Goal: Transaction & Acquisition: Purchase product/service

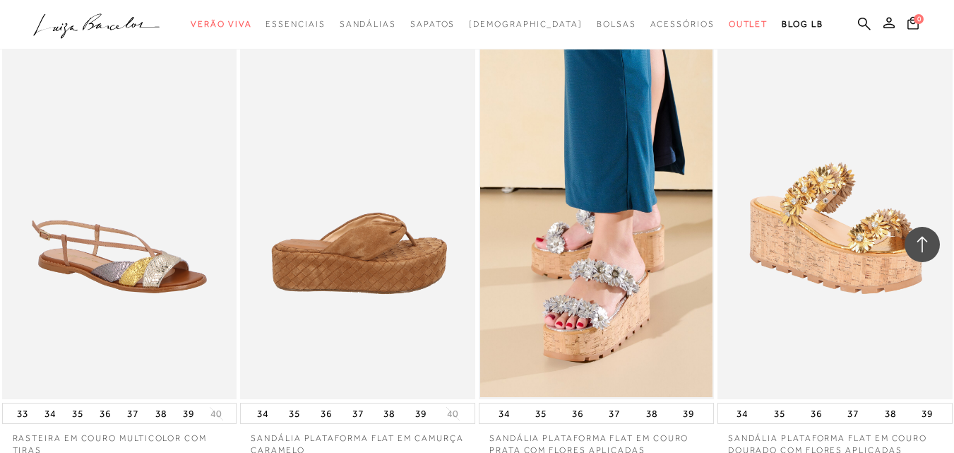
scroll to position [2256, 0]
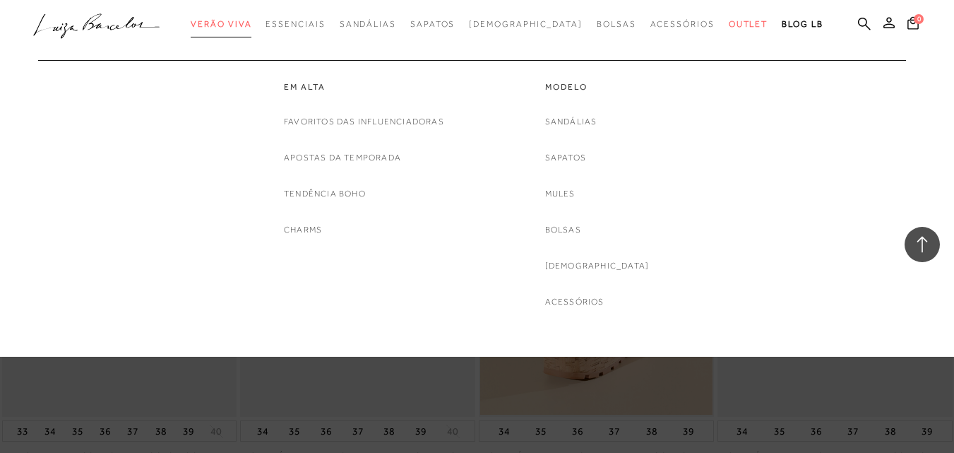
click at [251, 20] on span "Verão Viva" at bounding box center [221, 24] width 61 height 10
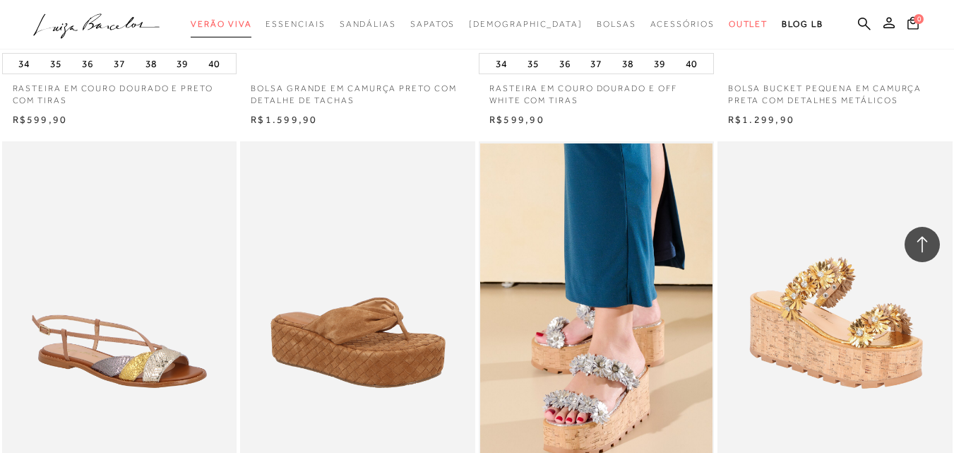
scroll to position [2462, 0]
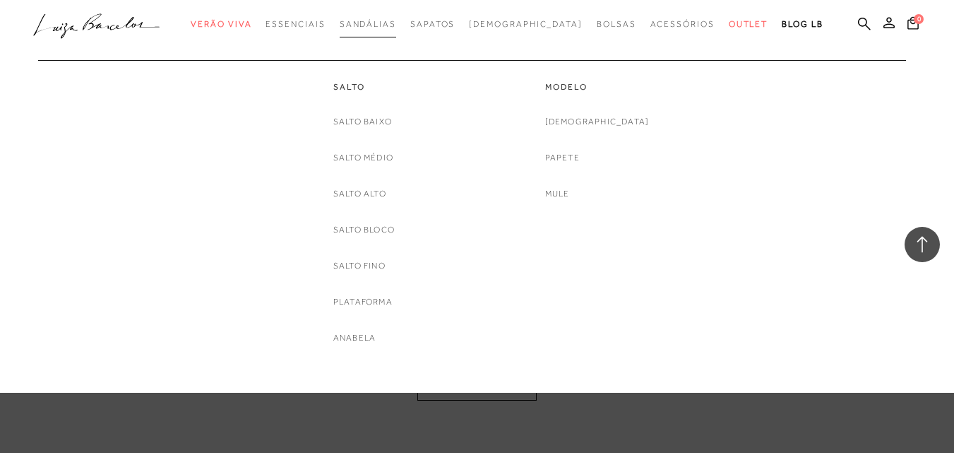
click at [396, 22] on span "Sandálias" at bounding box center [368, 24] width 56 height 10
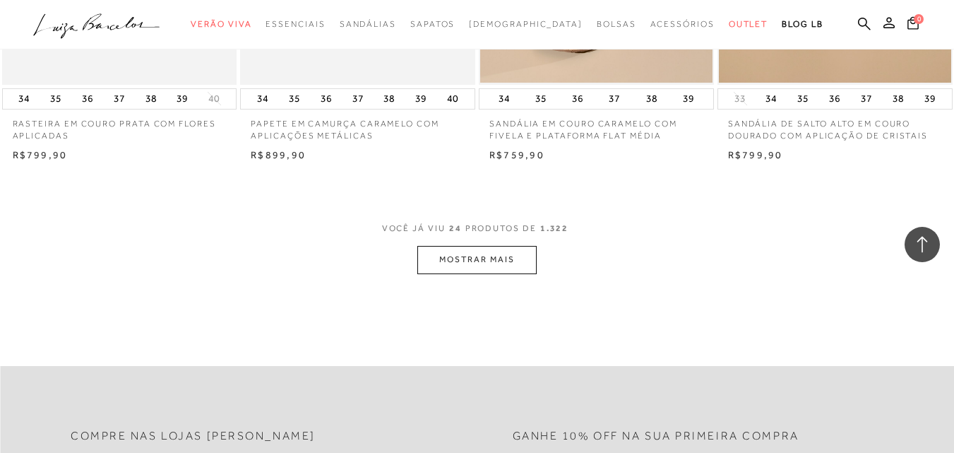
scroll to position [2613, 0]
click at [462, 267] on button "MOSTRAR MAIS" at bounding box center [476, 259] width 119 height 28
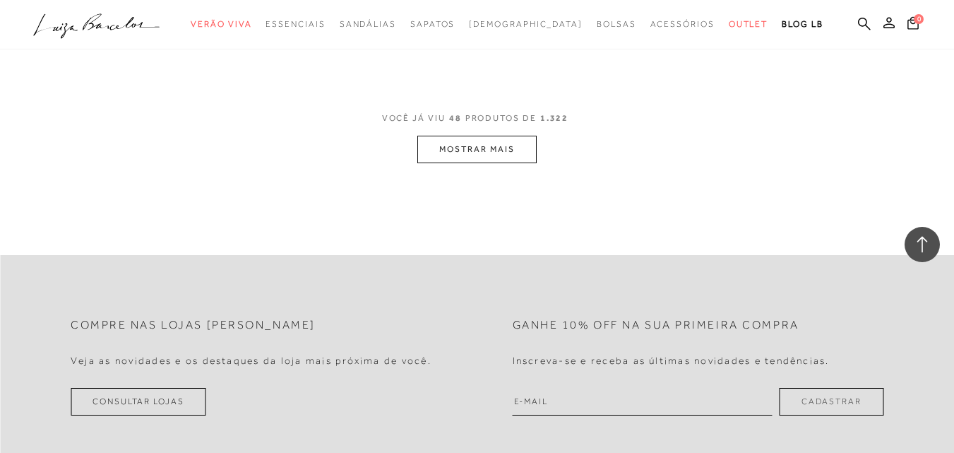
scroll to position [5438, 0]
click at [453, 140] on button "MOSTRAR MAIS" at bounding box center [476, 149] width 119 height 28
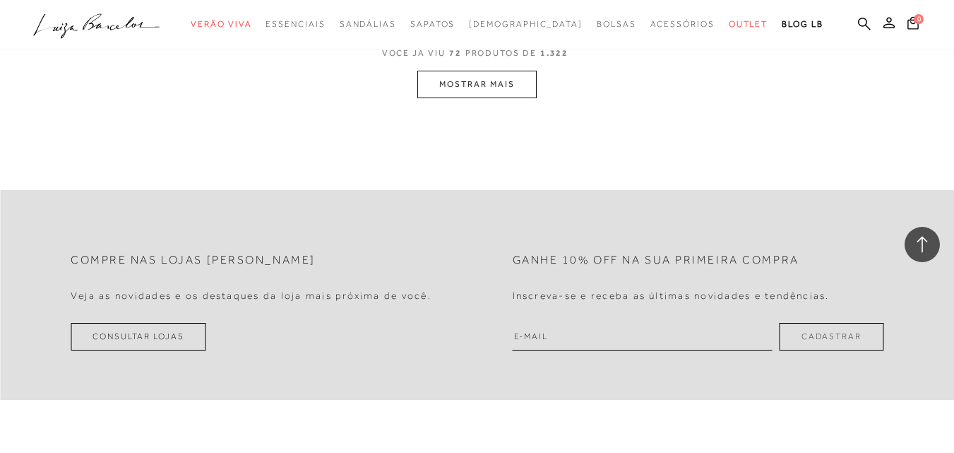
click at [511, 80] on button "MOSTRAR MAIS" at bounding box center [476, 85] width 119 height 28
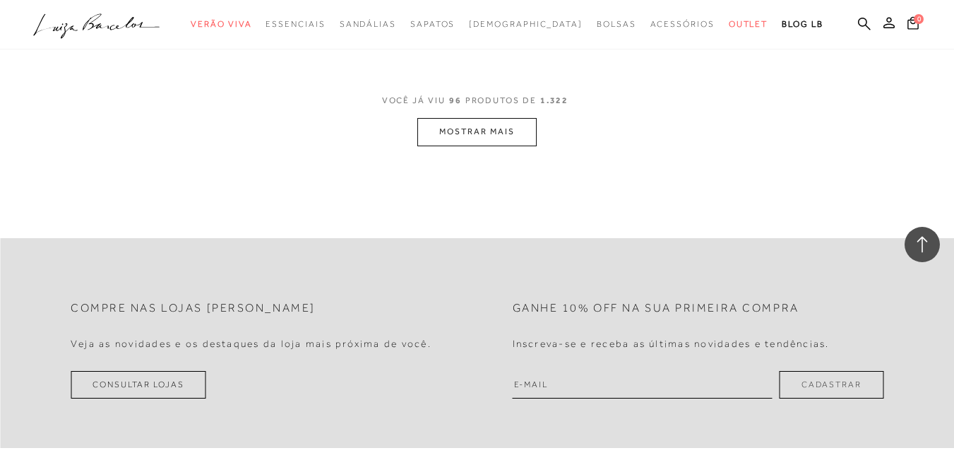
scroll to position [10741, 0]
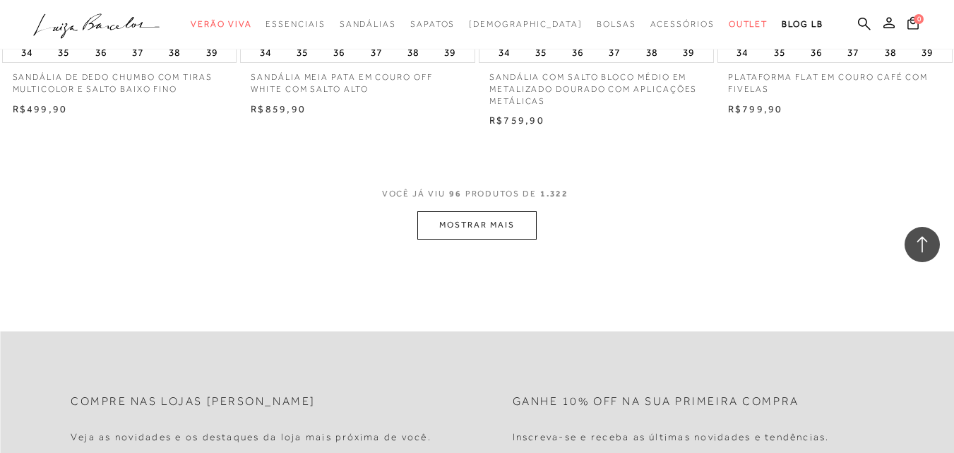
click at [497, 211] on button "MOSTRAR MAIS" at bounding box center [476, 225] width 119 height 28
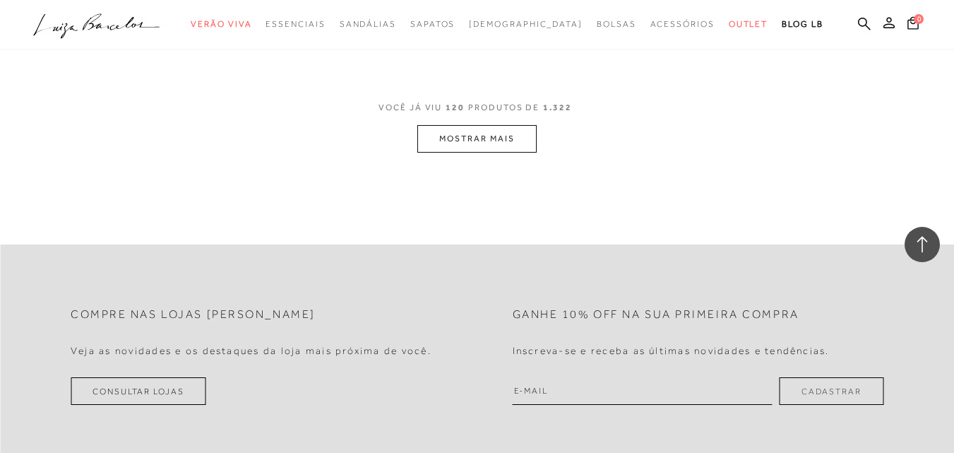
scroll to position [13425, 0]
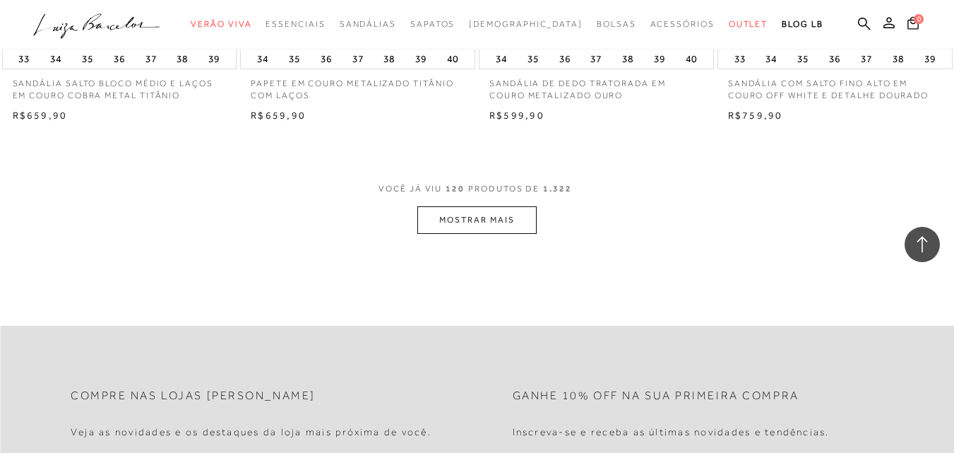
click at [496, 206] on button "MOSTRAR MAIS" at bounding box center [476, 220] width 119 height 28
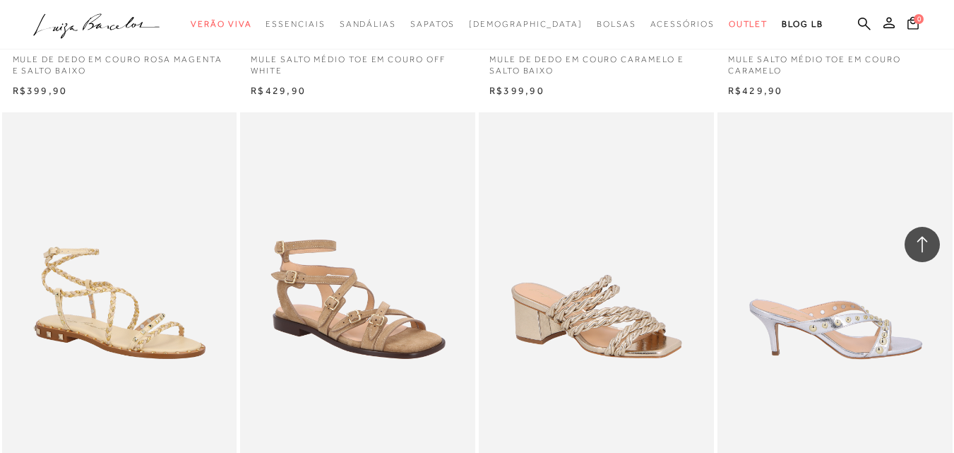
scroll to position [15967, 0]
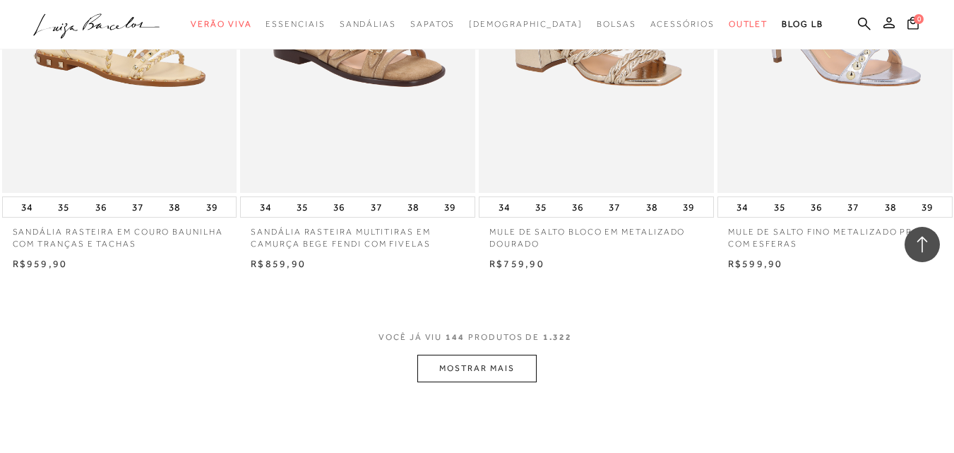
click at [477, 355] on button "MOSTRAR MAIS" at bounding box center [476, 369] width 119 height 28
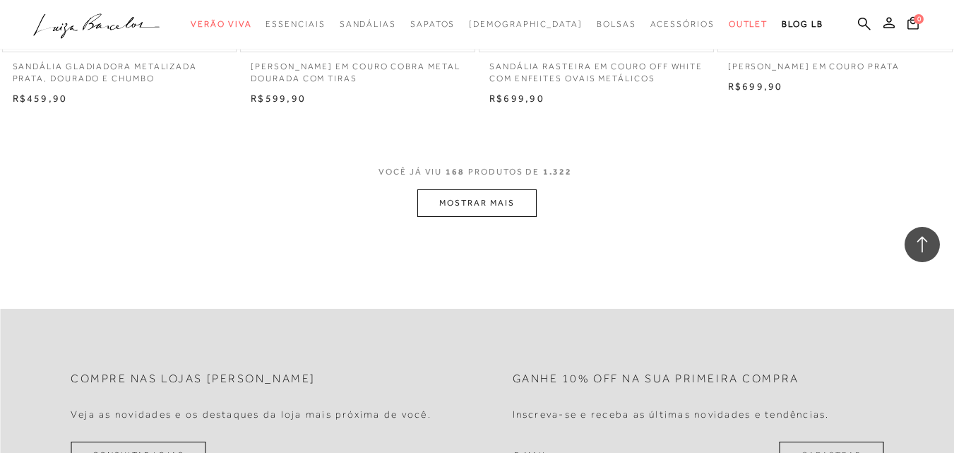
scroll to position [18792, 0]
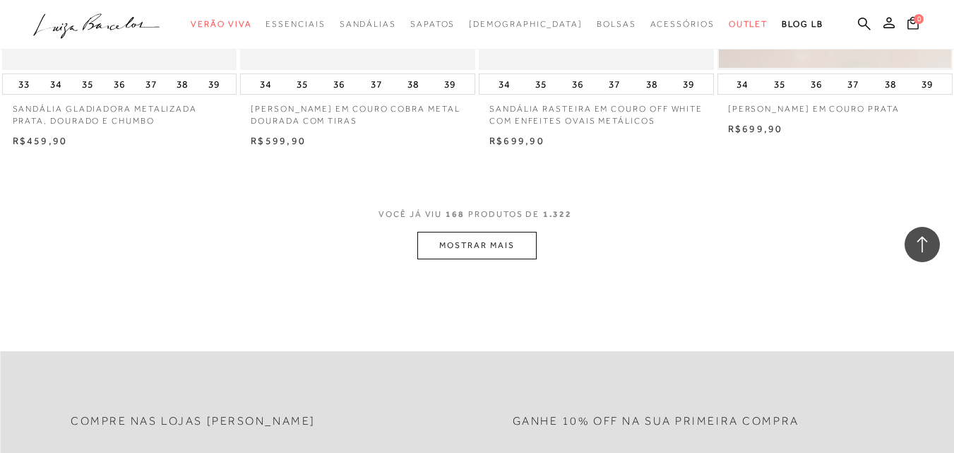
click at [477, 232] on button "MOSTRAR MAIS" at bounding box center [476, 246] width 119 height 28
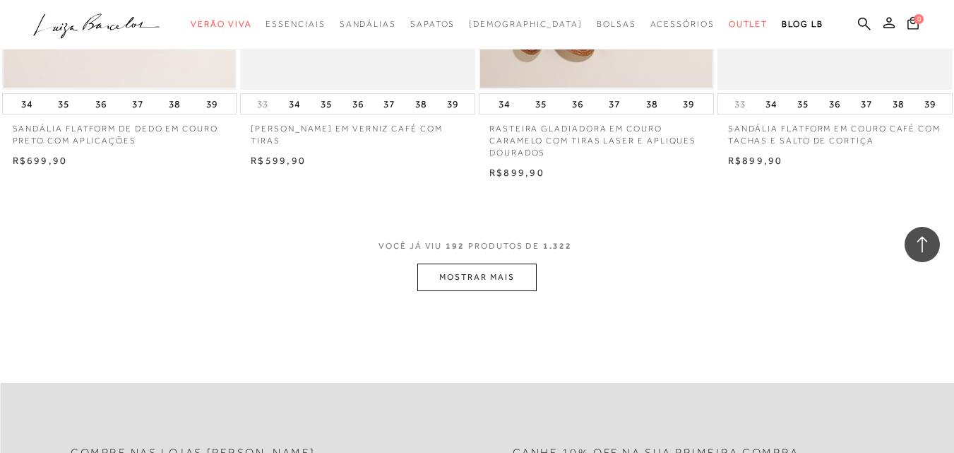
scroll to position [21546, 0]
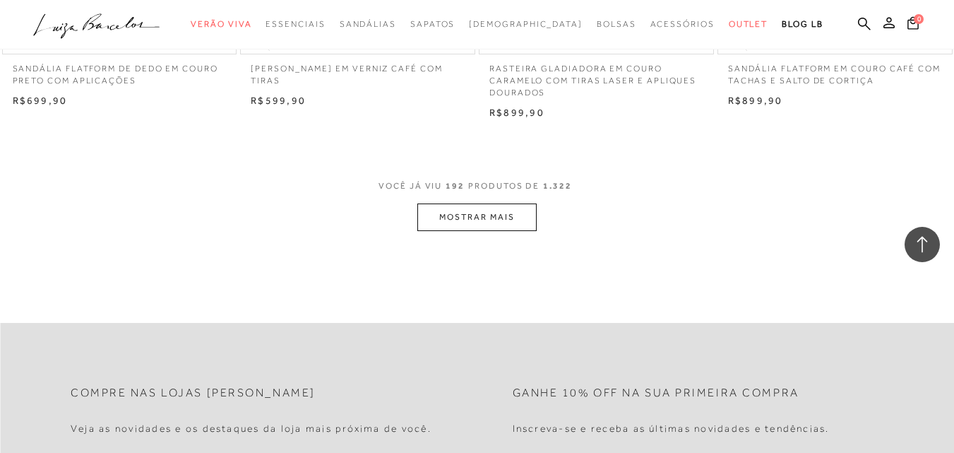
click at [482, 203] on button "MOSTRAR MAIS" at bounding box center [476, 217] width 119 height 28
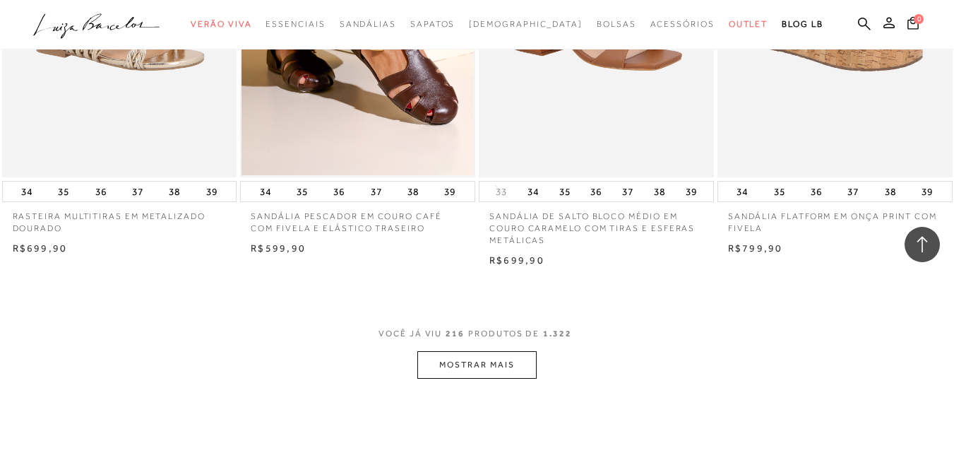
scroll to position [24230, 0]
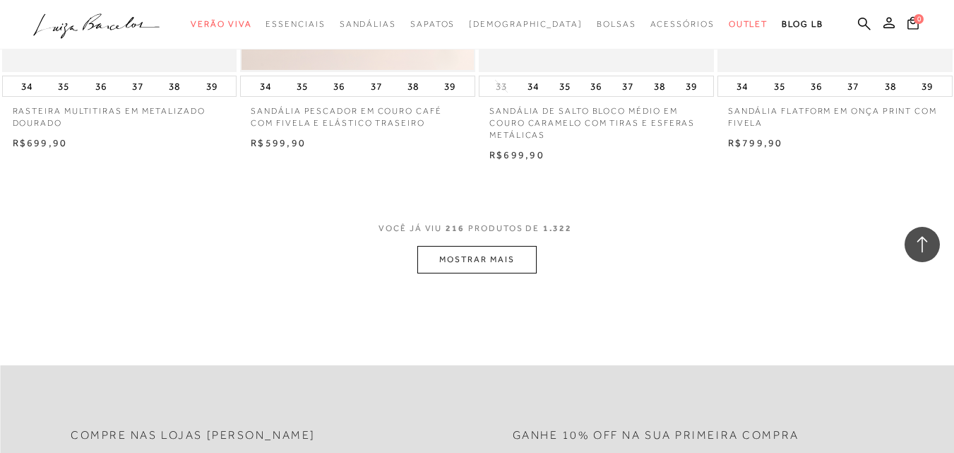
click at [508, 246] on button "MOSTRAR MAIS" at bounding box center [476, 260] width 119 height 28
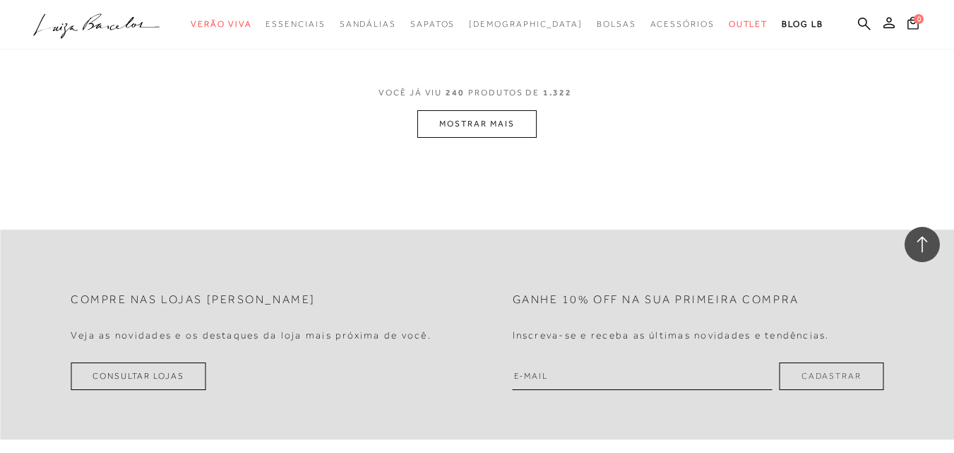
scroll to position [27125, 0]
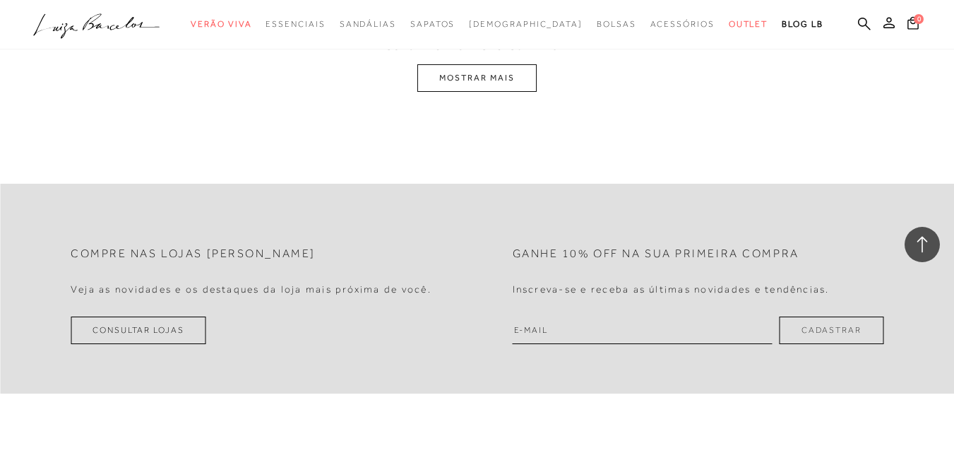
click at [470, 64] on button "MOSTRAR MAIS" at bounding box center [476, 78] width 119 height 28
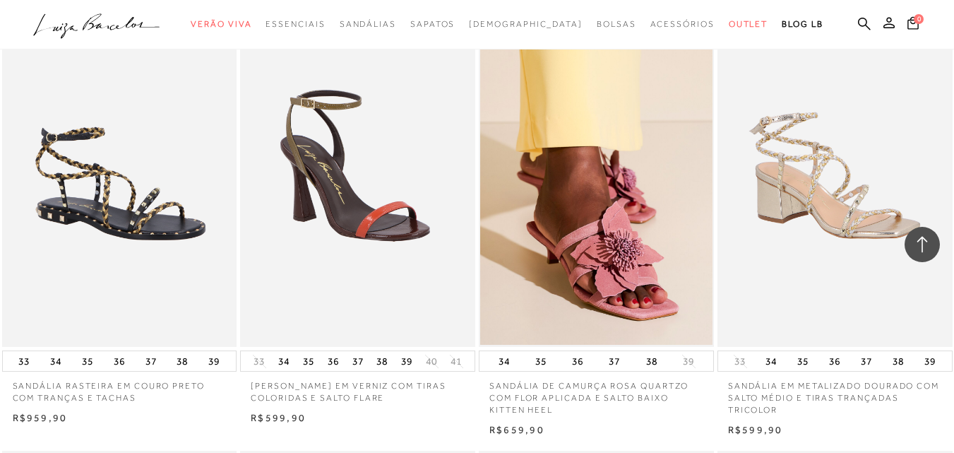
scroll to position [29533, 0]
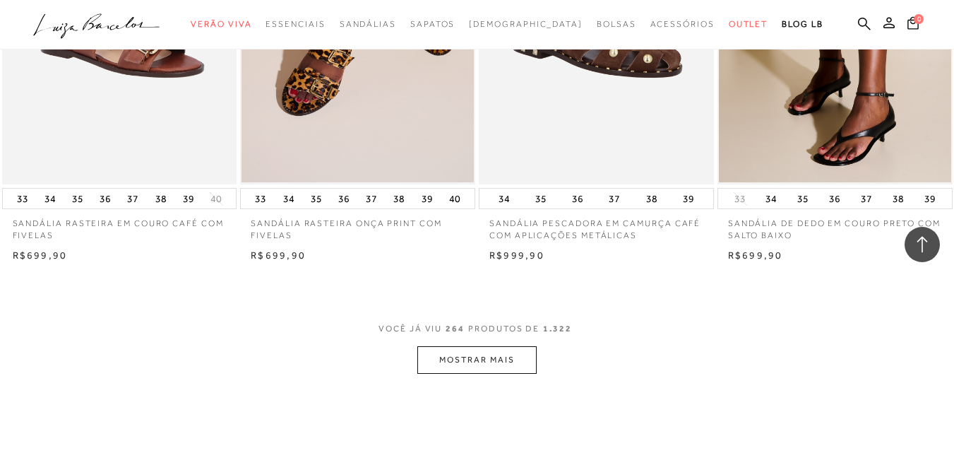
click at [465, 346] on button "MOSTRAR MAIS" at bounding box center [476, 360] width 119 height 28
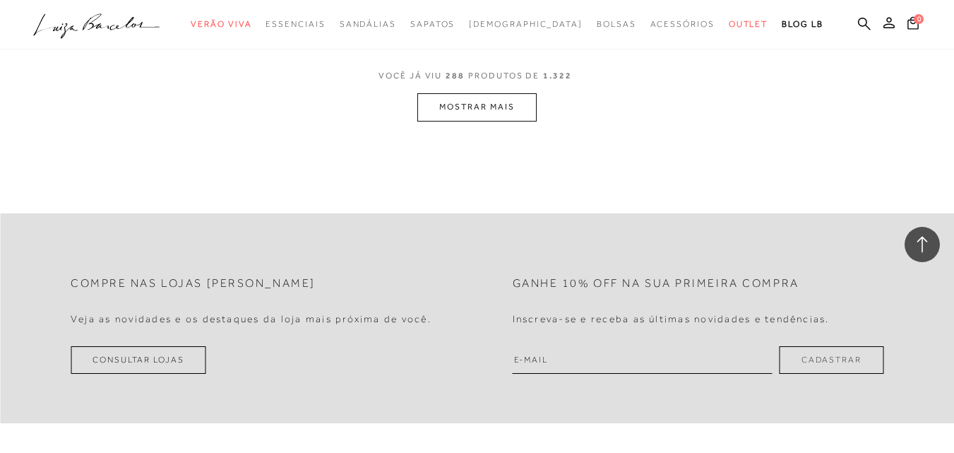
scroll to position [32429, 0]
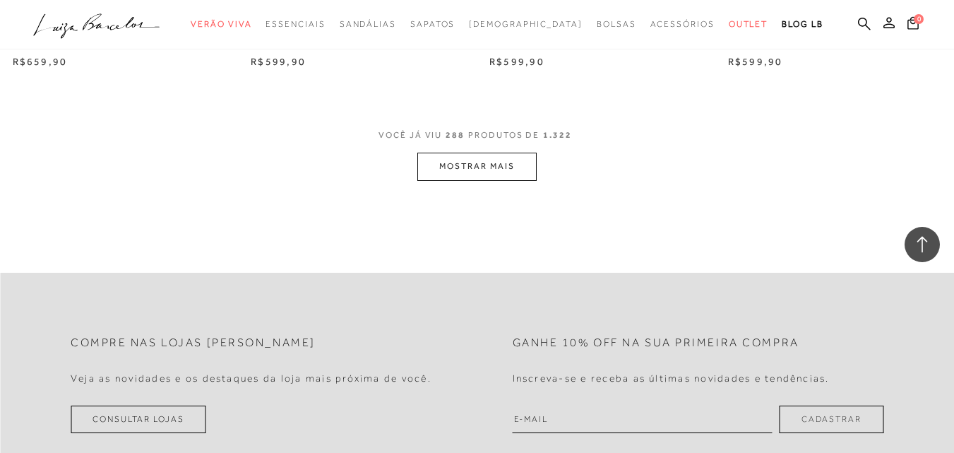
click at [480, 153] on button "MOSTRAR MAIS" at bounding box center [476, 167] width 119 height 28
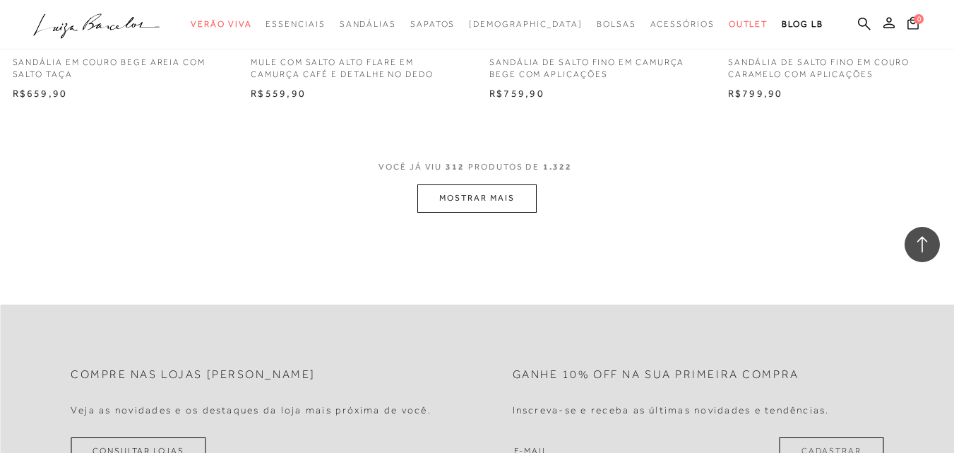
scroll to position [34971, 0]
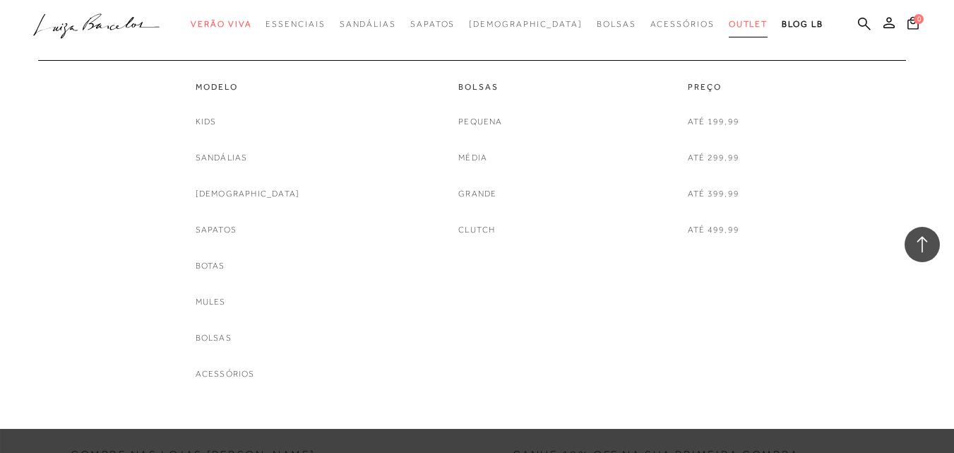
click at [729, 21] on span "Outlet" at bounding box center [749, 24] width 40 height 10
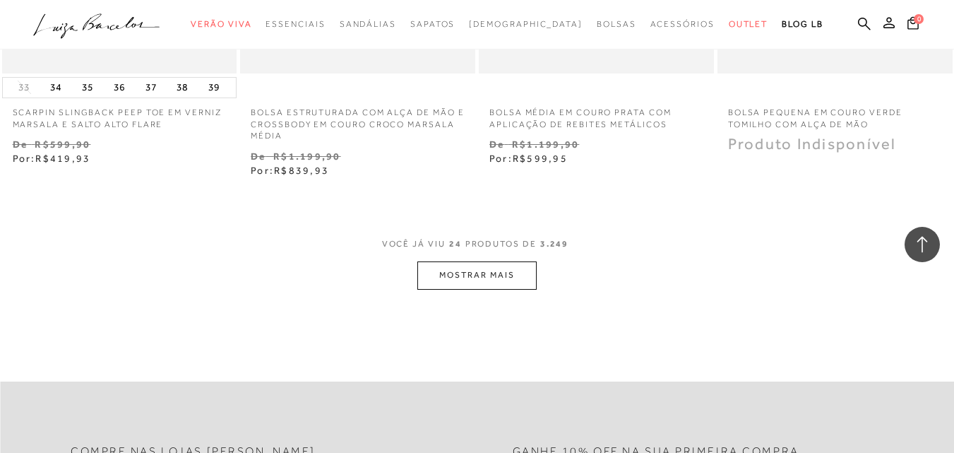
scroll to position [2825, 0]
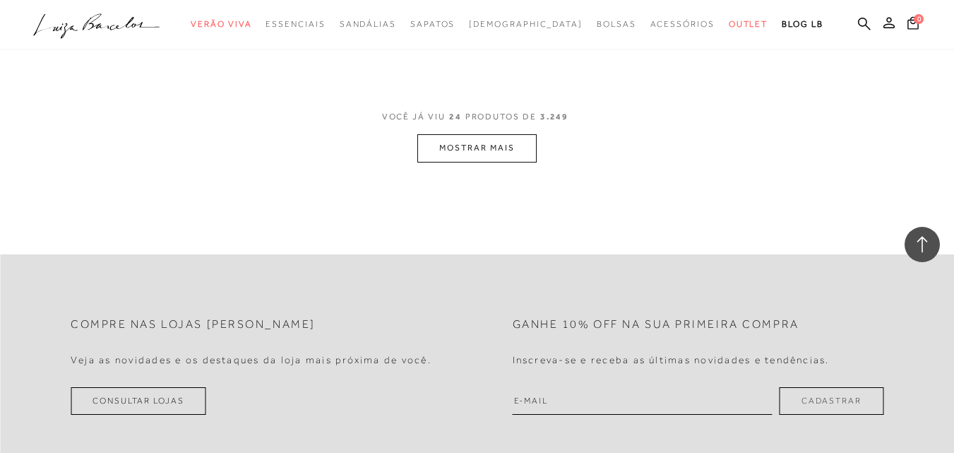
click at [445, 134] on button "MOSTRAR MAIS" at bounding box center [476, 148] width 119 height 28
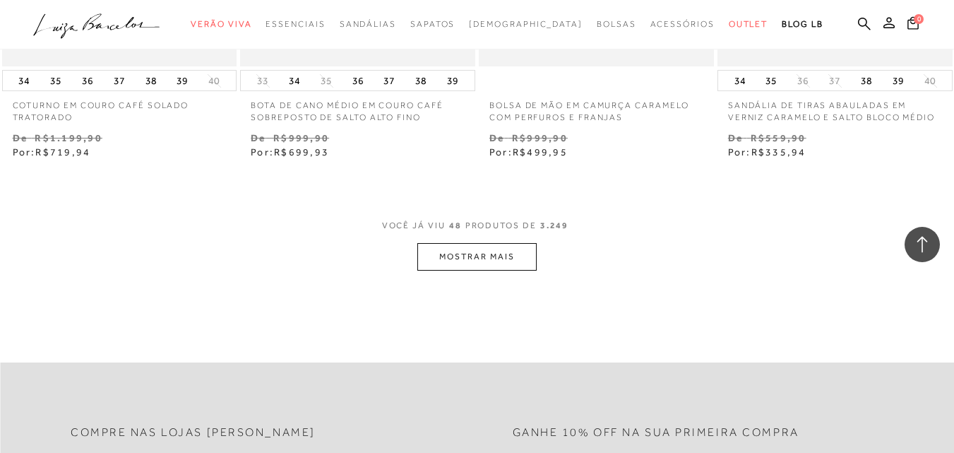
scroll to position [5508, 0]
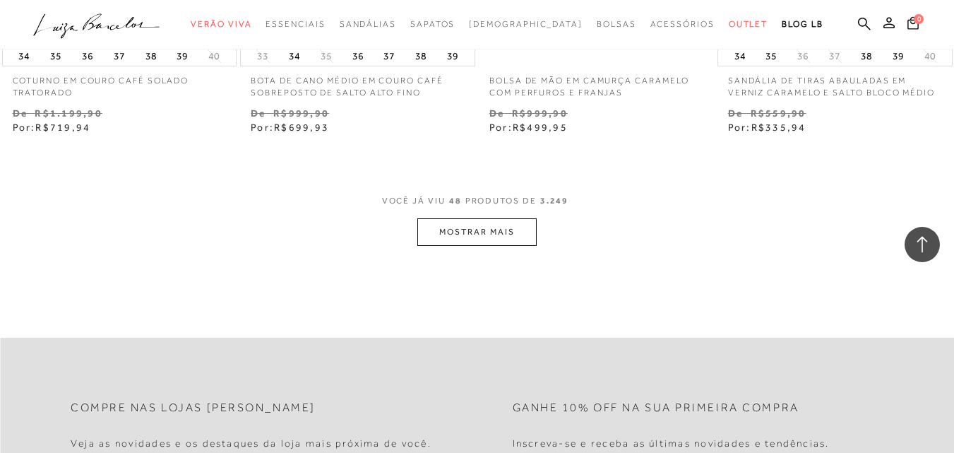
click at [498, 227] on button "MOSTRAR MAIS" at bounding box center [476, 232] width 119 height 28
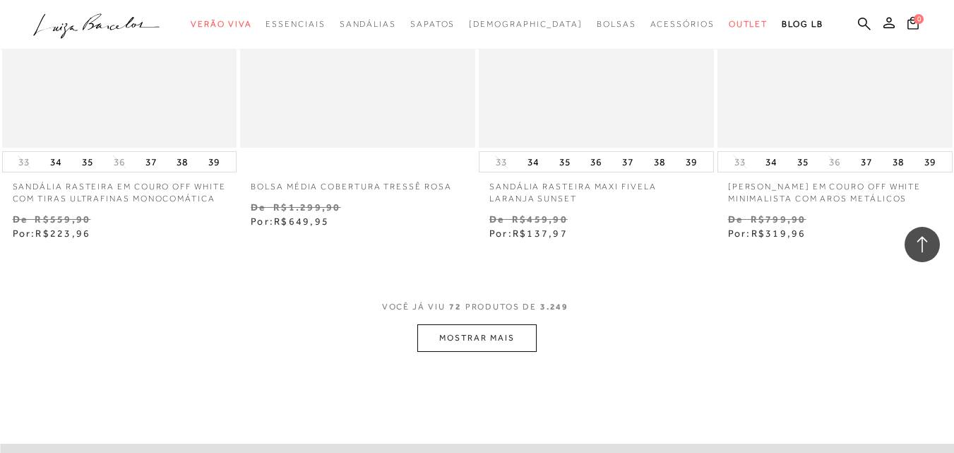
scroll to position [8192, 0]
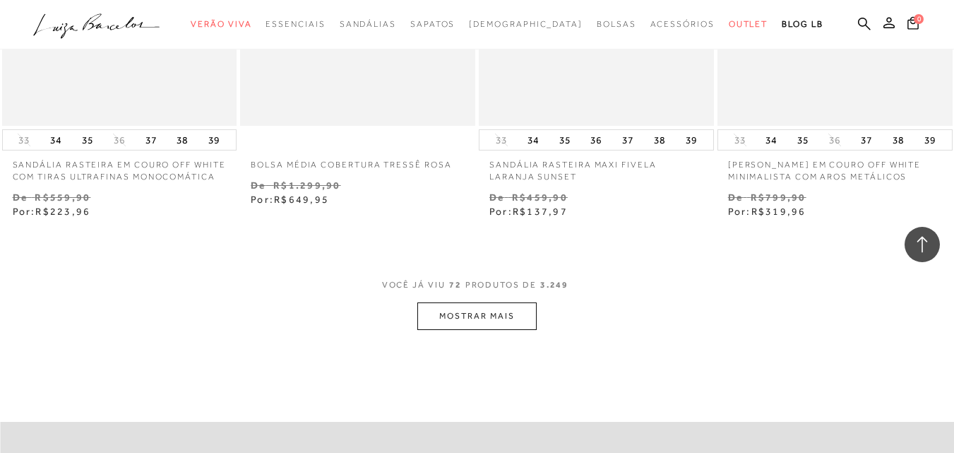
click at [497, 315] on button "MOSTRAR MAIS" at bounding box center [476, 316] width 119 height 28
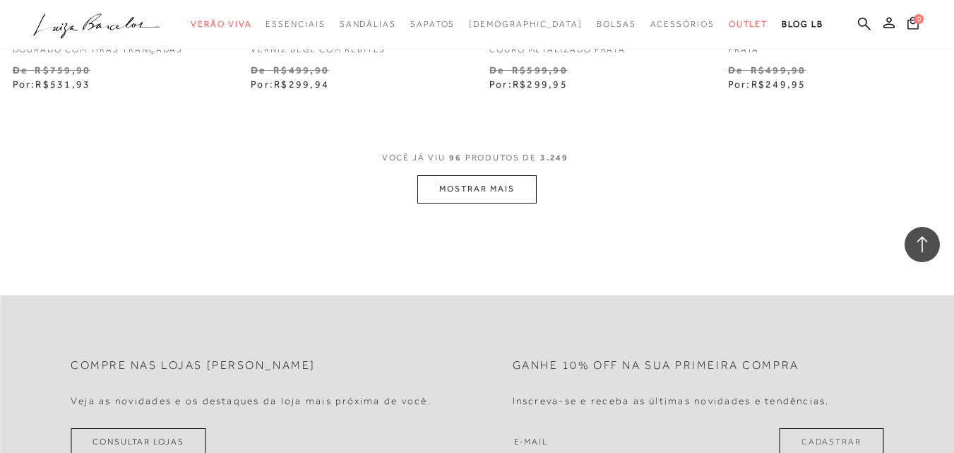
scroll to position [11087, 0]
click at [429, 189] on button "MOSTRAR MAIS" at bounding box center [476, 188] width 119 height 28
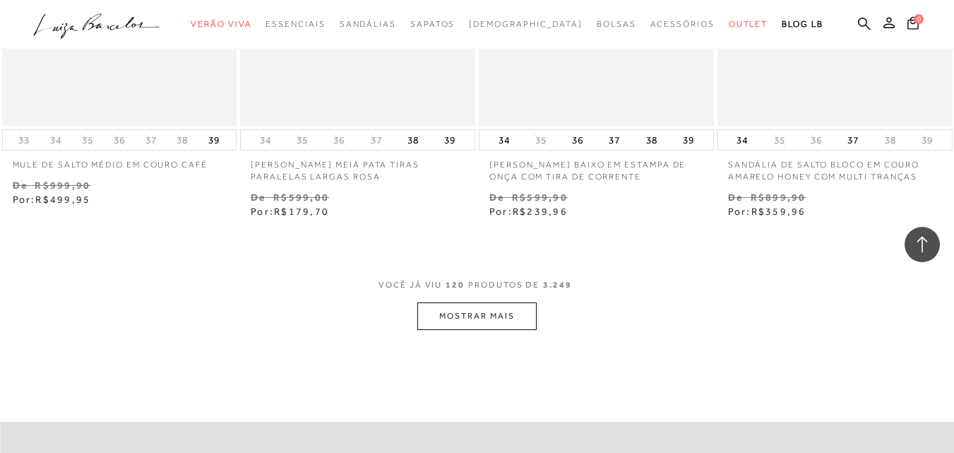
scroll to position [13700, 0]
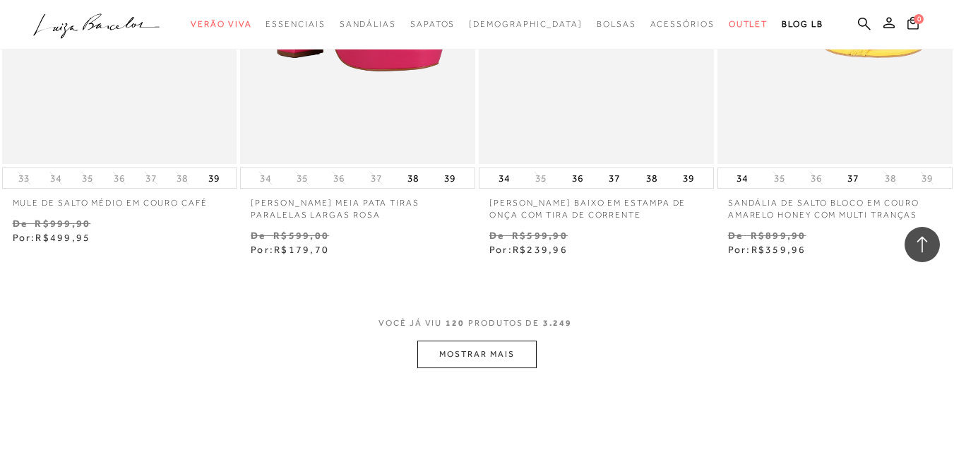
click at [468, 342] on button "MOSTRAR MAIS" at bounding box center [476, 354] width 119 height 28
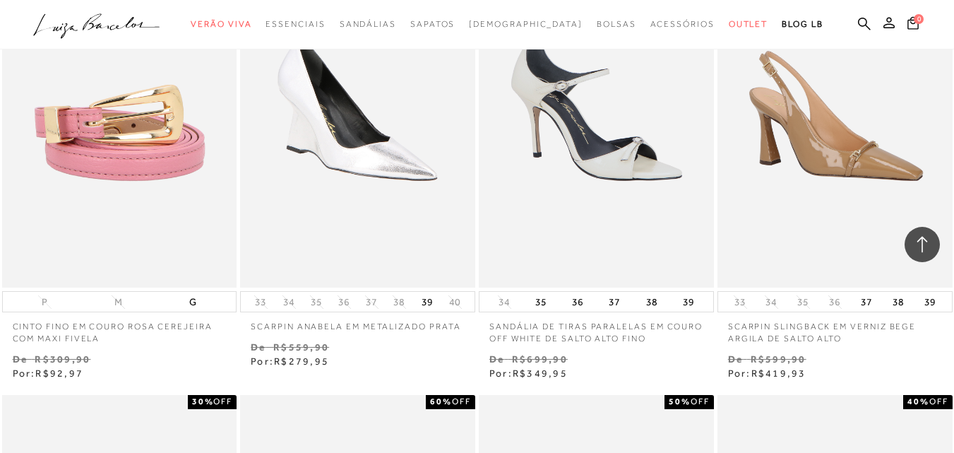
scroll to position [14477, 0]
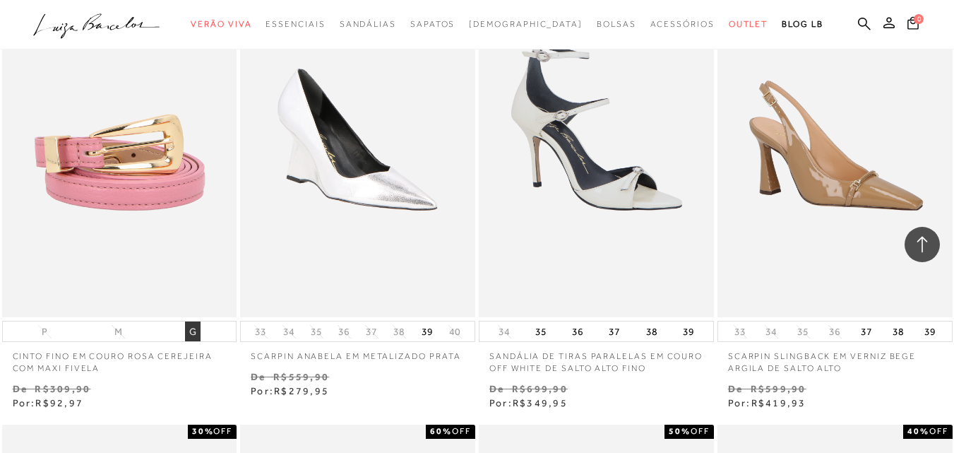
click at [192, 321] on button "G" at bounding box center [193, 331] width 16 height 20
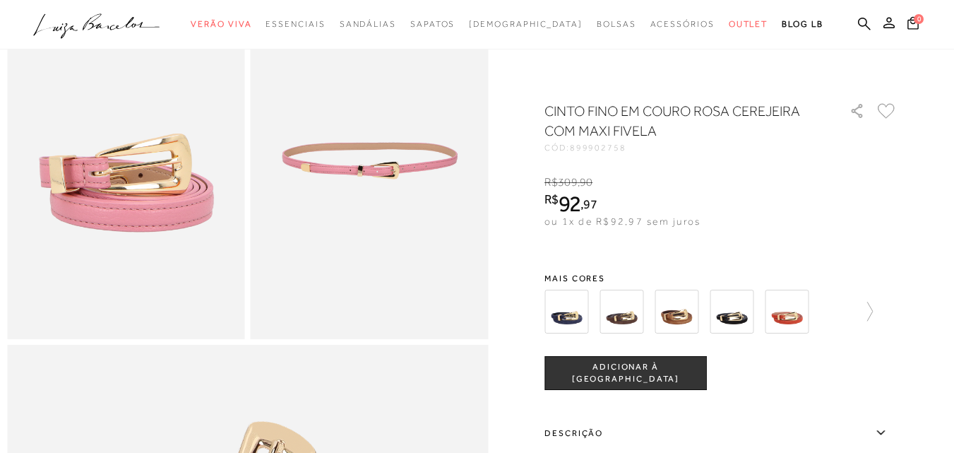
scroll to position [141, 0]
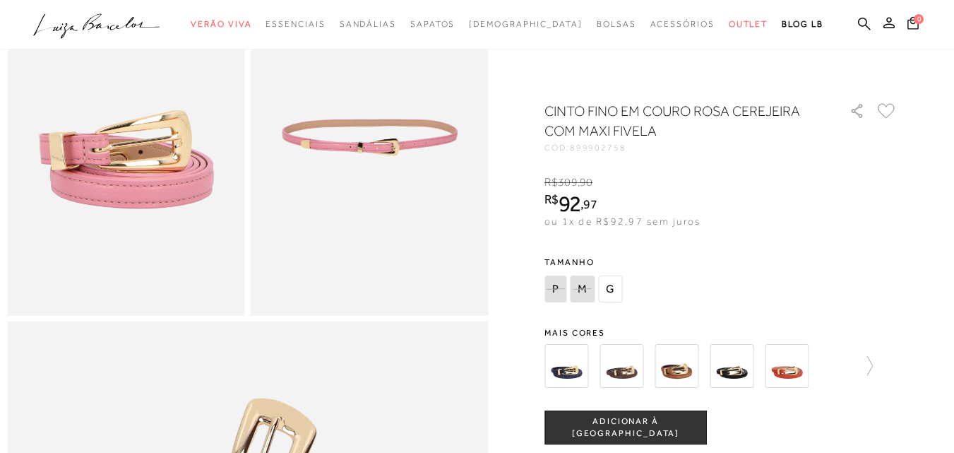
click at [643, 372] on img at bounding box center [622, 366] width 44 height 44
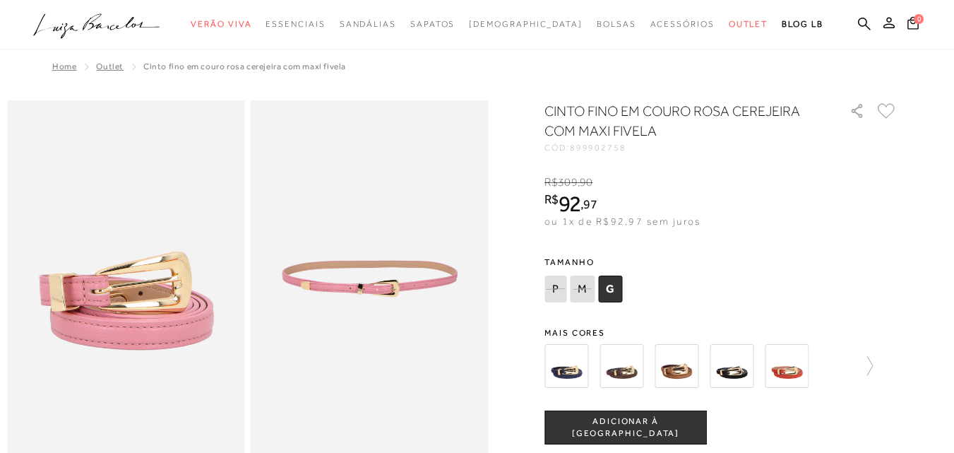
click at [687, 424] on button "ADICIONAR À SACOLA" at bounding box center [625, 427] width 162 height 34
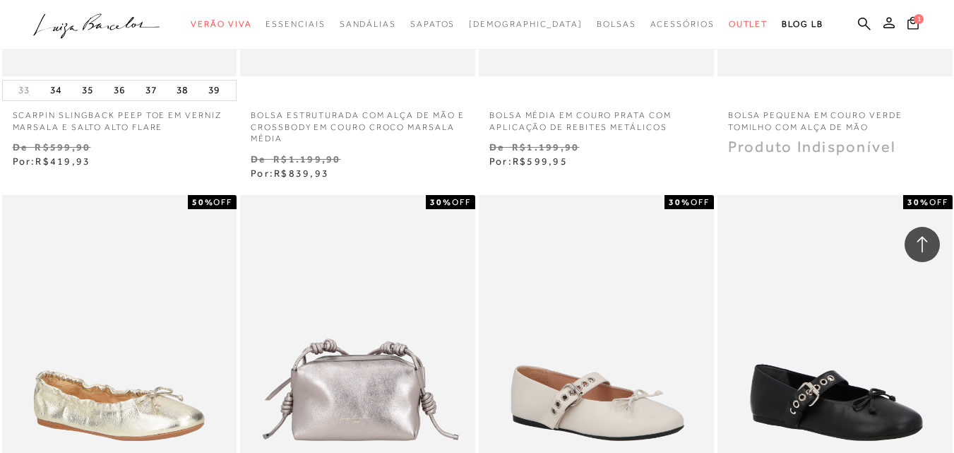
scroll to position [2756, 0]
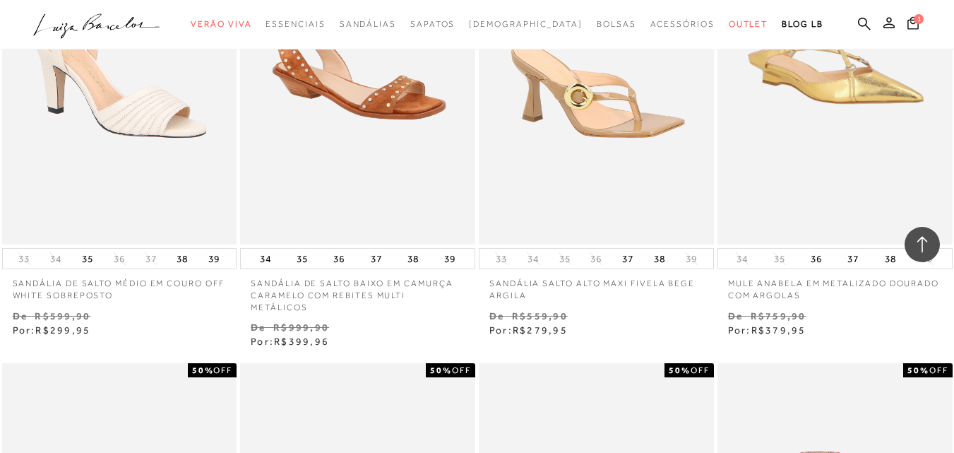
scroll to position [15339, 0]
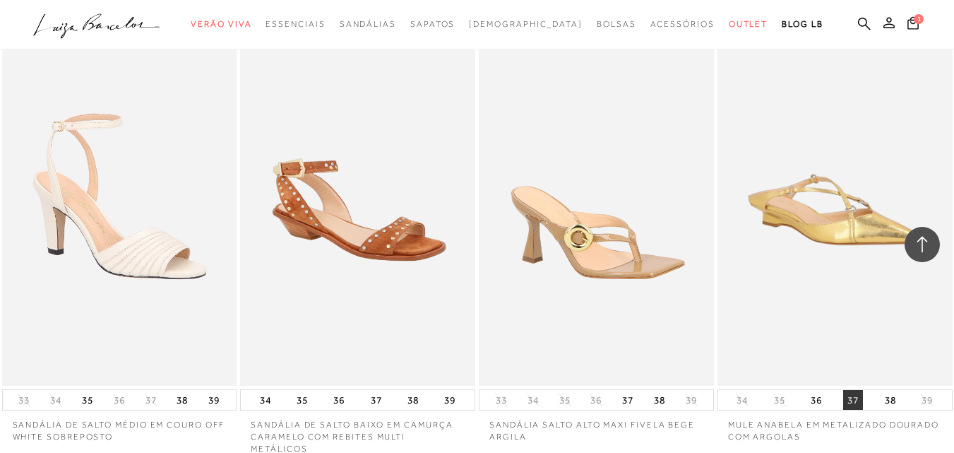
click at [851, 390] on button "37" at bounding box center [853, 400] width 20 height 20
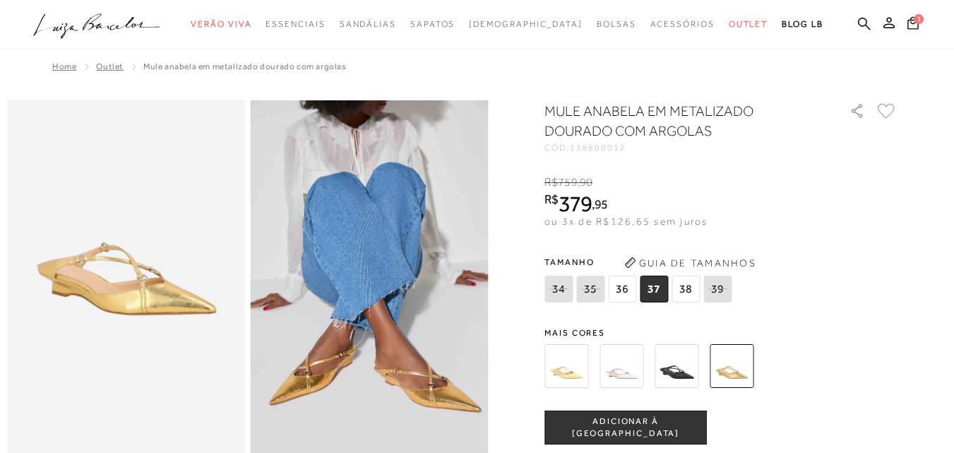
click at [617, 424] on span "ADICIONAR À SACOLA" at bounding box center [625, 427] width 161 height 25
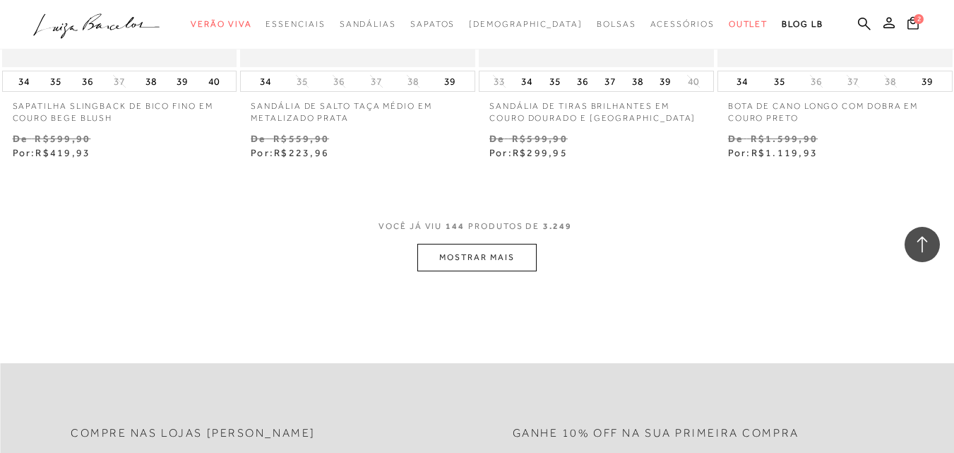
scroll to position [16629, 0]
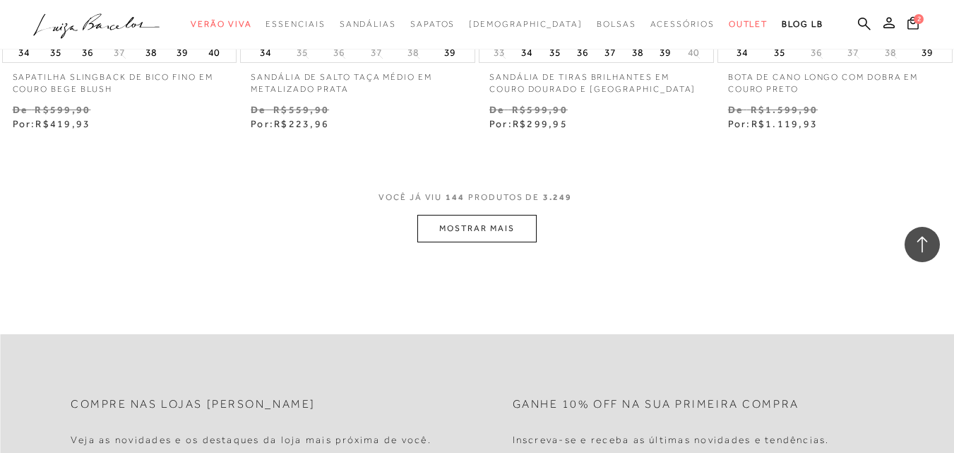
click at [509, 215] on button "MOSTRAR MAIS" at bounding box center [476, 229] width 119 height 28
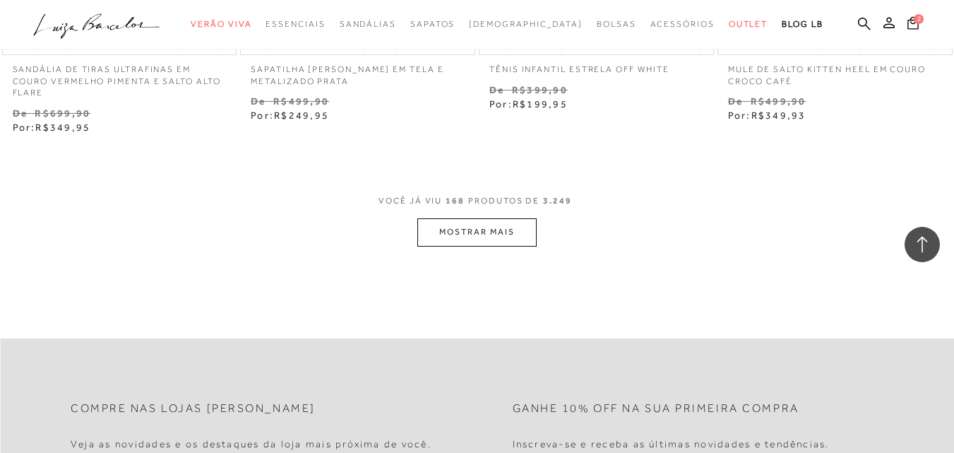
scroll to position [19454, 0]
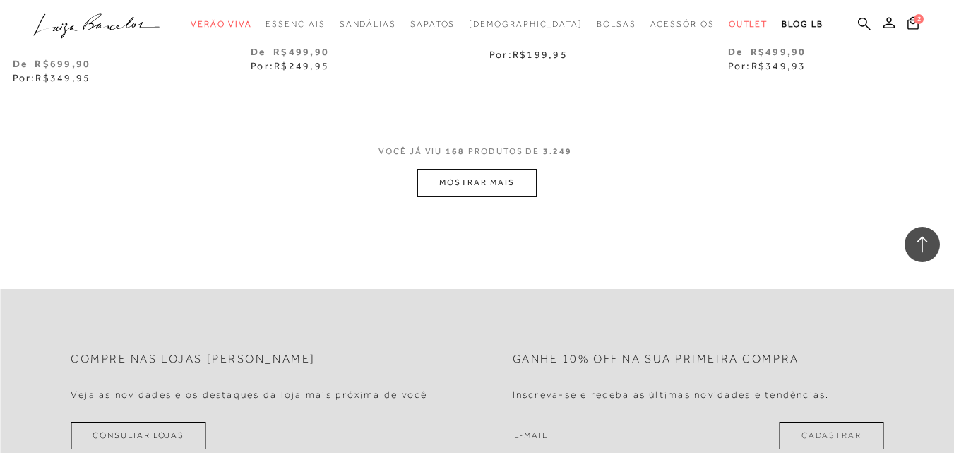
click at [492, 169] on button "MOSTRAR MAIS" at bounding box center [476, 183] width 119 height 28
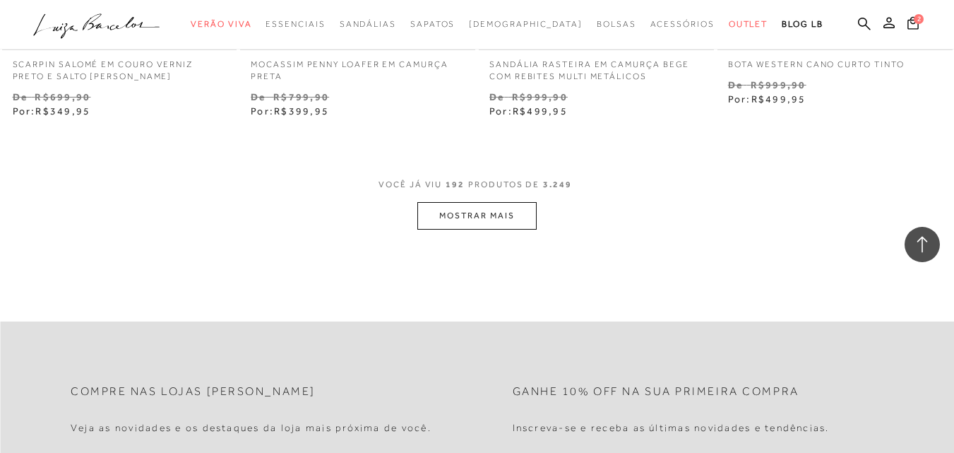
scroll to position [22208, 0]
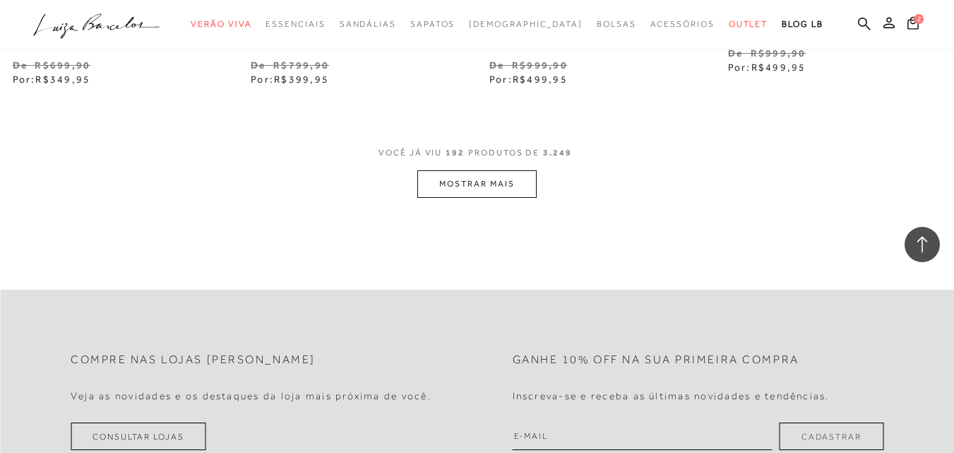
click at [462, 170] on button "MOSTRAR MAIS" at bounding box center [476, 184] width 119 height 28
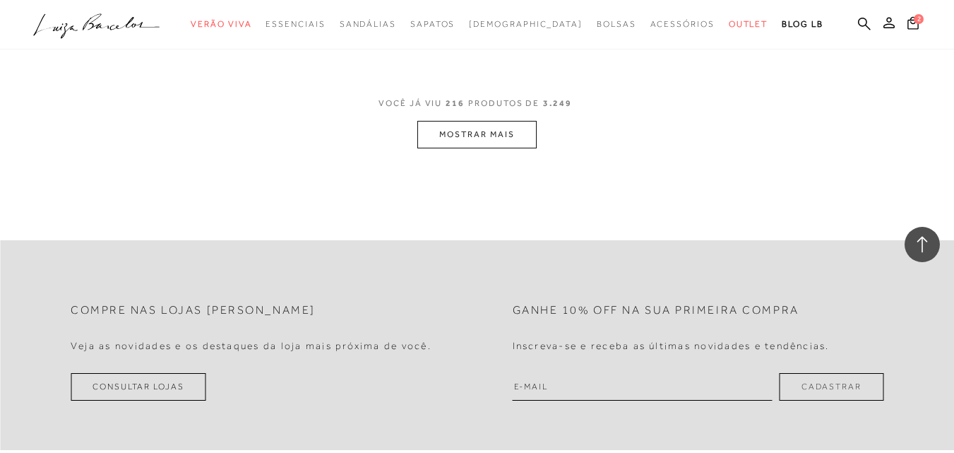
scroll to position [25033, 0]
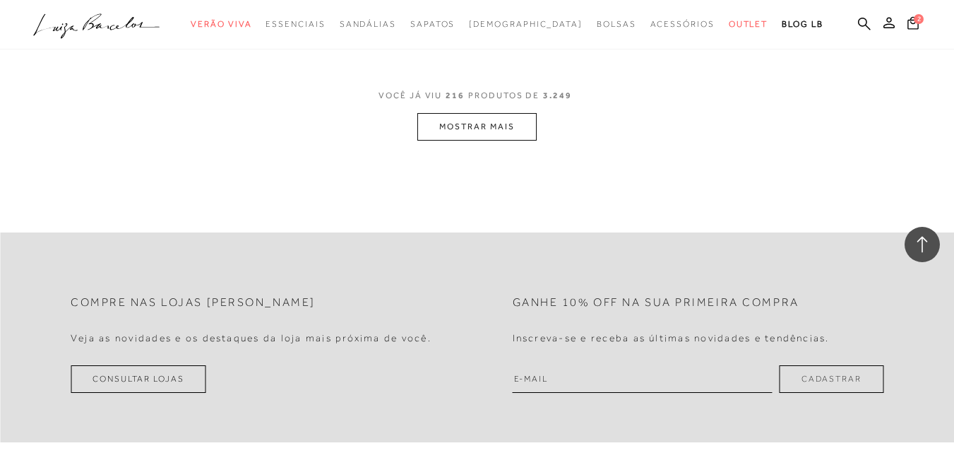
click at [528, 113] on button "MOSTRAR MAIS" at bounding box center [476, 127] width 119 height 28
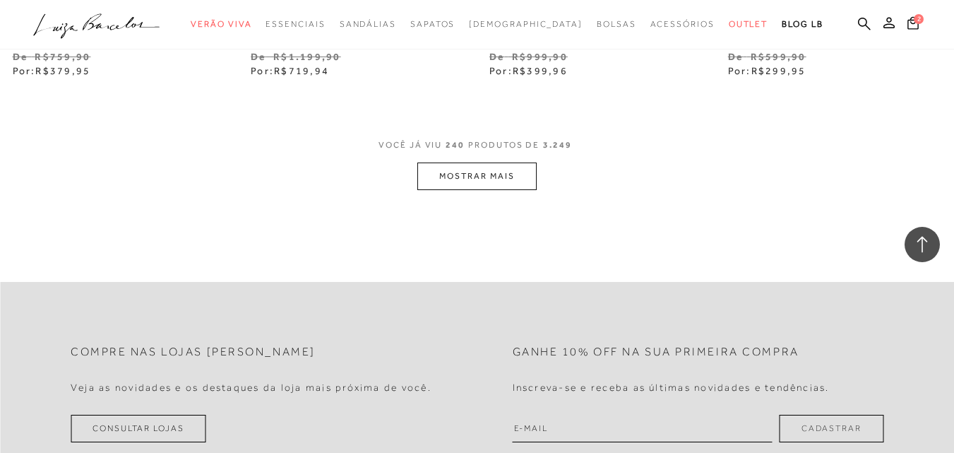
scroll to position [27716, 0]
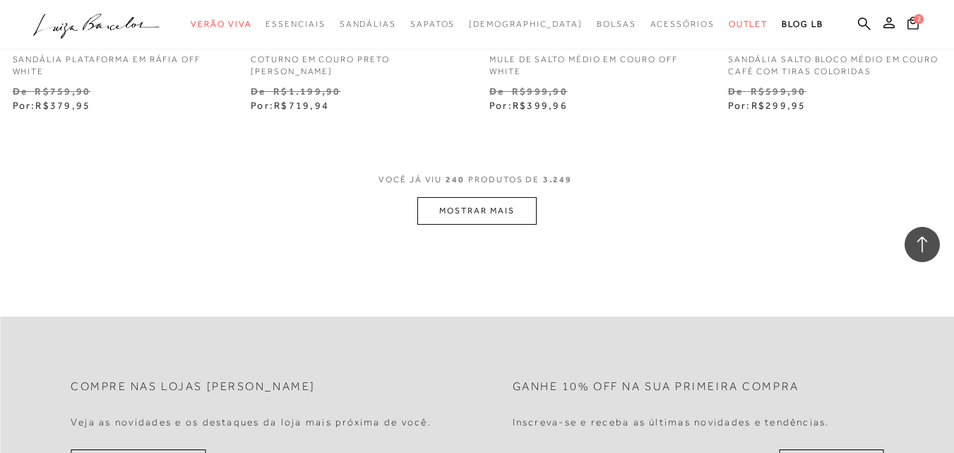
click at [517, 197] on button "MOSTRAR MAIS" at bounding box center [476, 211] width 119 height 28
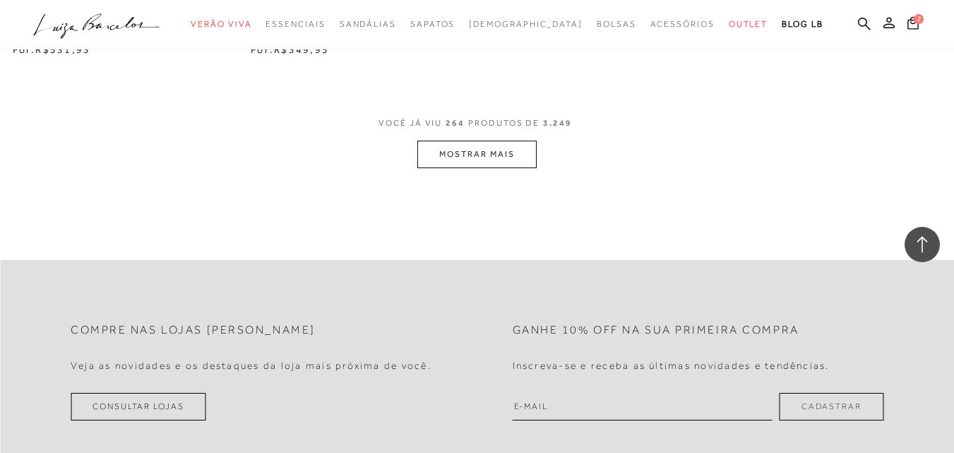
scroll to position [30541, 0]
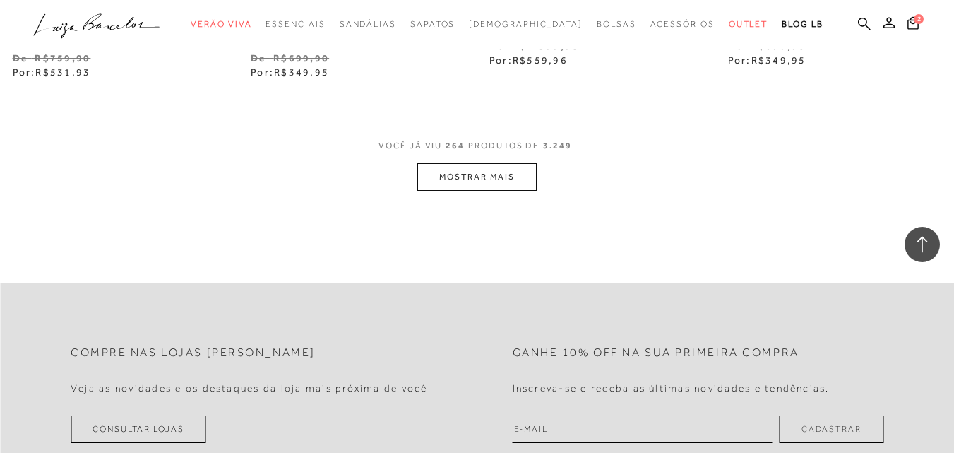
click at [484, 163] on button "MOSTRAR MAIS" at bounding box center [476, 177] width 119 height 28
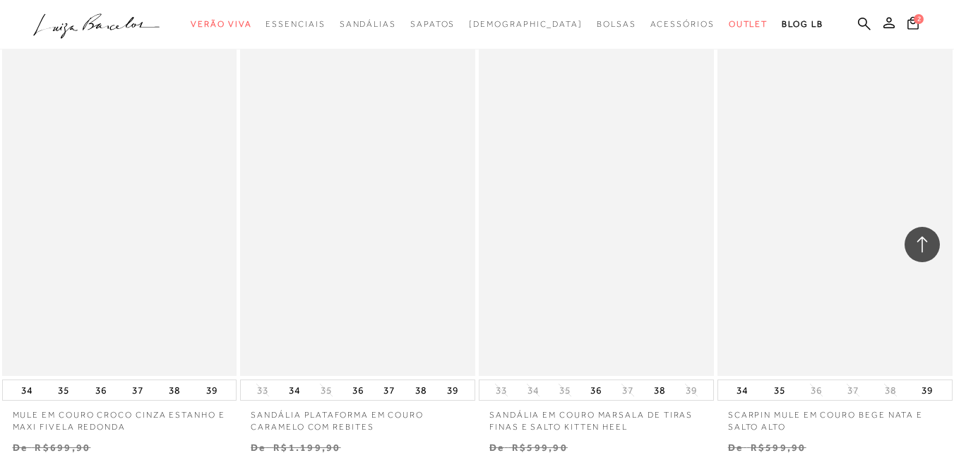
scroll to position [32024, 0]
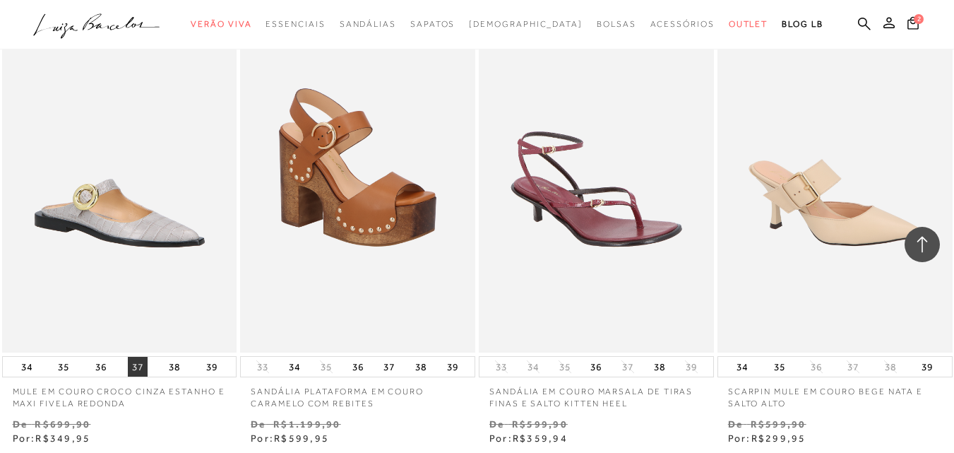
click at [138, 357] on button "37" at bounding box center [138, 367] width 20 height 20
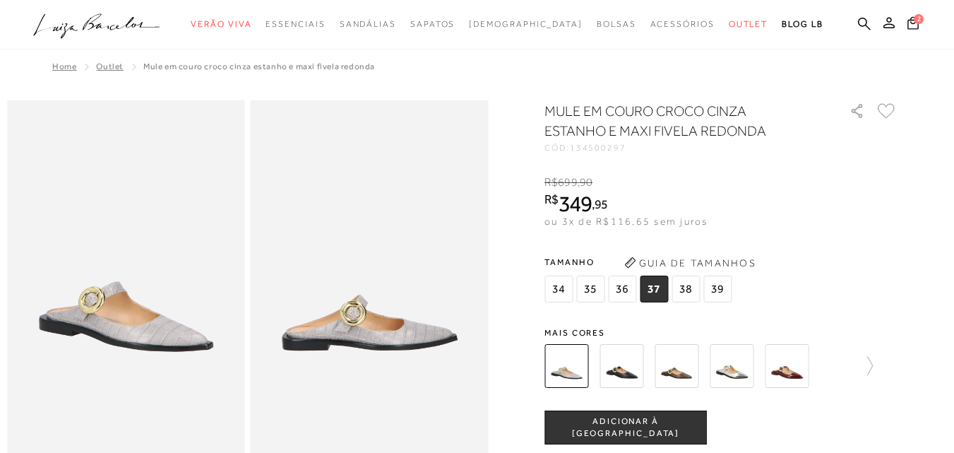
click at [648, 421] on span "ADICIONAR À SACOLA" at bounding box center [625, 427] width 161 height 25
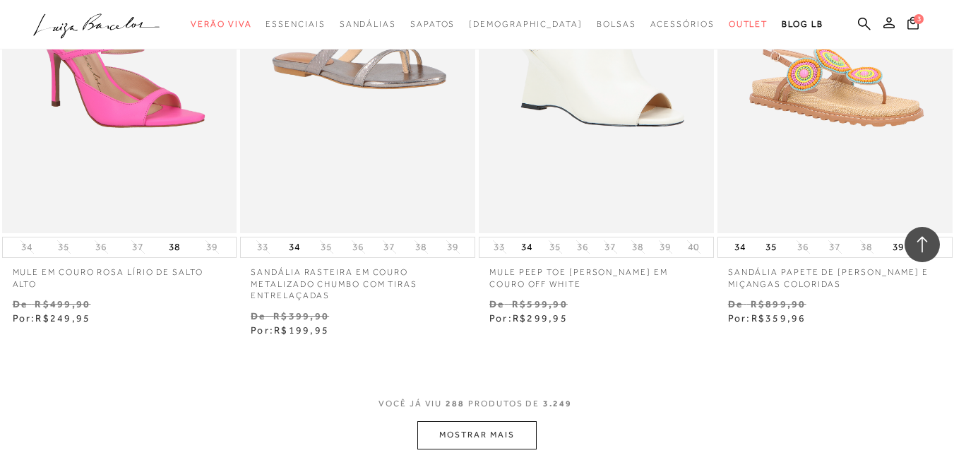
scroll to position [33133, 0]
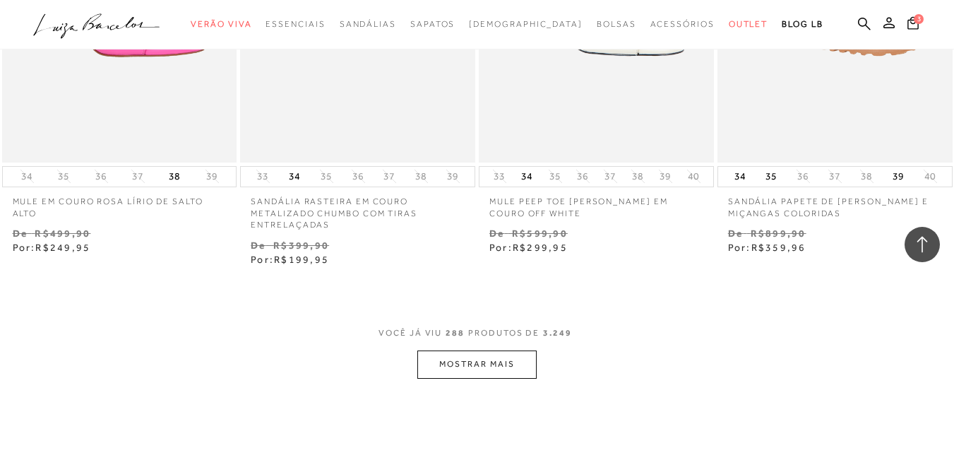
click at [496, 350] on button "MOSTRAR MAIS" at bounding box center [476, 364] width 119 height 28
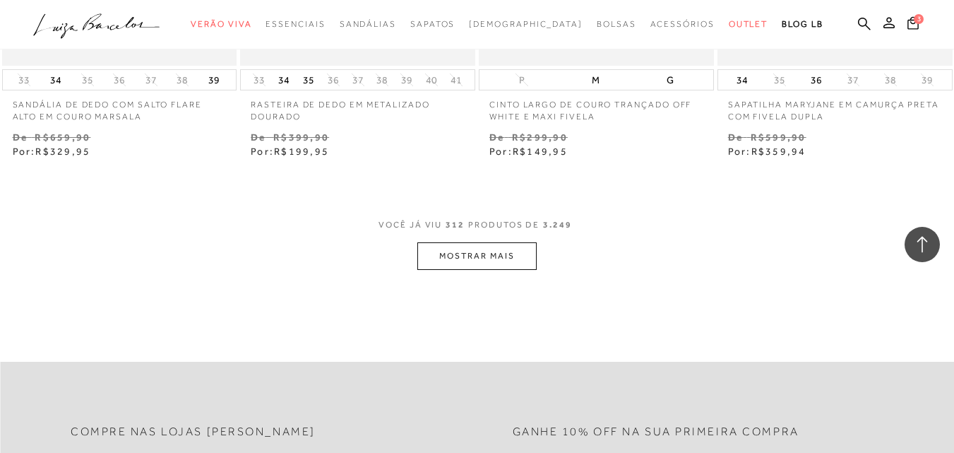
scroll to position [36028, 0]
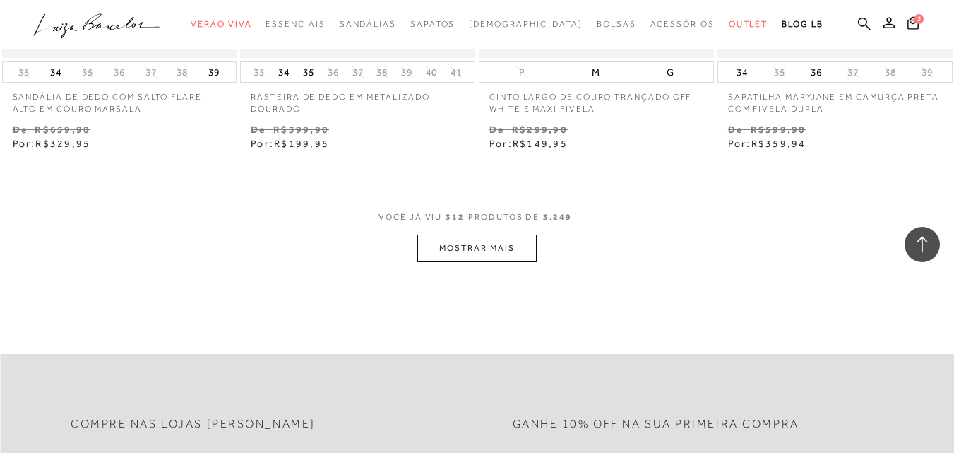
click at [464, 234] on button "MOSTRAR MAIS" at bounding box center [476, 248] width 119 height 28
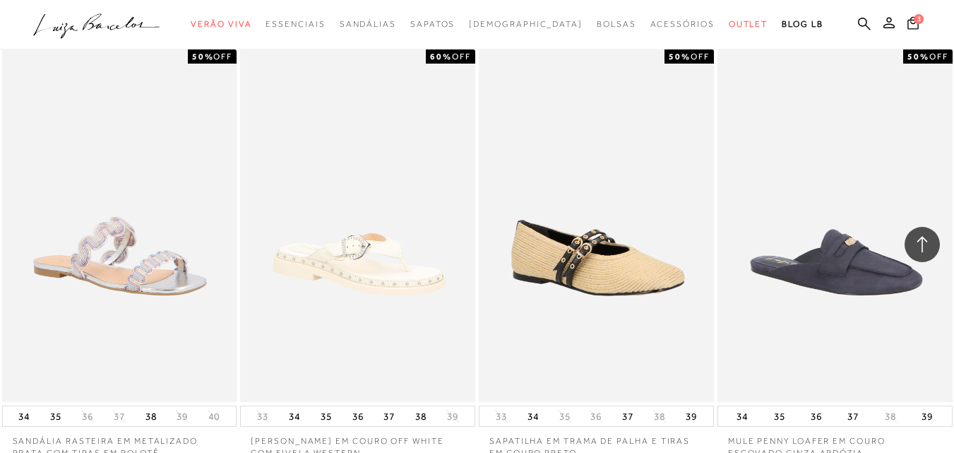
scroll to position [40831, 0]
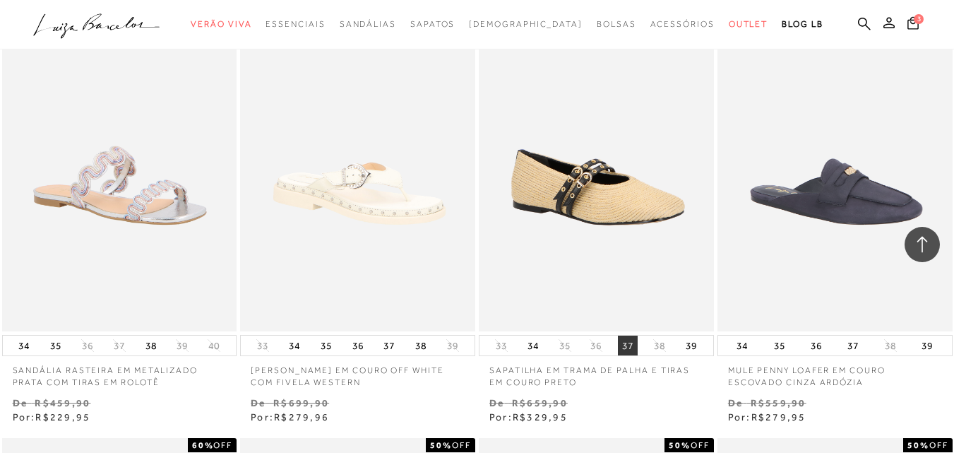
click at [624, 335] on button "37" at bounding box center [628, 345] width 20 height 20
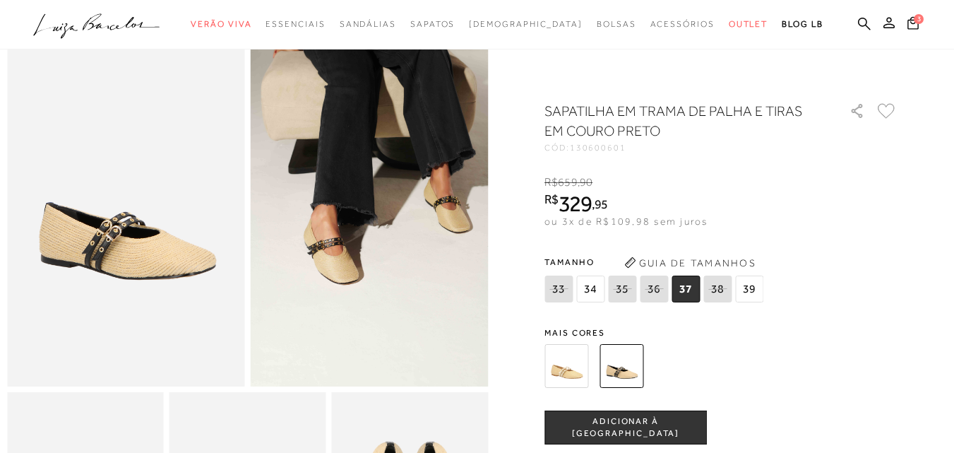
click at [662, 429] on span "ADICIONAR À [GEOGRAPHIC_DATA]" at bounding box center [625, 427] width 161 height 25
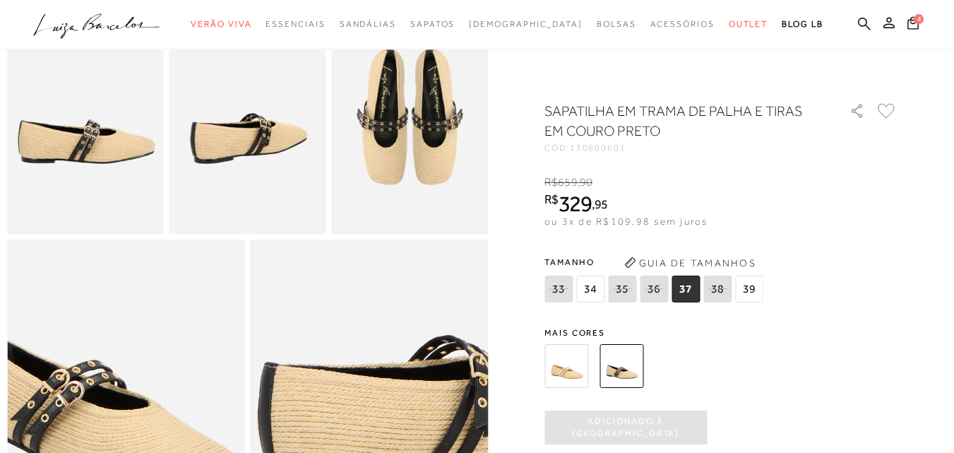
scroll to position [506, 0]
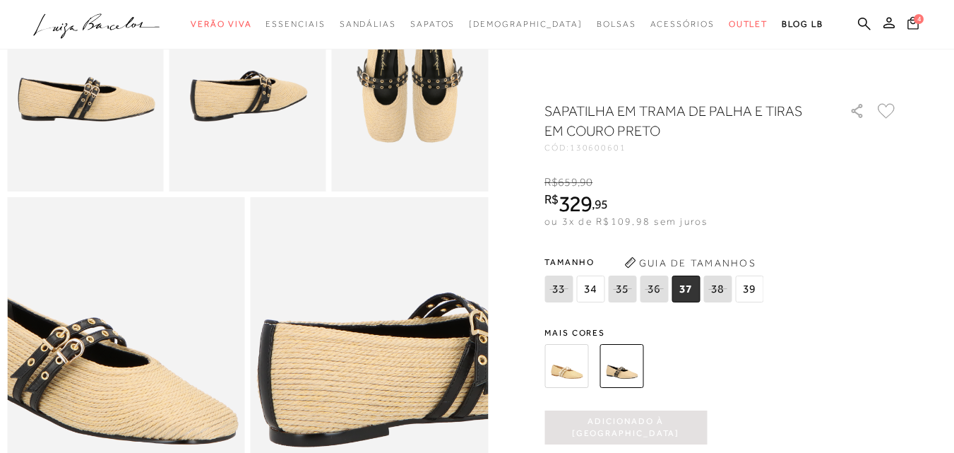
click at [907, 28] on icon at bounding box center [912, 22] width 11 height 13
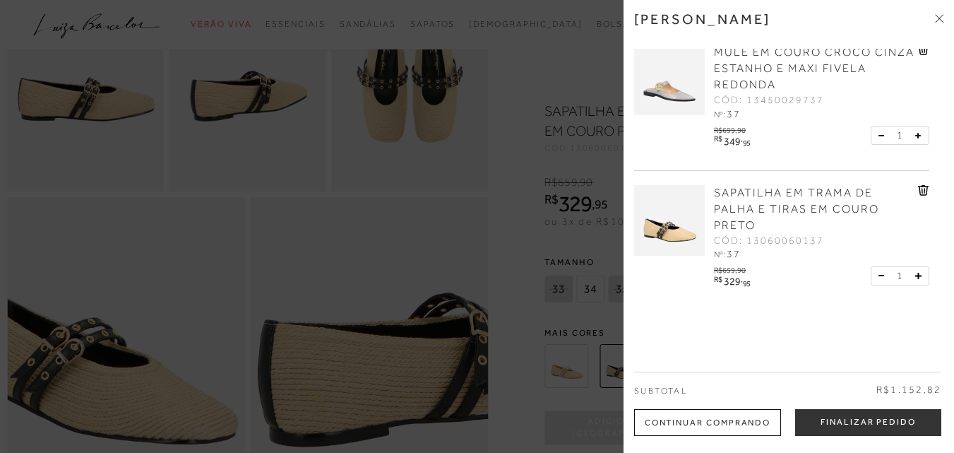
scroll to position [296, 0]
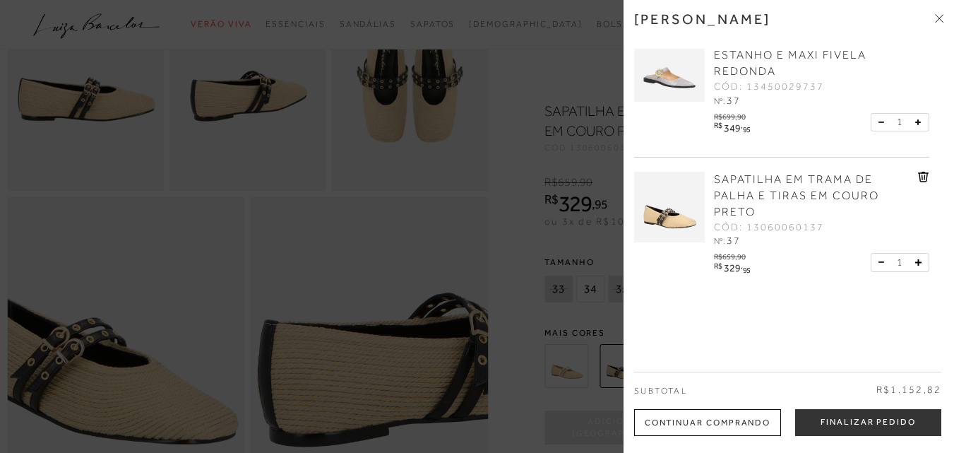
click at [939, 19] on icon at bounding box center [938, 20] width 4 height 4
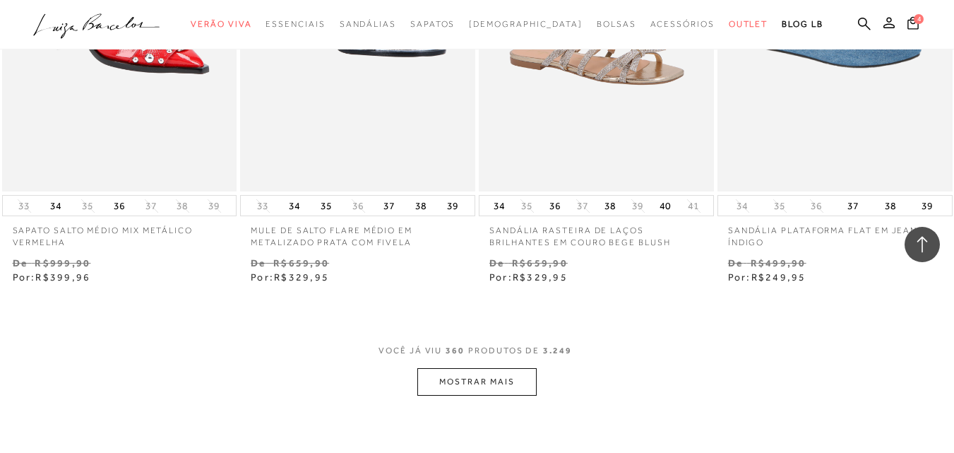
scroll to position [41460, 0]
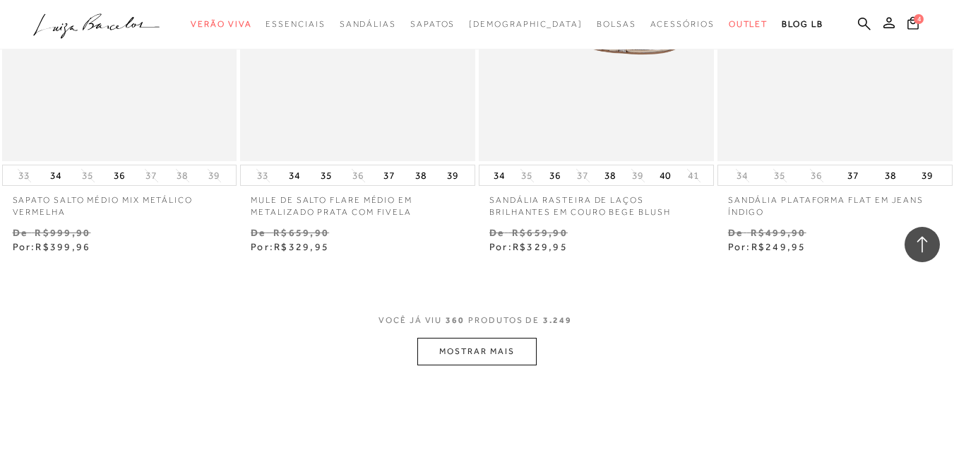
click at [493, 338] on button "MOSTRAR MAIS" at bounding box center [476, 352] width 119 height 28
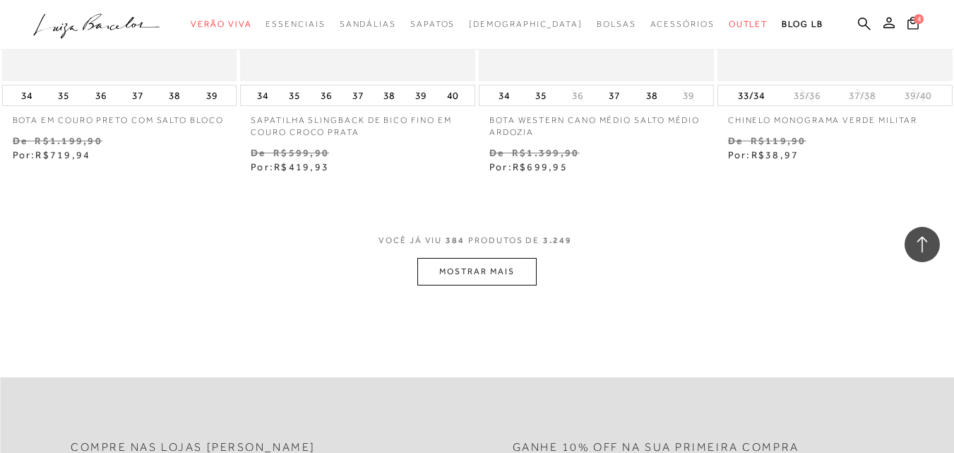
scroll to position [44426, 0]
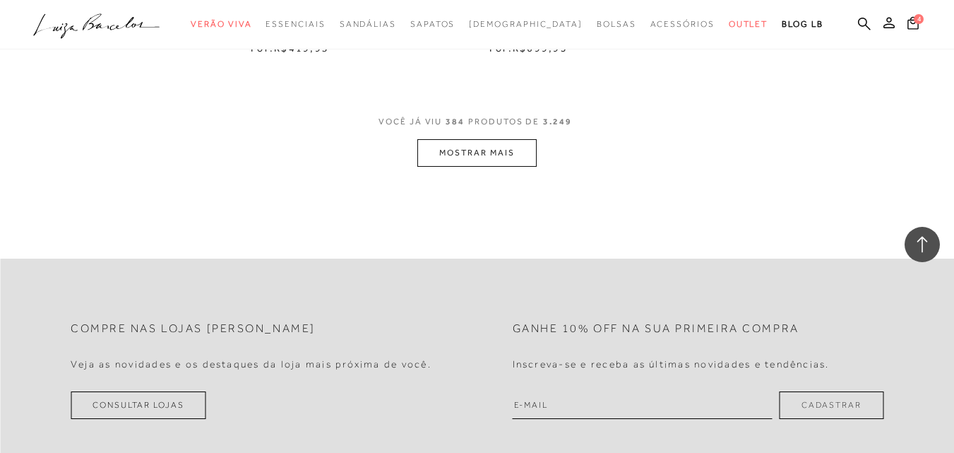
click at [492, 139] on button "MOSTRAR MAIS" at bounding box center [476, 153] width 119 height 28
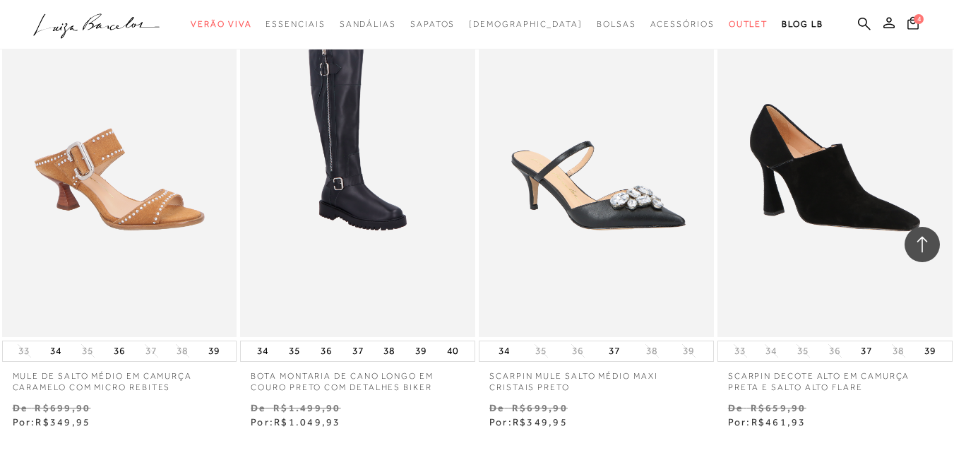
scroll to position [46968, 0]
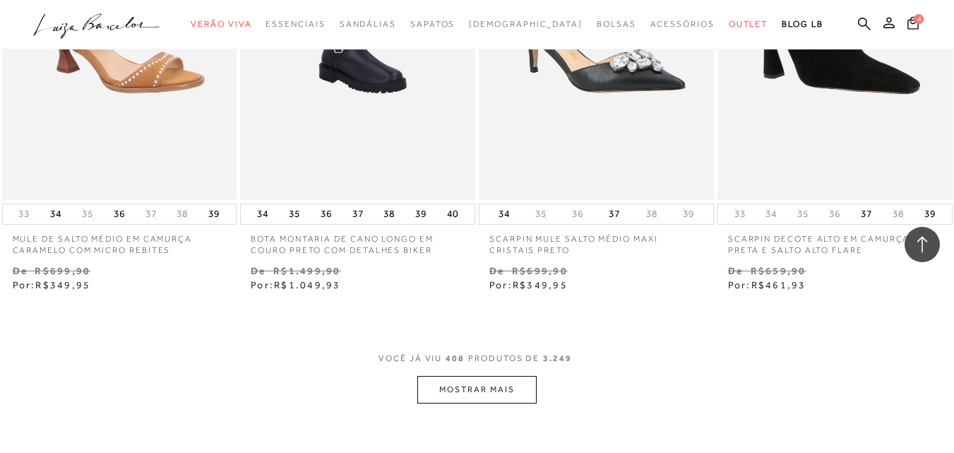
click at [500, 376] on button "MOSTRAR MAIS" at bounding box center [476, 390] width 119 height 28
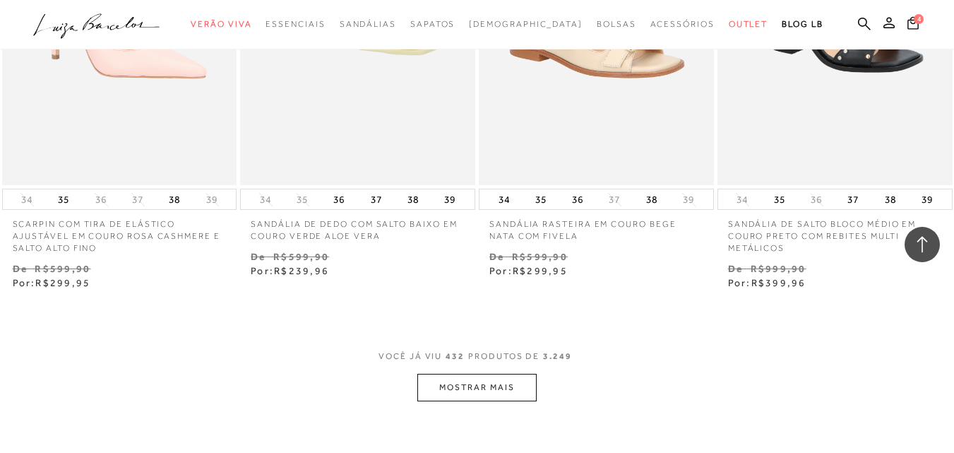
scroll to position [49864, 0]
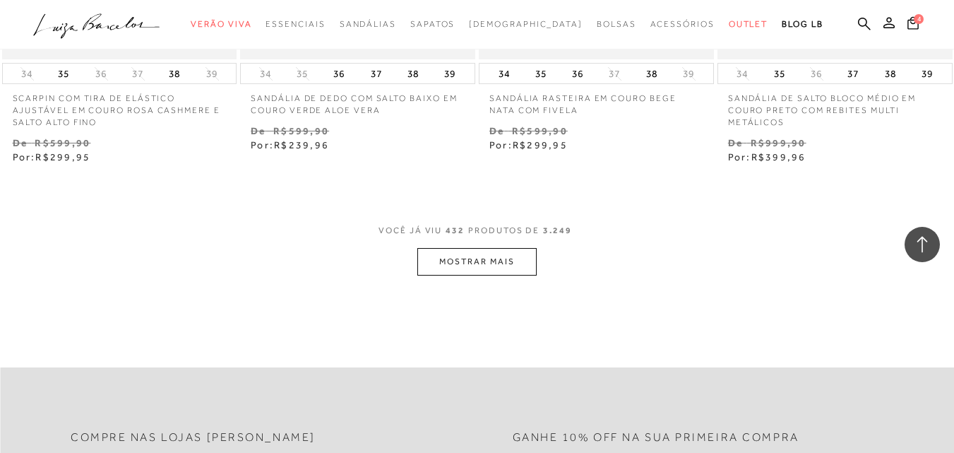
click at [458, 248] on button "MOSTRAR MAIS" at bounding box center [476, 262] width 119 height 28
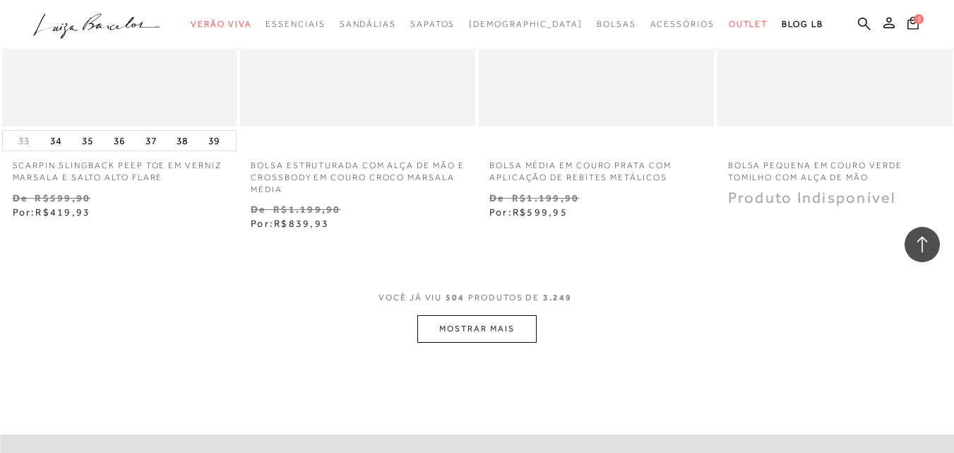
scroll to position [5424, 0]
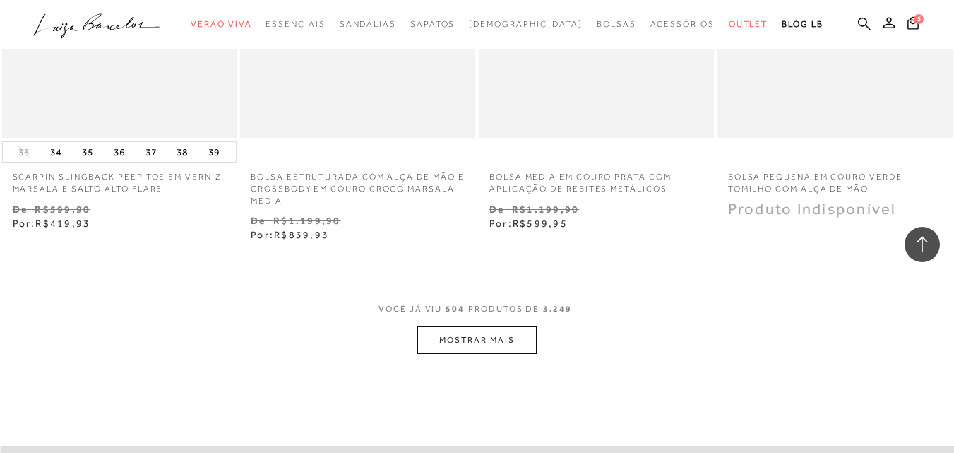
click at [503, 326] on button "MOSTRAR MAIS" at bounding box center [476, 340] width 119 height 28
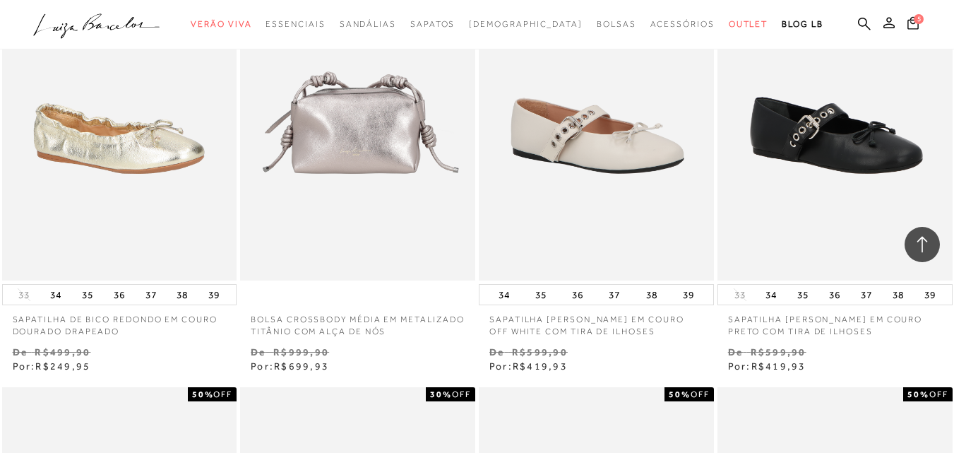
scroll to position [5777, 0]
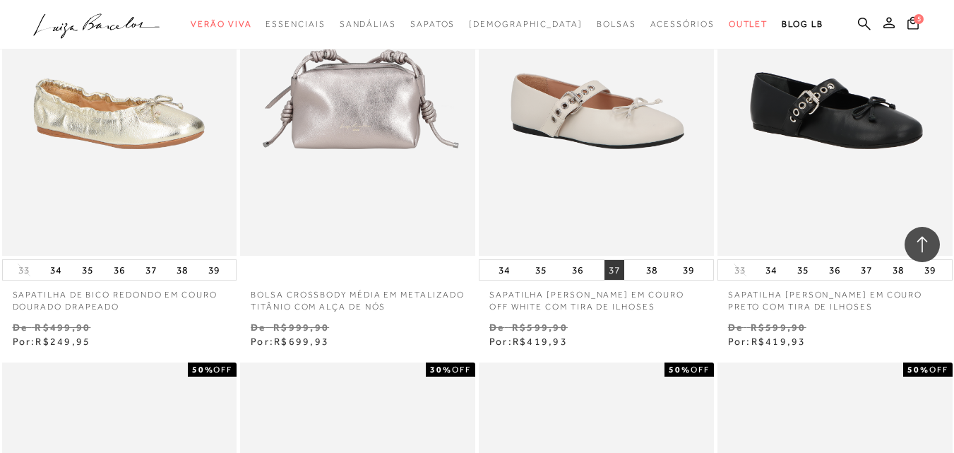
click at [614, 260] on button "37" at bounding box center [615, 270] width 20 height 20
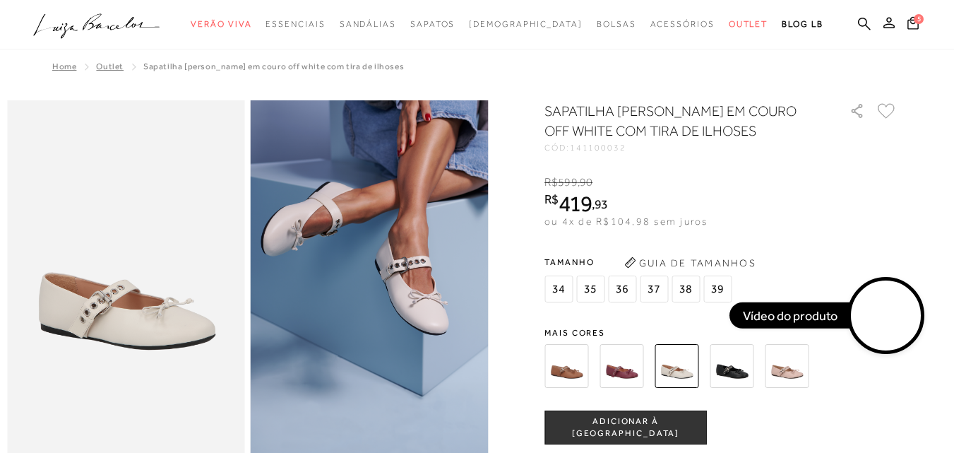
click at [653, 426] on span "ADICIONAR À [GEOGRAPHIC_DATA]" at bounding box center [625, 427] width 161 height 25
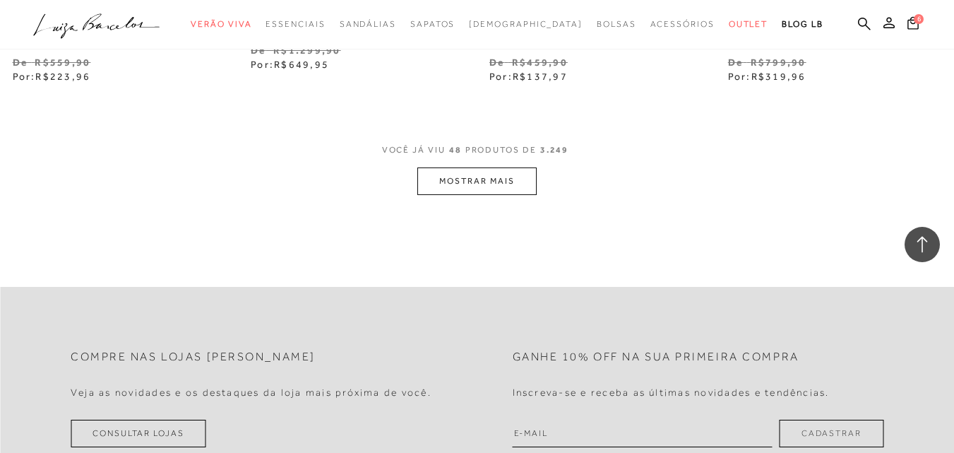
scroll to position [11113, 0]
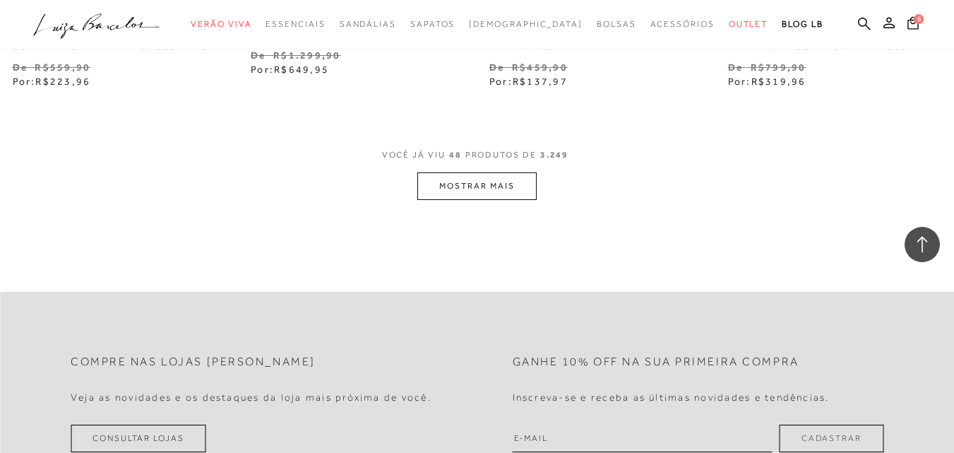
click at [516, 172] on button "MOSTRAR MAIS" at bounding box center [476, 186] width 119 height 28
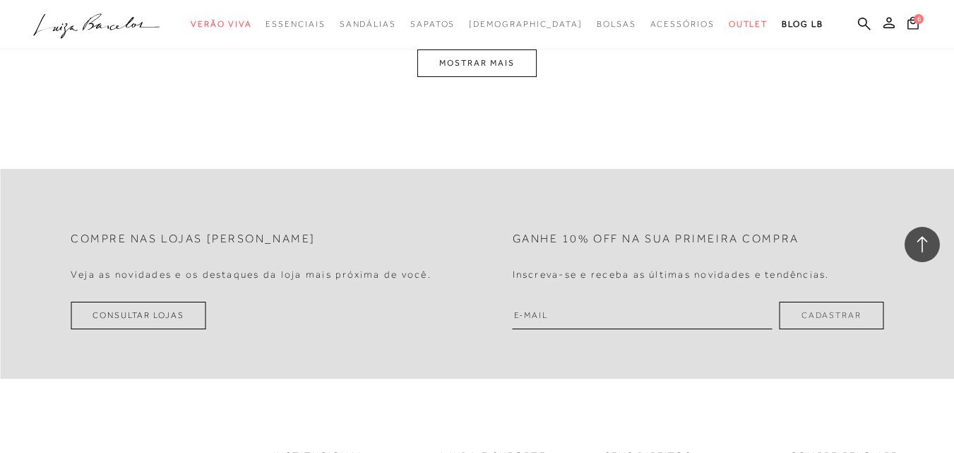
scroll to position [13938, 0]
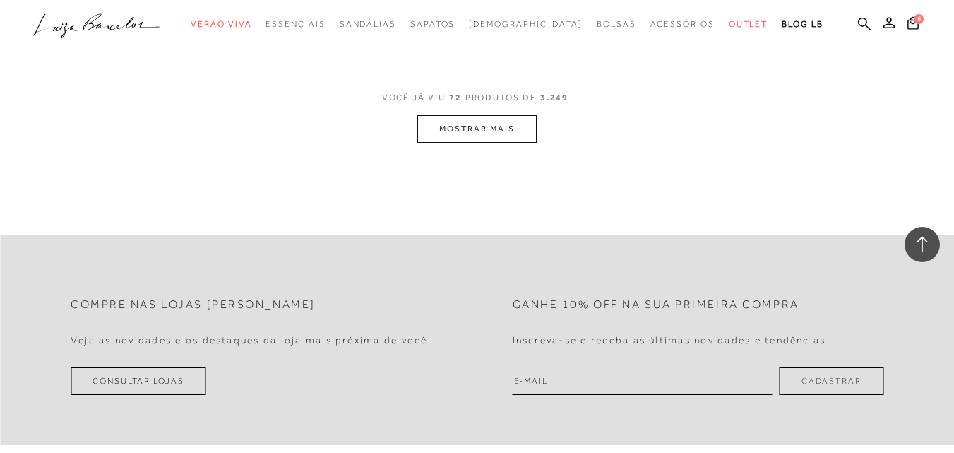
click at [531, 134] on button "MOSTRAR MAIS" at bounding box center [476, 129] width 119 height 28
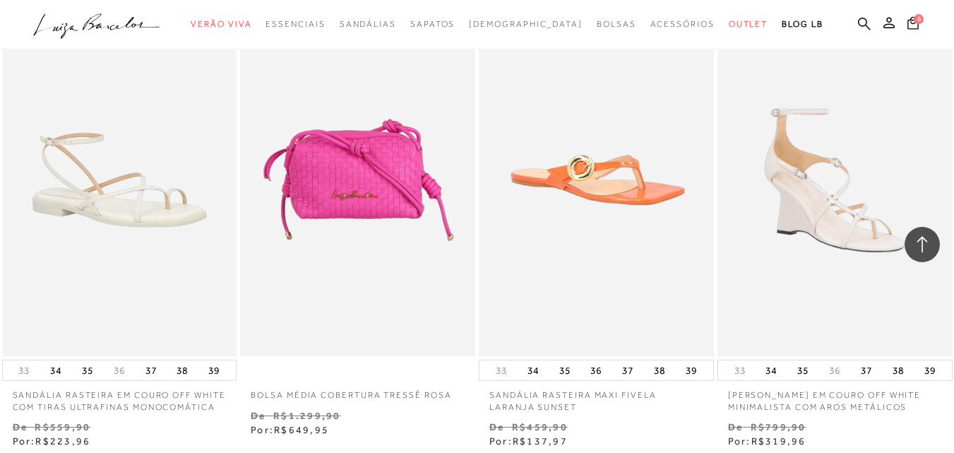
scroll to position [13514, 0]
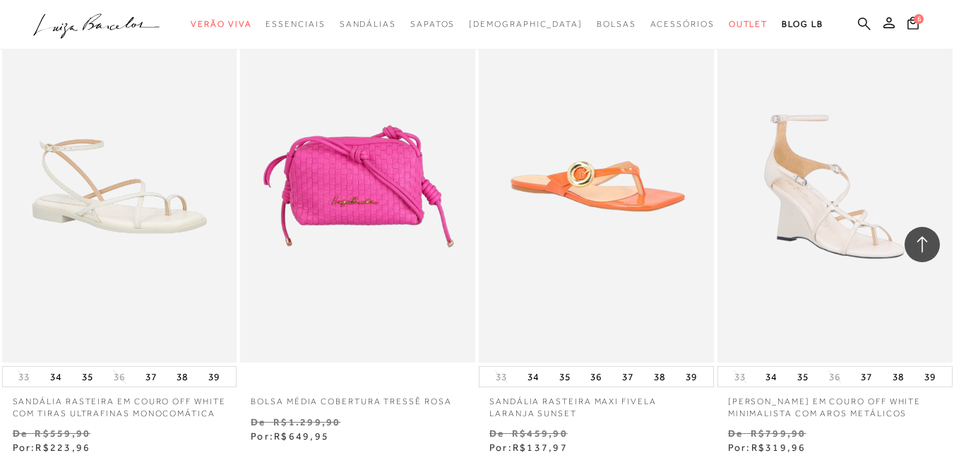
click at [858, 23] on icon at bounding box center [864, 23] width 13 height 13
click at [858, 27] on icon at bounding box center [864, 23] width 13 height 13
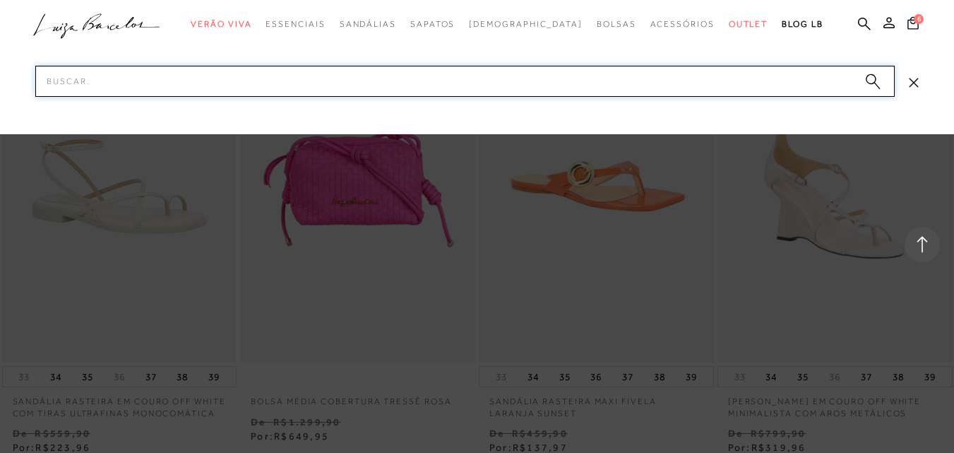
click at [786, 85] on input "Pesquisar" at bounding box center [464, 81] width 859 height 31
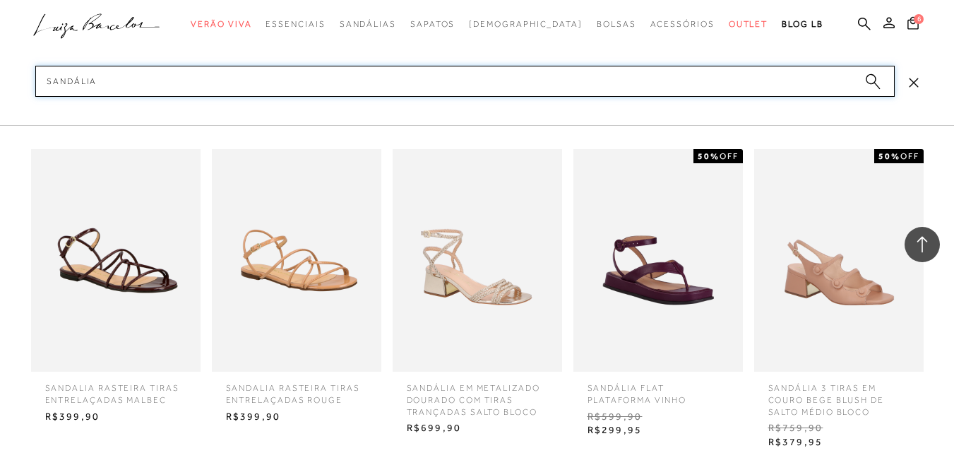
scroll to position [13796, 0]
type input "sandália"
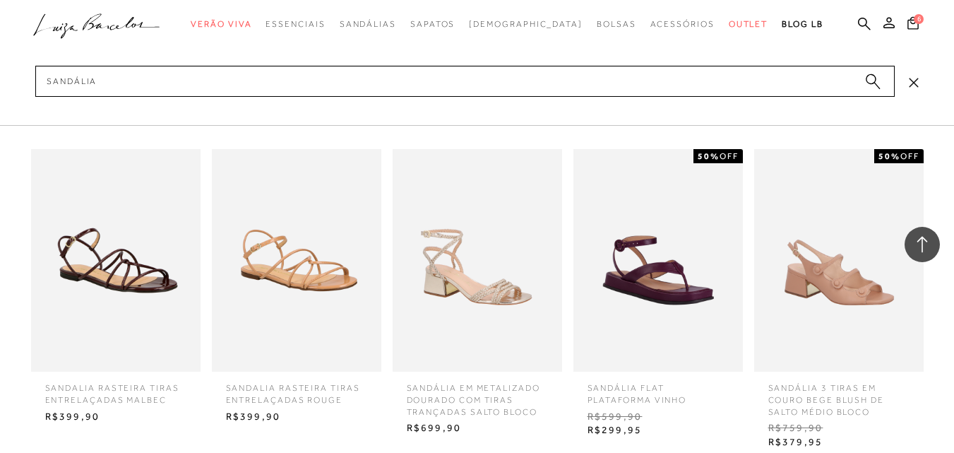
click at [871, 82] on circle "submit" at bounding box center [871, 79] width 10 height 10
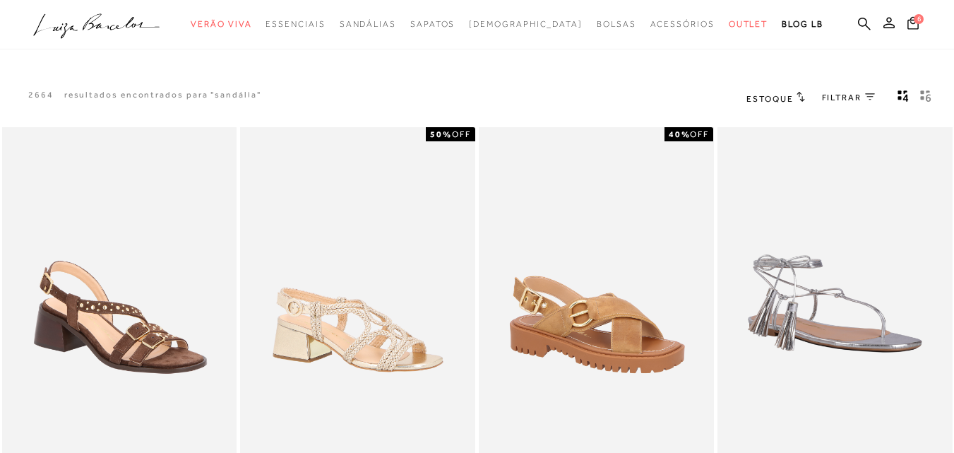
click at [864, 99] on link "FILTRAR 0" at bounding box center [848, 98] width 53 height 12
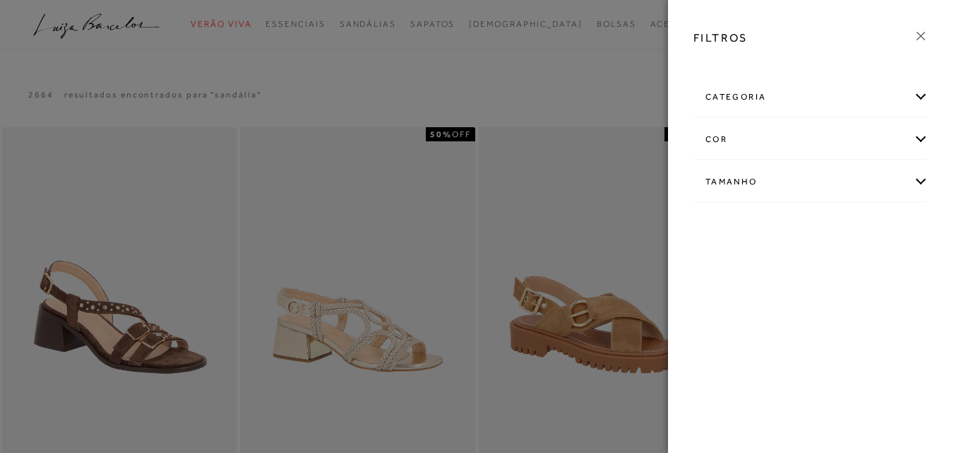
click at [922, 35] on icon at bounding box center [921, 36] width 16 height 16
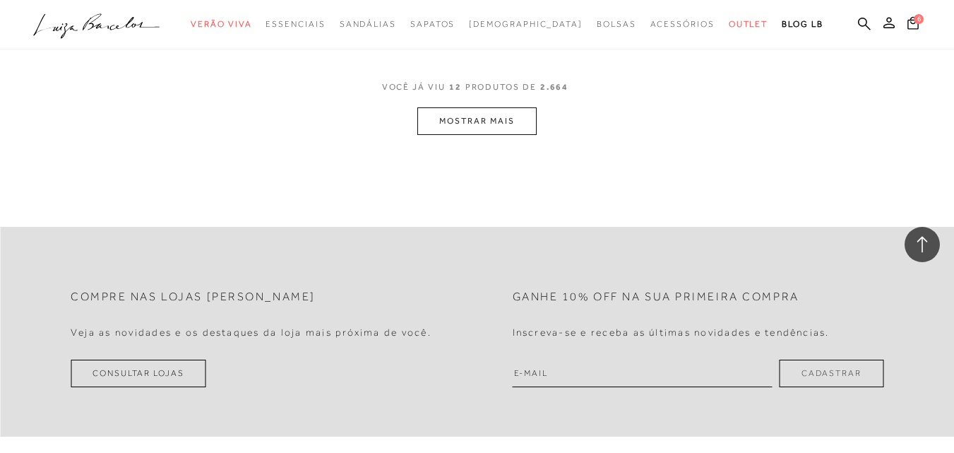
scroll to position [1483, 0]
click at [441, 105] on button "MOSTRAR MAIS" at bounding box center [476, 118] width 119 height 28
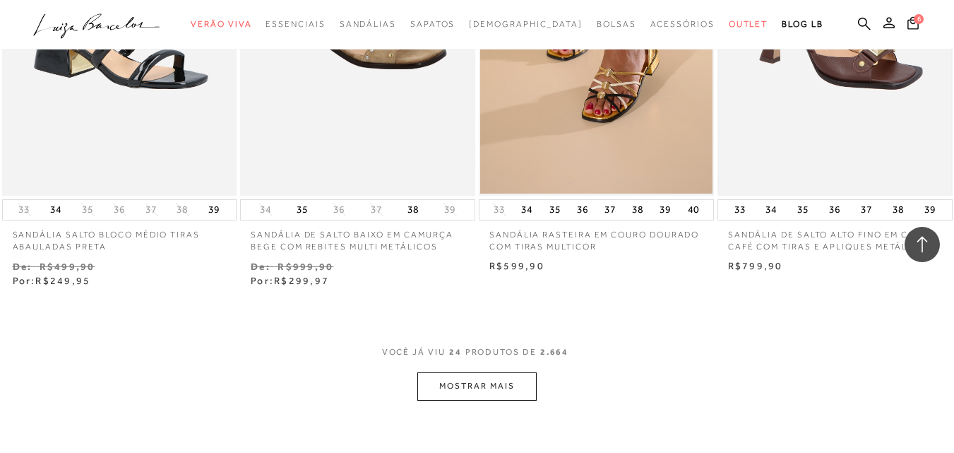
scroll to position [2754, 0]
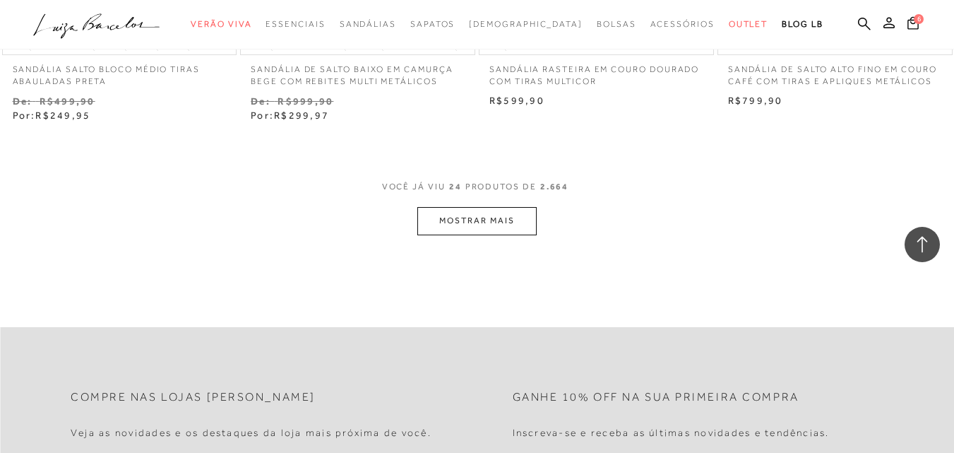
click at [501, 210] on button "MOSTRAR MAIS" at bounding box center [476, 221] width 119 height 28
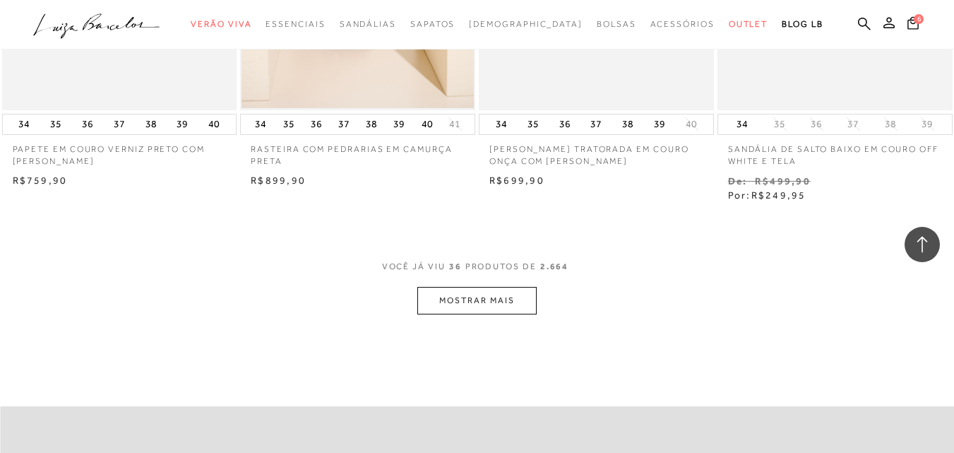
scroll to position [4096, 0]
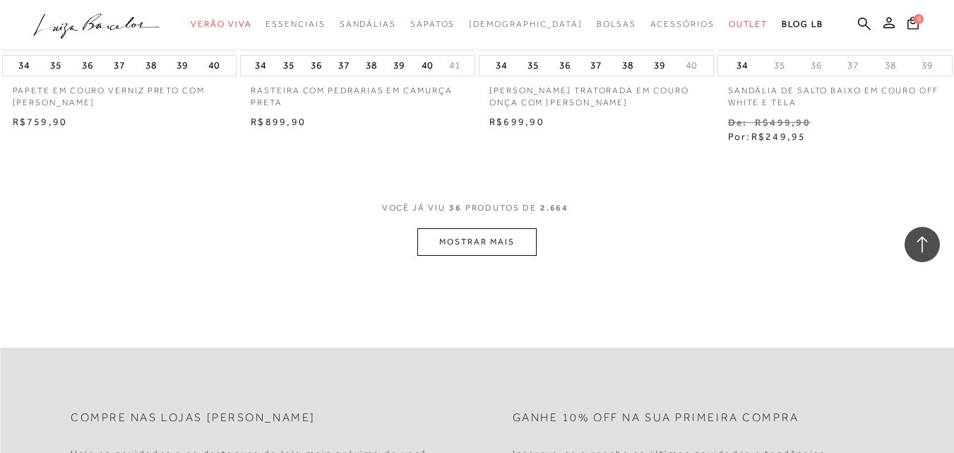
click at [495, 229] on button "MOSTRAR MAIS" at bounding box center [476, 242] width 119 height 28
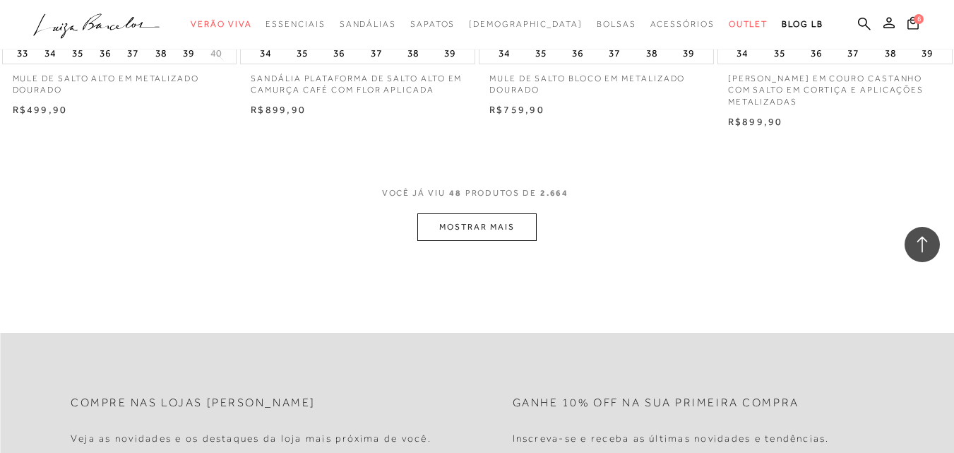
scroll to position [5508, 0]
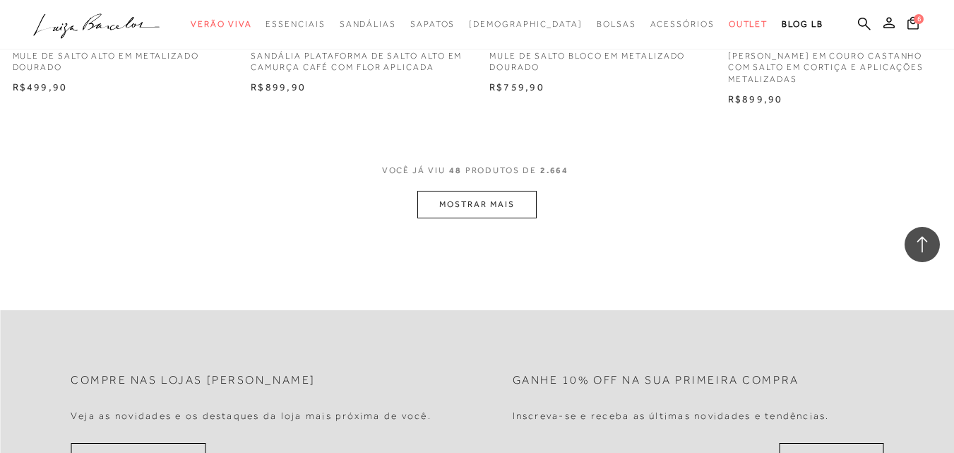
click at [502, 191] on button "MOSTRAR MAIS" at bounding box center [476, 205] width 119 height 28
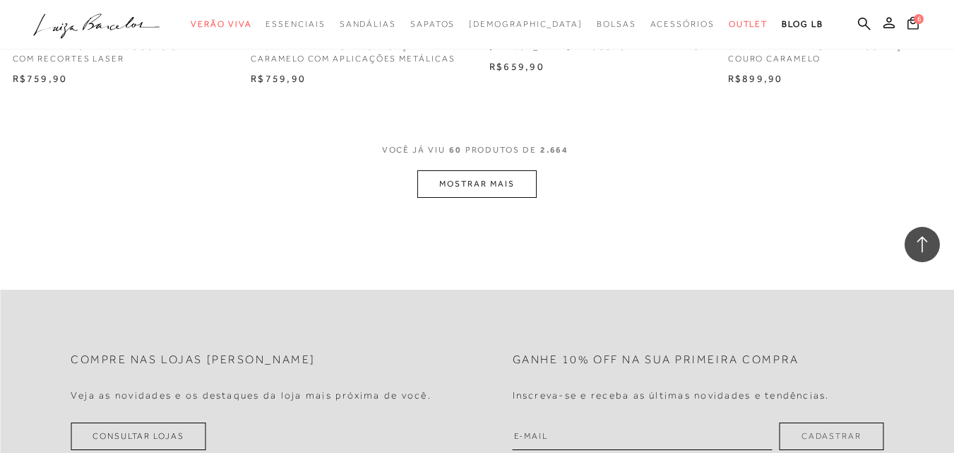
scroll to position [6921, 0]
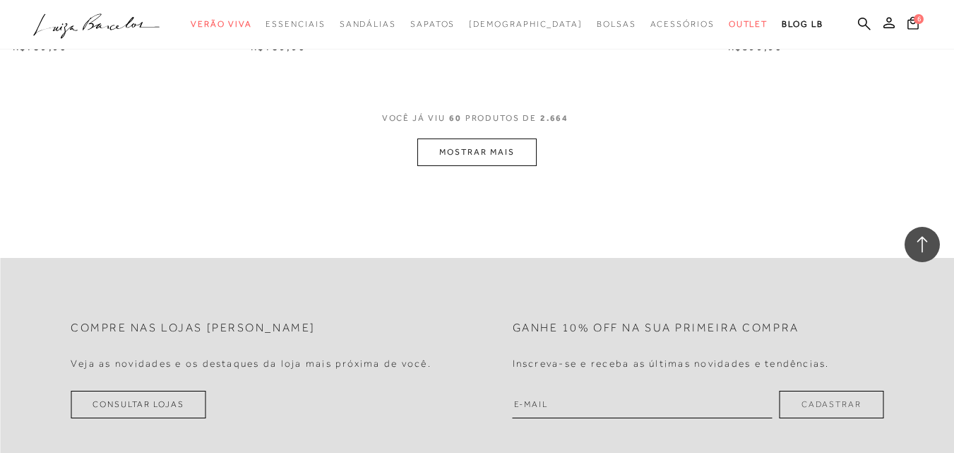
click at [476, 138] on button "MOSTRAR MAIS" at bounding box center [476, 152] width 119 height 28
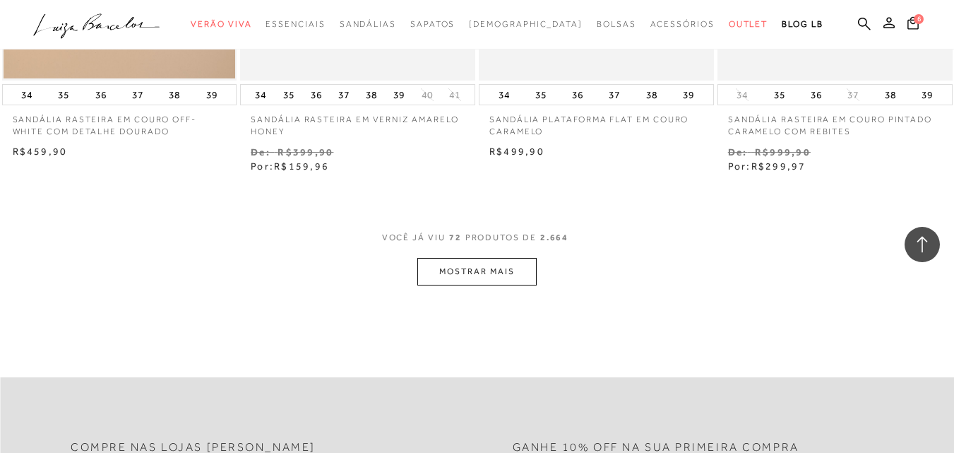
scroll to position [8263, 0]
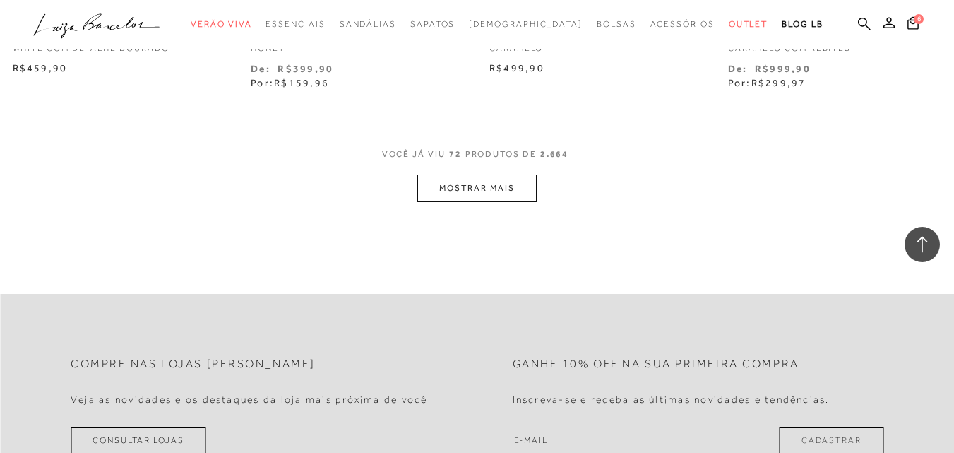
click at [448, 174] on button "MOSTRAR MAIS" at bounding box center [476, 188] width 119 height 28
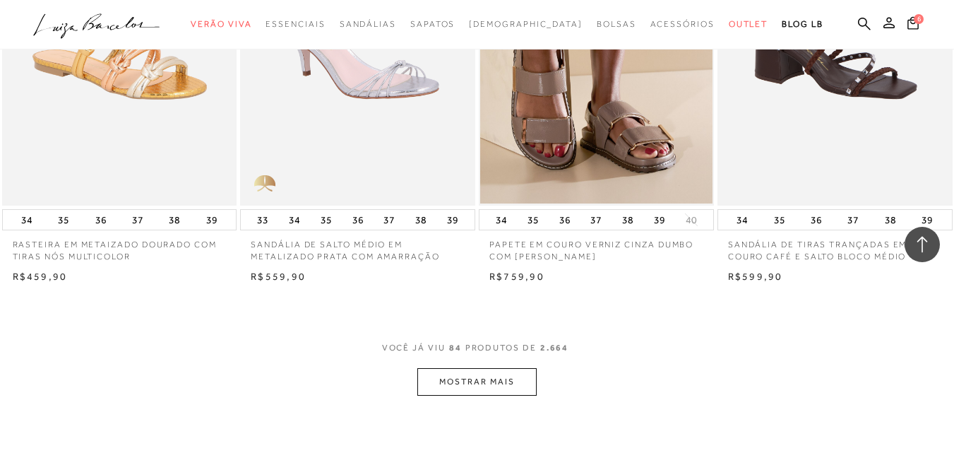
scroll to position [9534, 0]
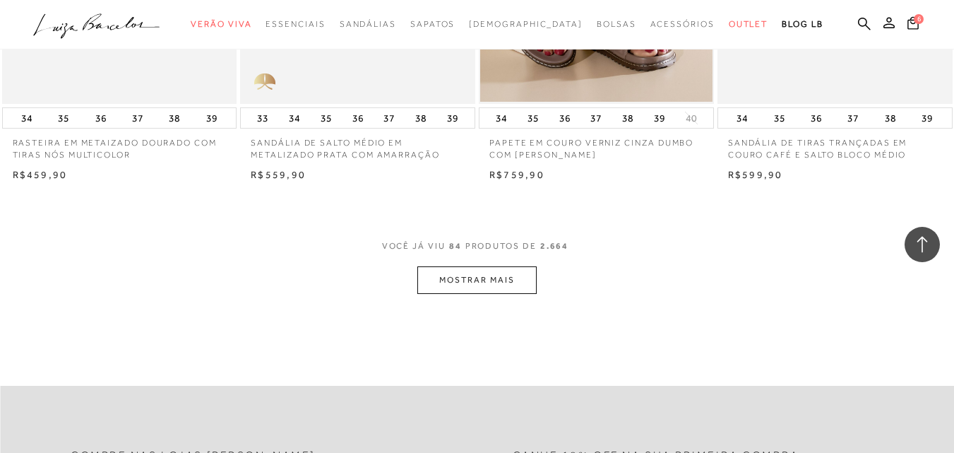
click at [528, 266] on button "MOSTRAR MAIS" at bounding box center [476, 280] width 119 height 28
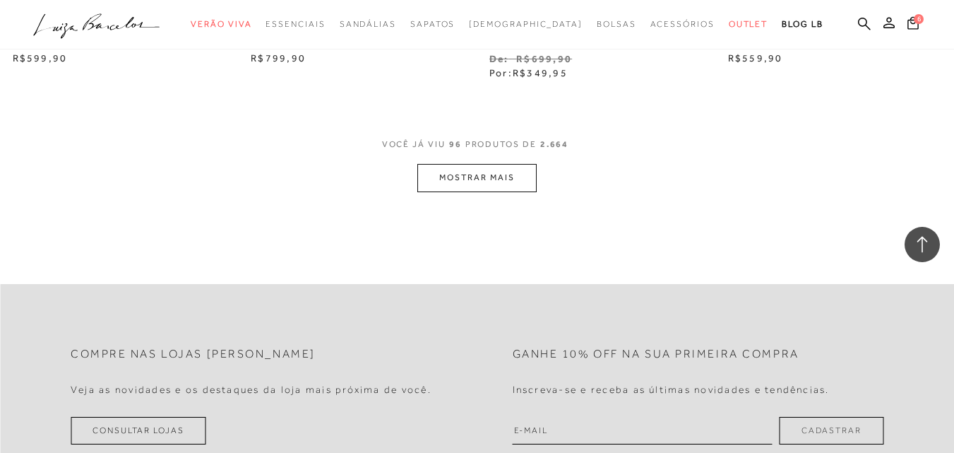
scroll to position [11017, 0]
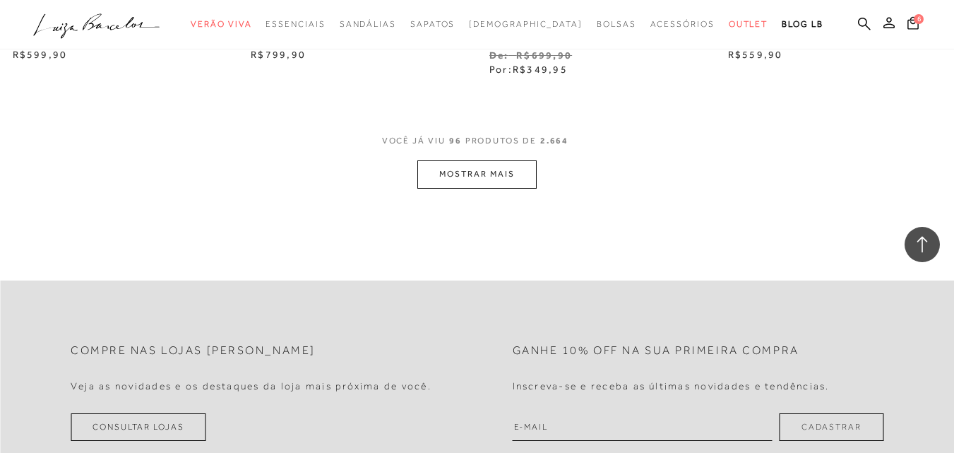
click at [498, 160] on button "MOSTRAR MAIS" at bounding box center [476, 174] width 119 height 28
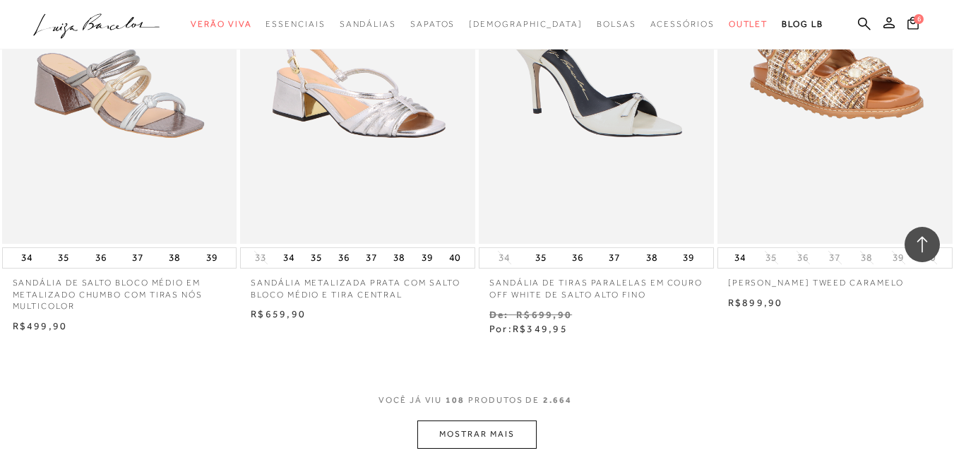
scroll to position [12076, 0]
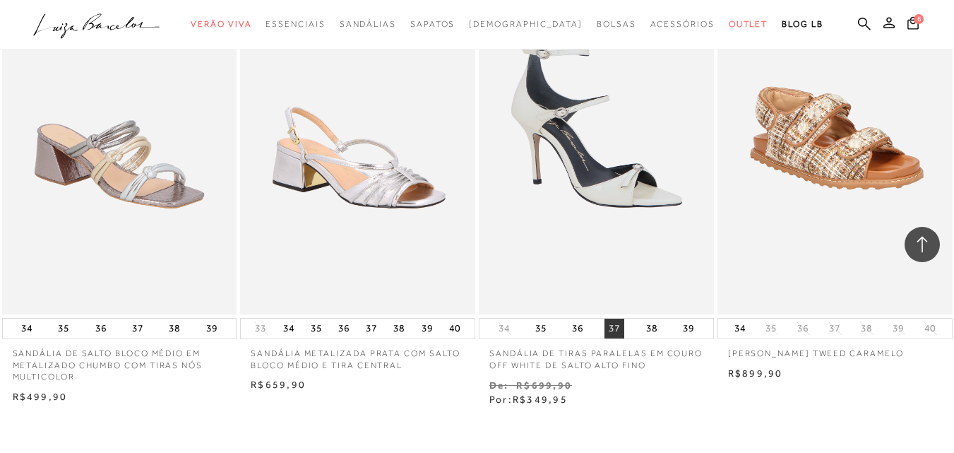
click at [617, 318] on button "37" at bounding box center [615, 328] width 20 height 20
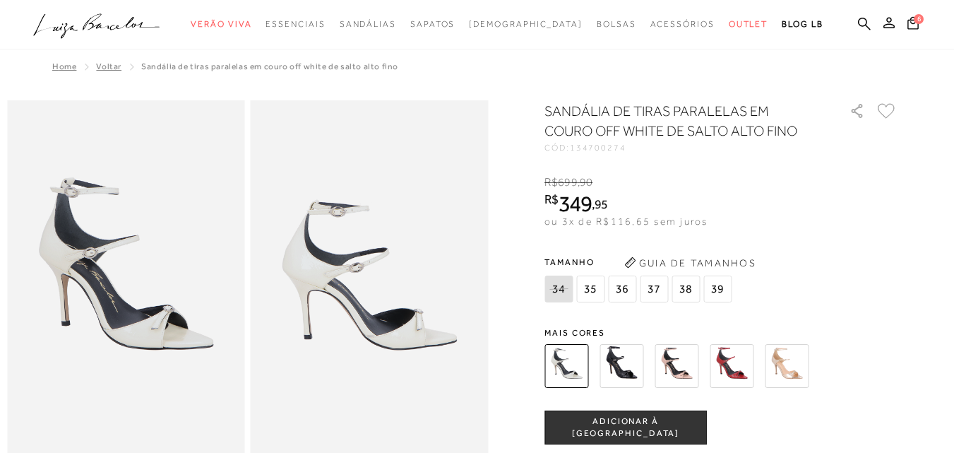
click at [617, 428] on span "ADICIONAR À SACOLA" at bounding box center [625, 427] width 161 height 25
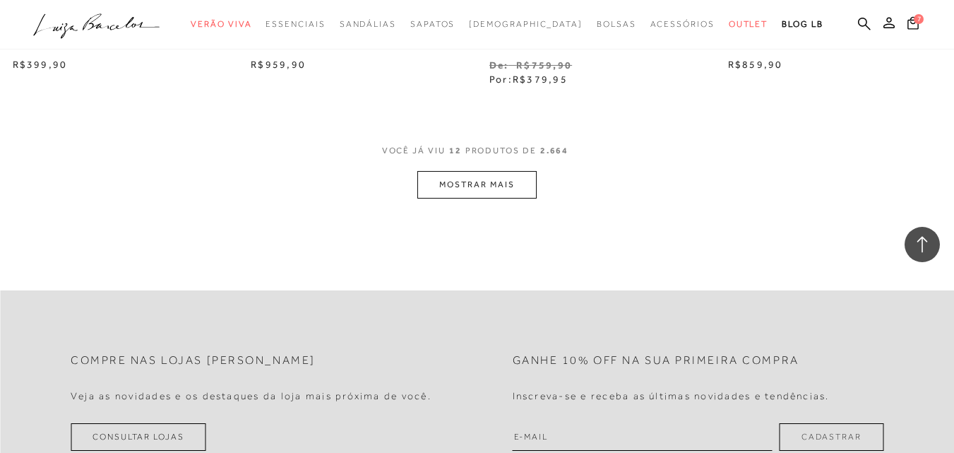
scroll to position [1412, 0]
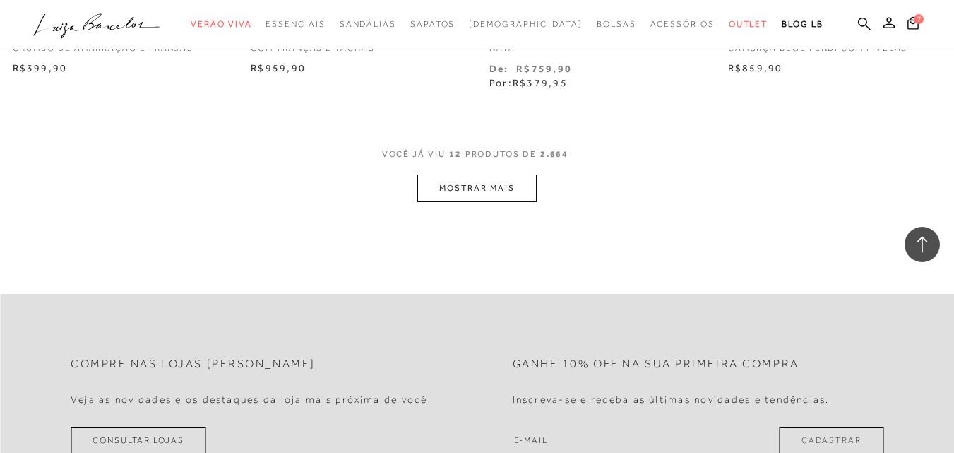
click at [488, 177] on button "MOSTRAR MAIS" at bounding box center [476, 188] width 119 height 28
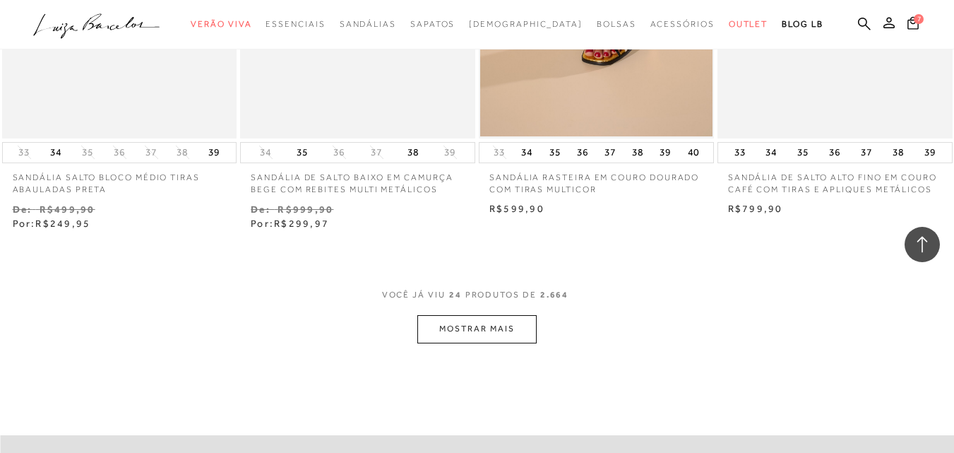
scroll to position [2648, 0]
click at [472, 314] on button "MOSTRAR MAIS" at bounding box center [476, 328] width 119 height 28
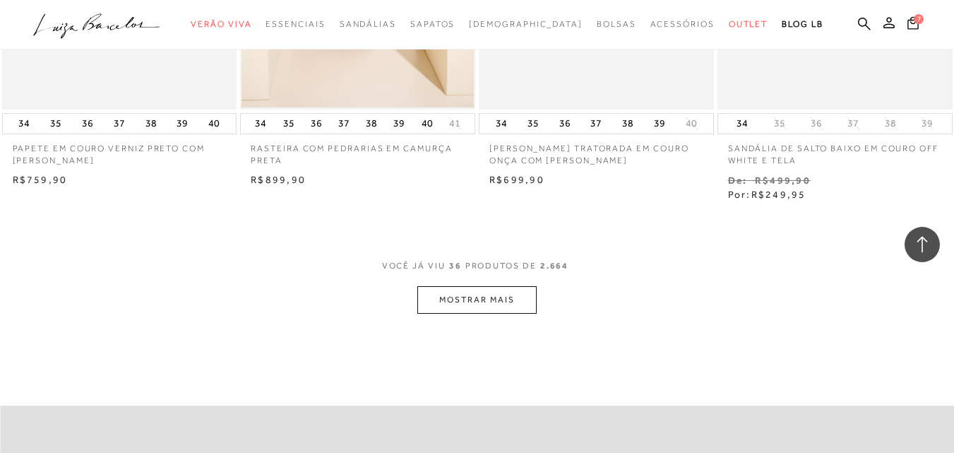
scroll to position [4131, 0]
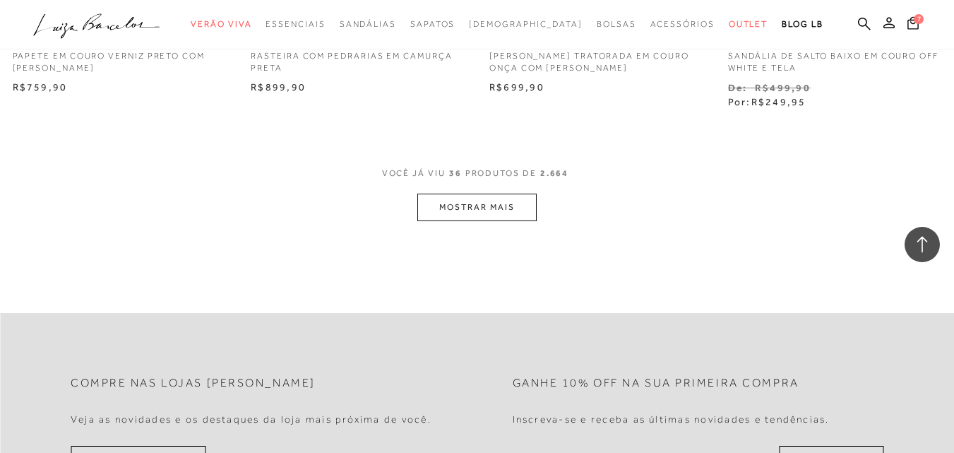
click at [476, 196] on button "MOSTRAR MAIS" at bounding box center [476, 207] width 119 height 28
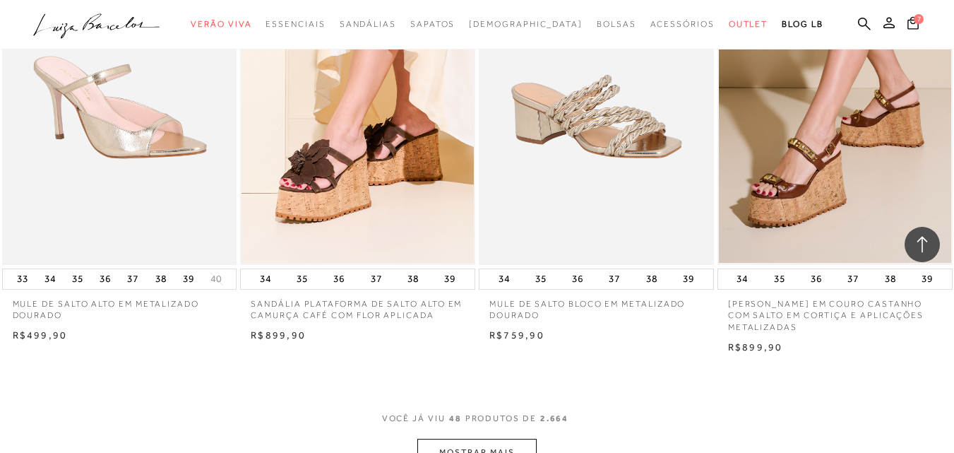
scroll to position [5402, 0]
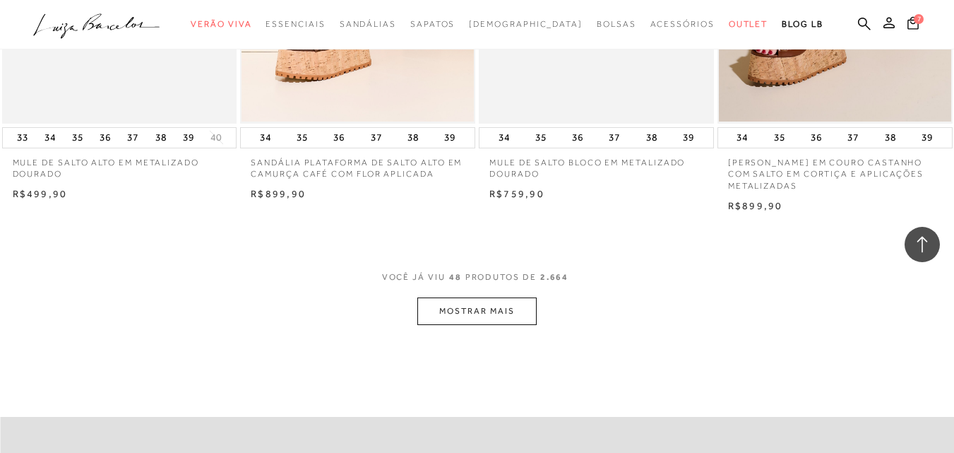
click at [466, 302] on button "MOSTRAR MAIS" at bounding box center [476, 311] width 119 height 28
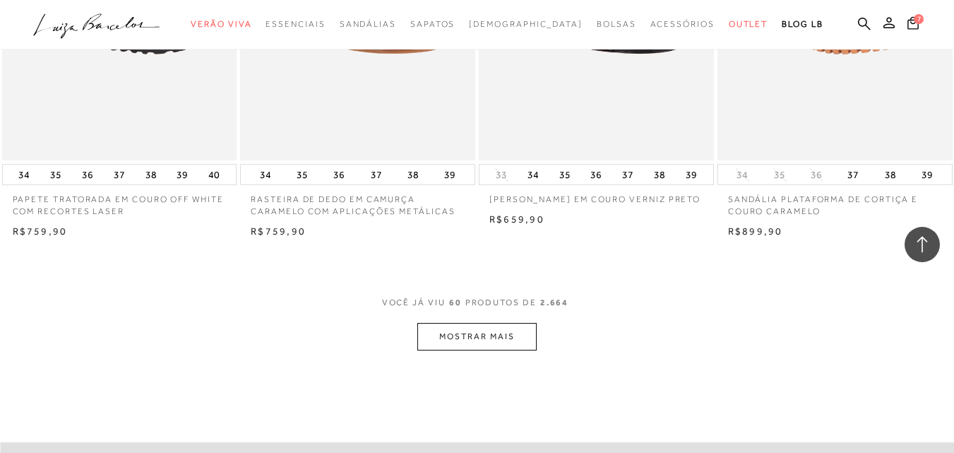
scroll to position [6885, 0]
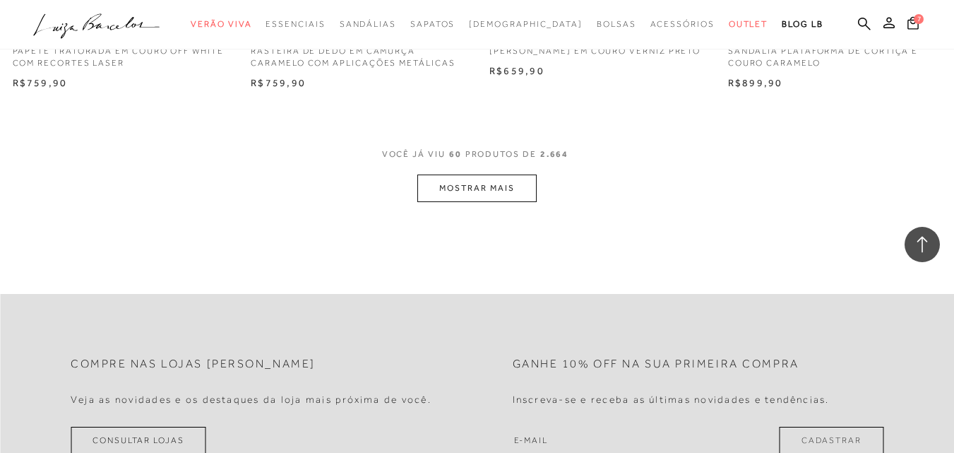
click at [469, 176] on button "MOSTRAR MAIS" at bounding box center [476, 188] width 119 height 28
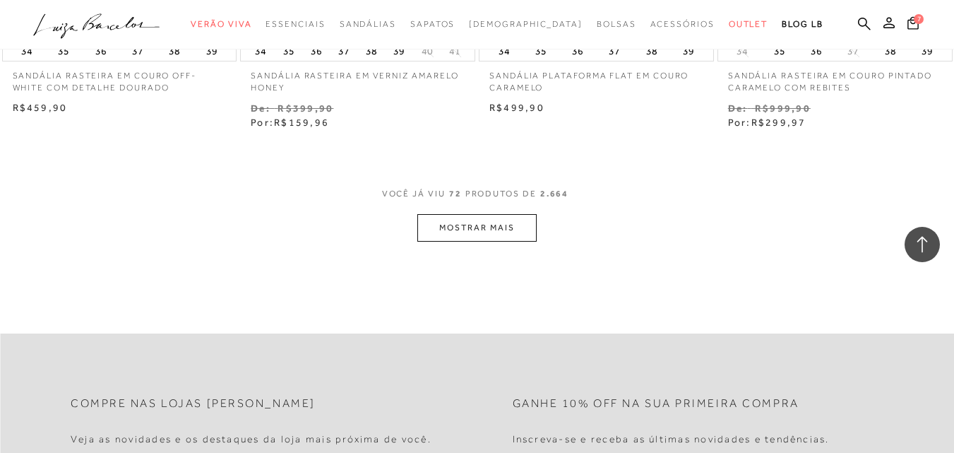
scroll to position [8227, 0]
click at [514, 210] on button "MOSTRAR MAIS" at bounding box center [476, 224] width 119 height 28
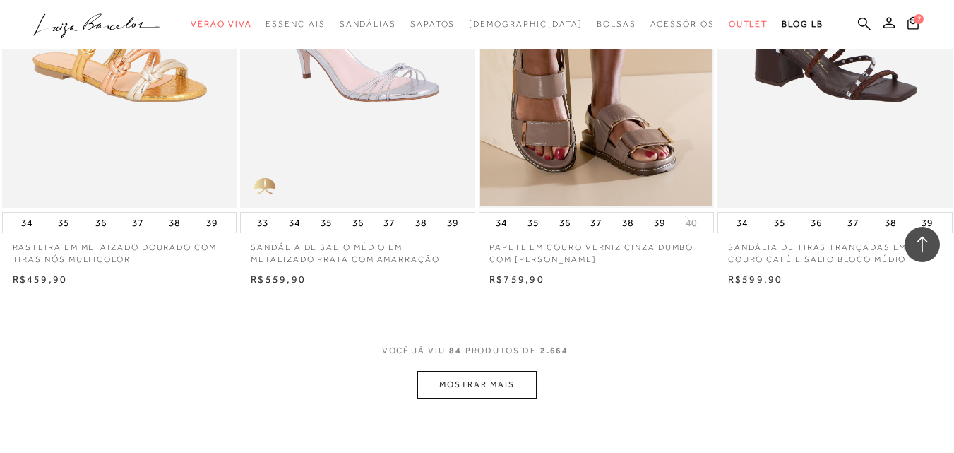
scroll to position [9427, 0]
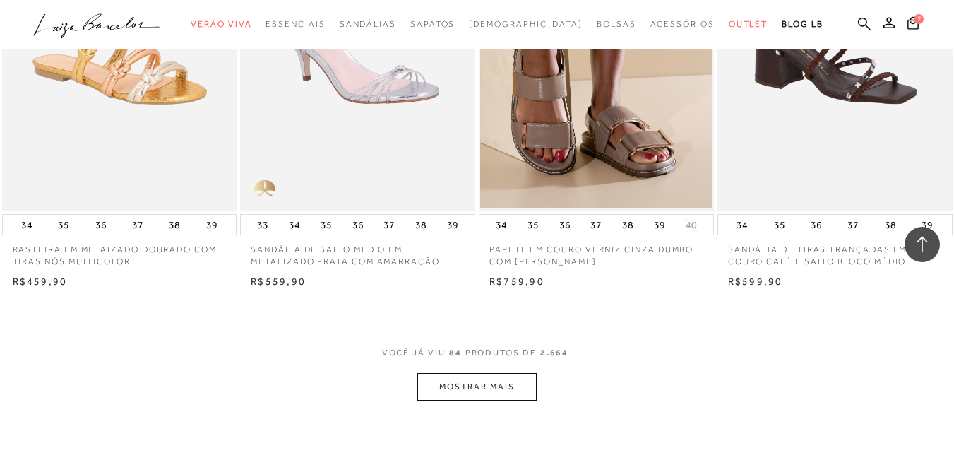
click at [508, 375] on button "MOSTRAR MAIS" at bounding box center [476, 387] width 119 height 28
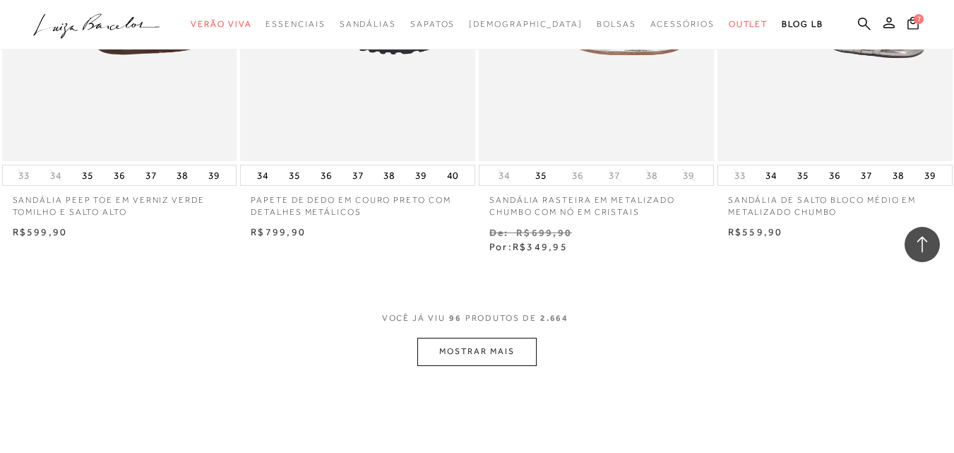
scroll to position [10981, 0]
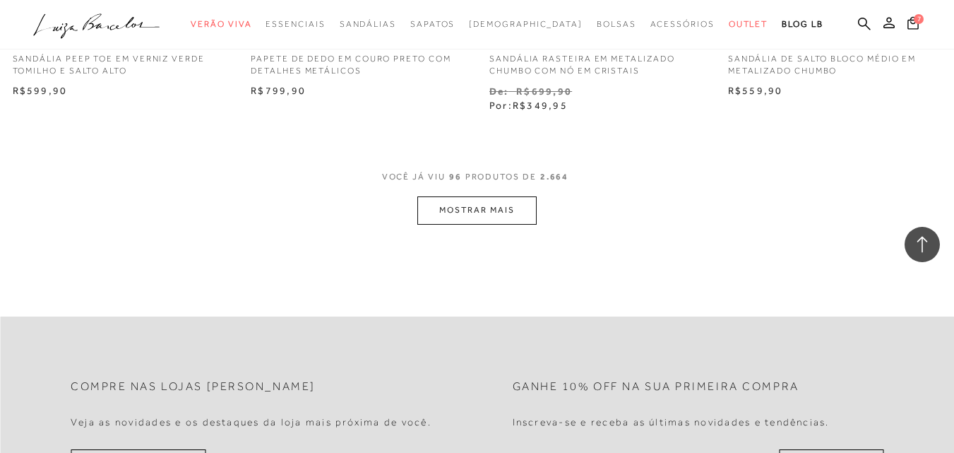
click at [469, 196] on button "MOSTRAR MAIS" at bounding box center [476, 210] width 119 height 28
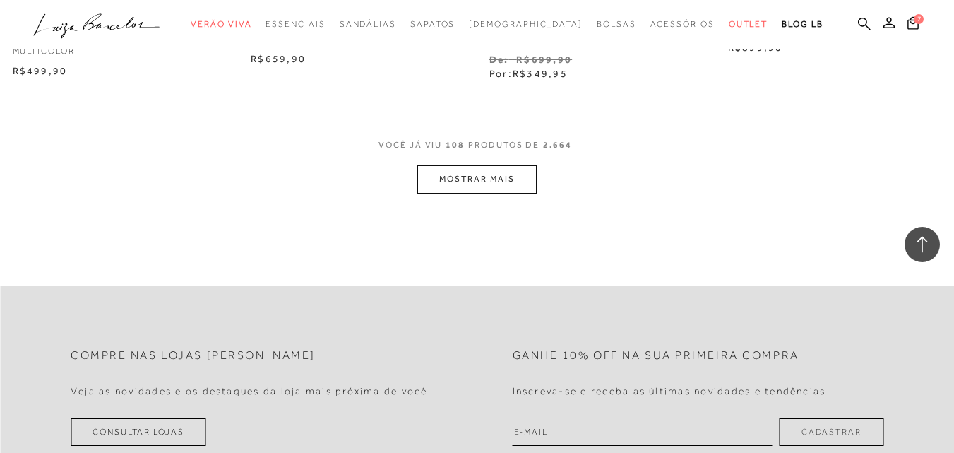
scroll to position [12393, 0]
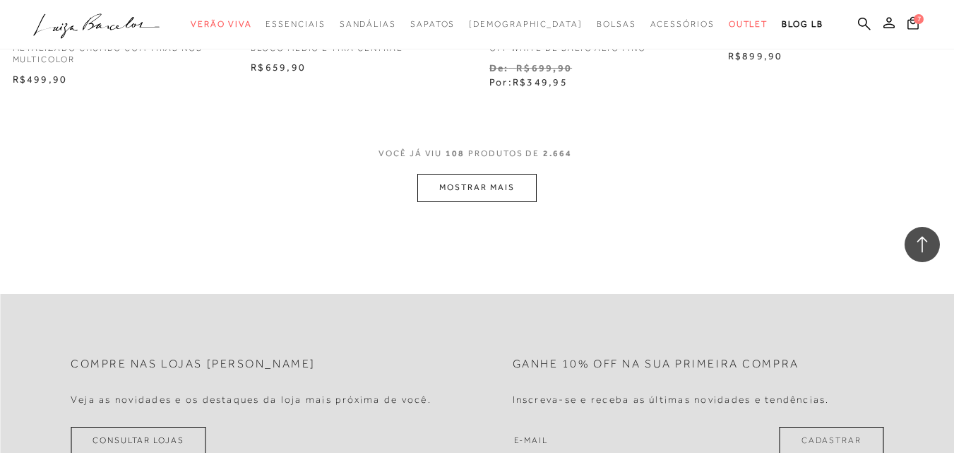
click at [504, 174] on button "MOSTRAR MAIS" at bounding box center [476, 188] width 119 height 28
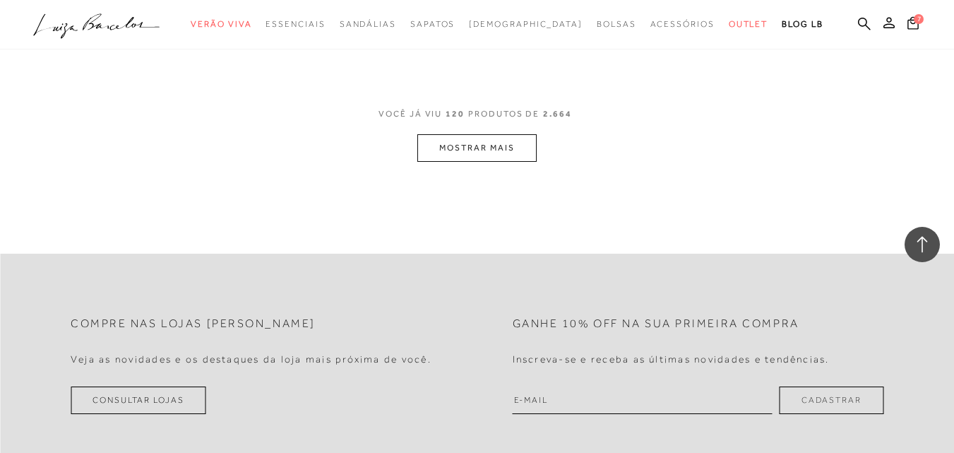
scroll to position [13844, 0]
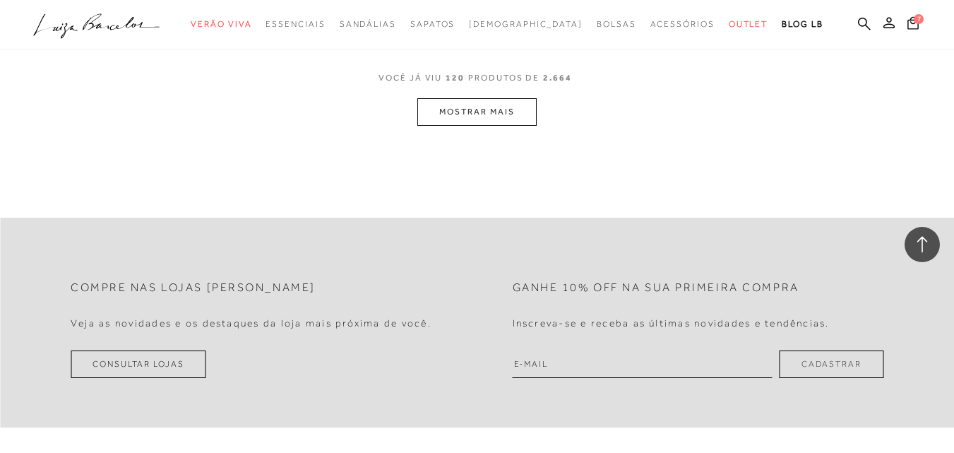
click at [482, 98] on button "MOSTRAR MAIS" at bounding box center [476, 112] width 119 height 28
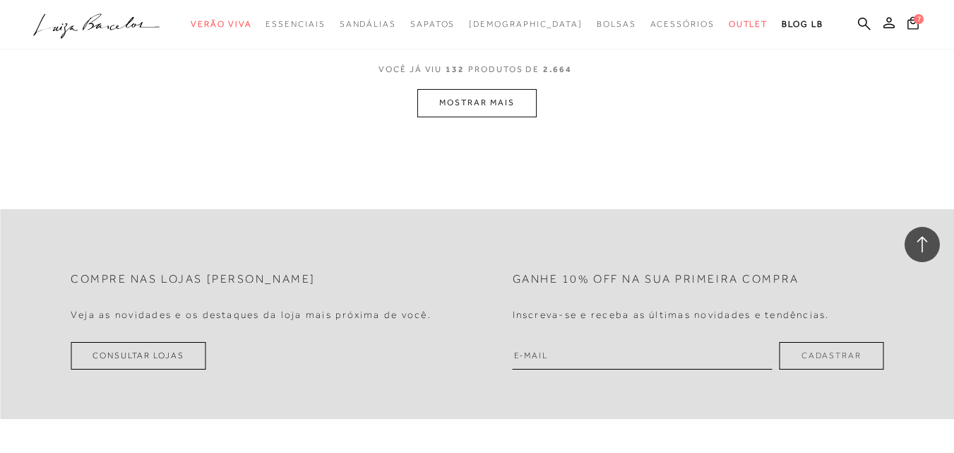
scroll to position [15186, 0]
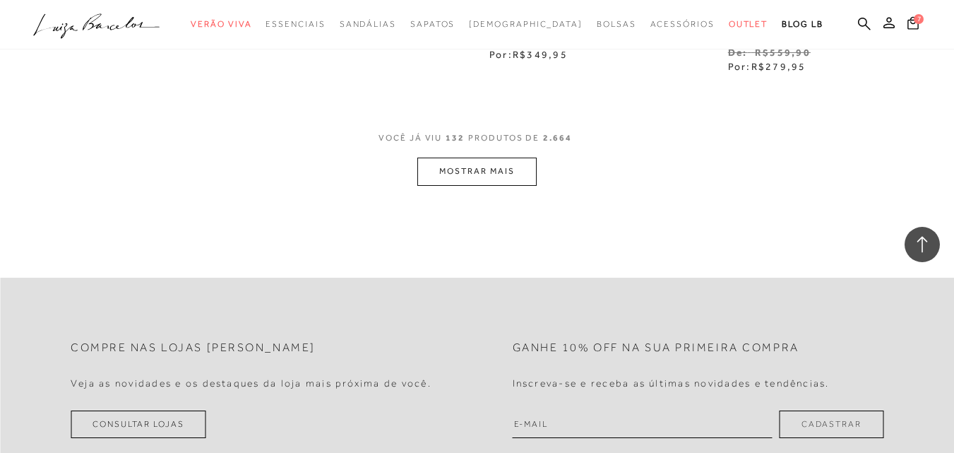
click at [534, 171] on button "MOSTRAR MAIS" at bounding box center [476, 171] width 119 height 28
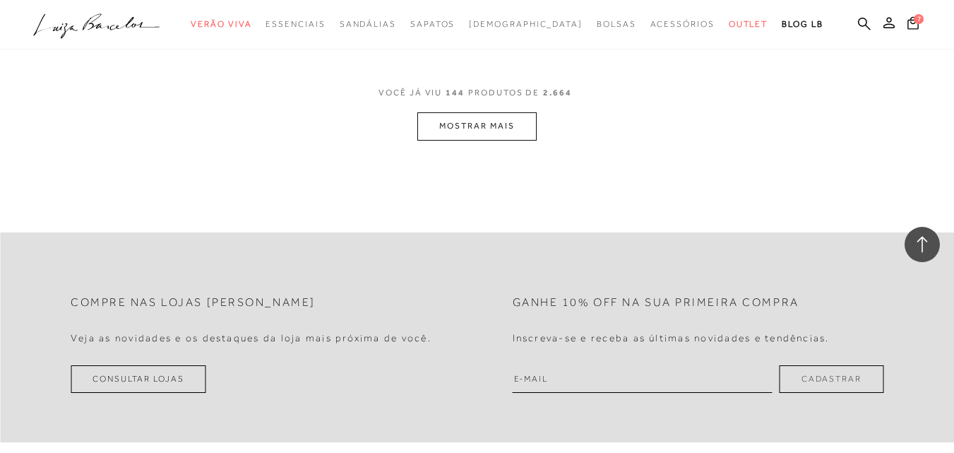
scroll to position [16598, 0]
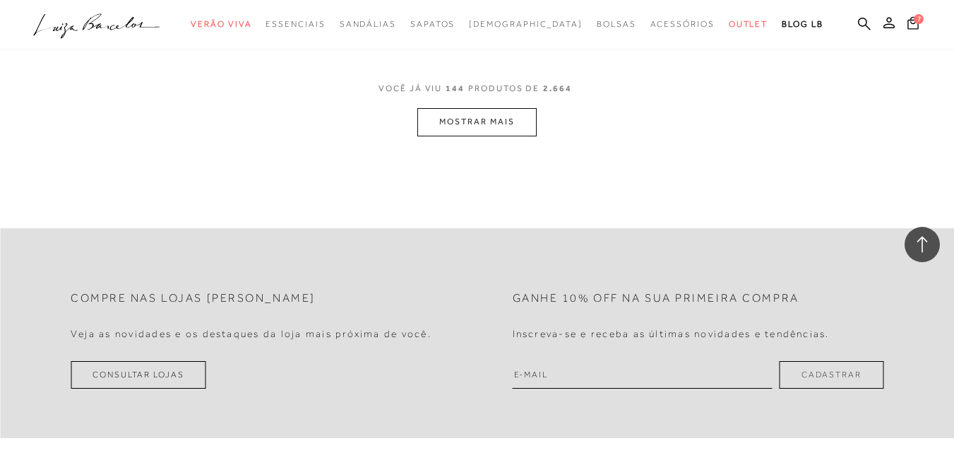
click at [528, 116] on button "MOSTRAR MAIS" at bounding box center [476, 122] width 119 height 28
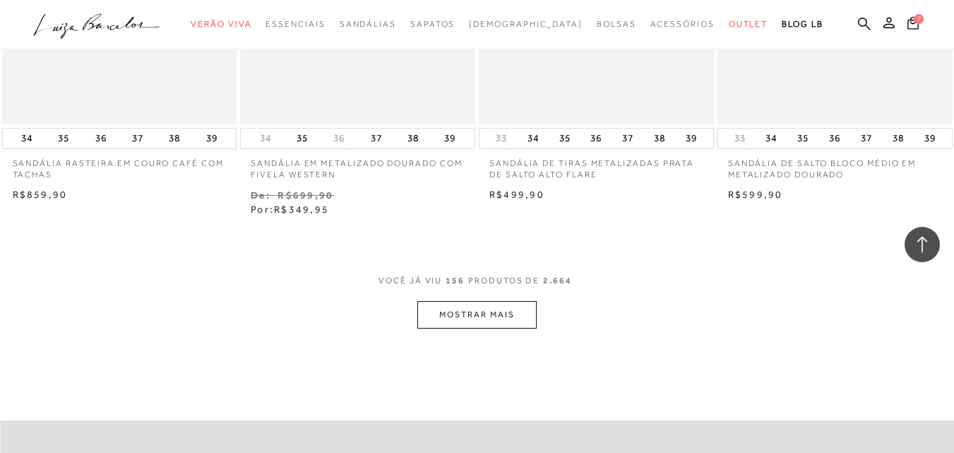
scroll to position [17782, 0]
click at [491, 303] on button "MOSTRAR MAIS" at bounding box center [476, 313] width 119 height 28
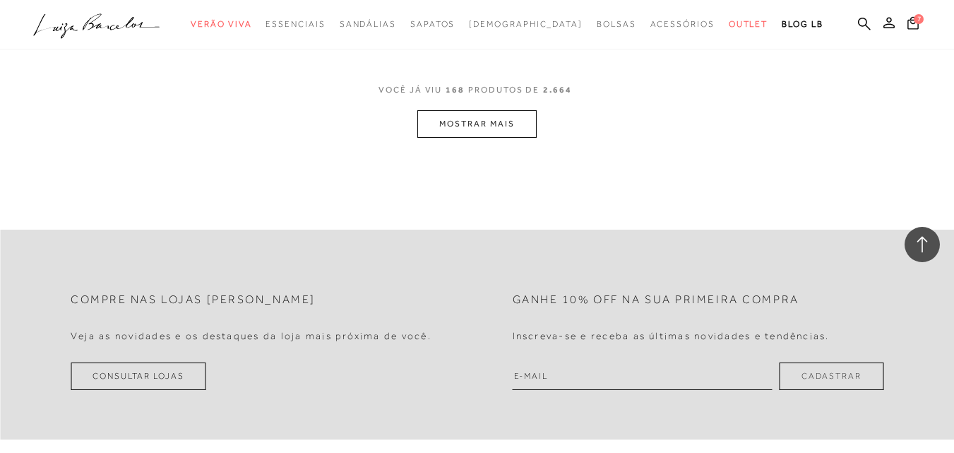
scroll to position [19335, 0]
click at [501, 117] on button "MOSTRAR MAIS" at bounding box center [476, 123] width 119 height 28
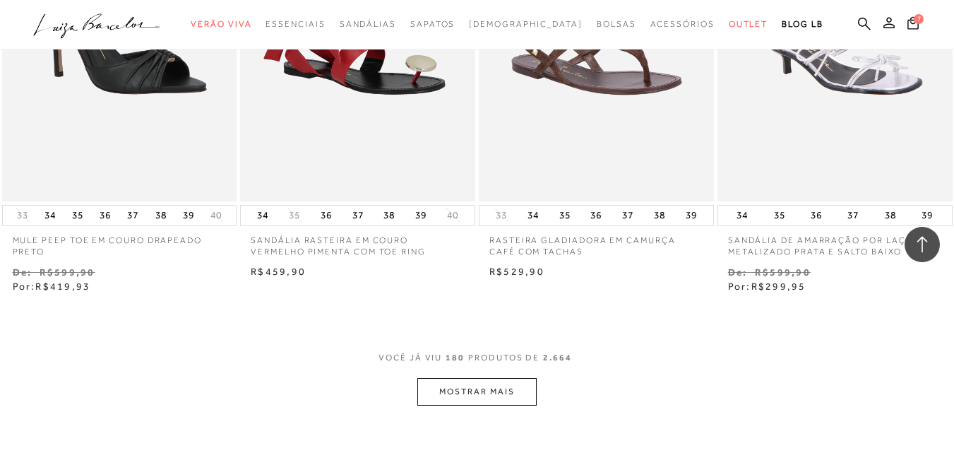
scroll to position [20536, 0]
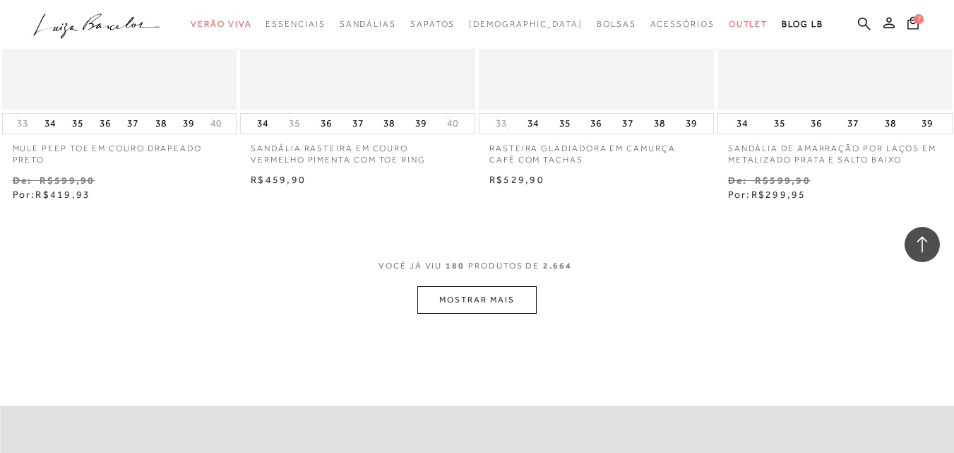
click at [504, 286] on button "MOSTRAR MAIS" at bounding box center [476, 300] width 119 height 28
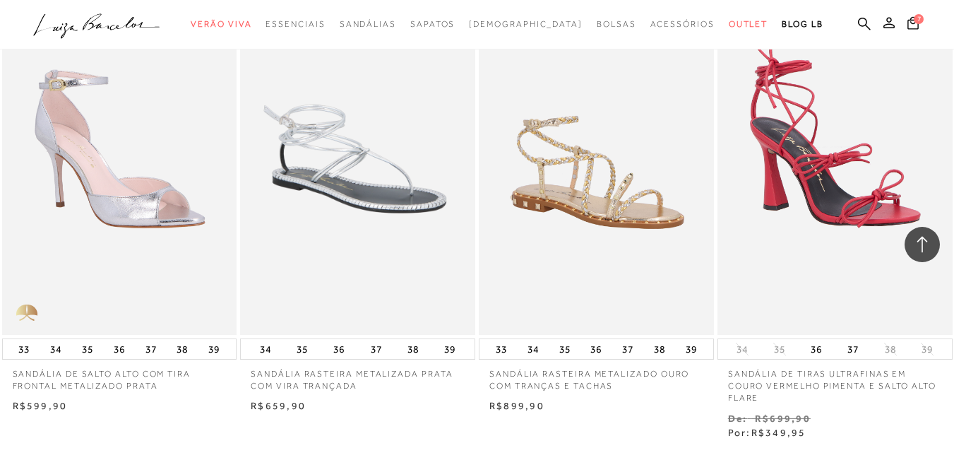
scroll to position [21242, 0]
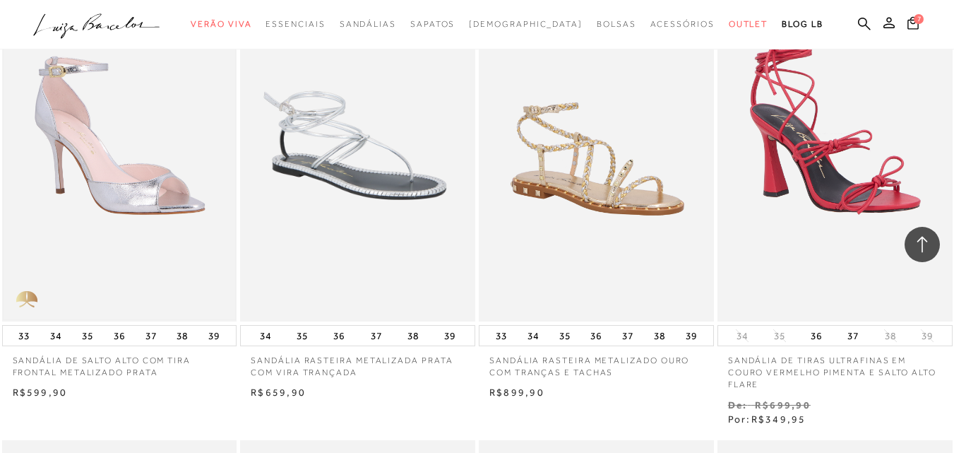
click at [141, 197] on img at bounding box center [120, 145] width 232 height 348
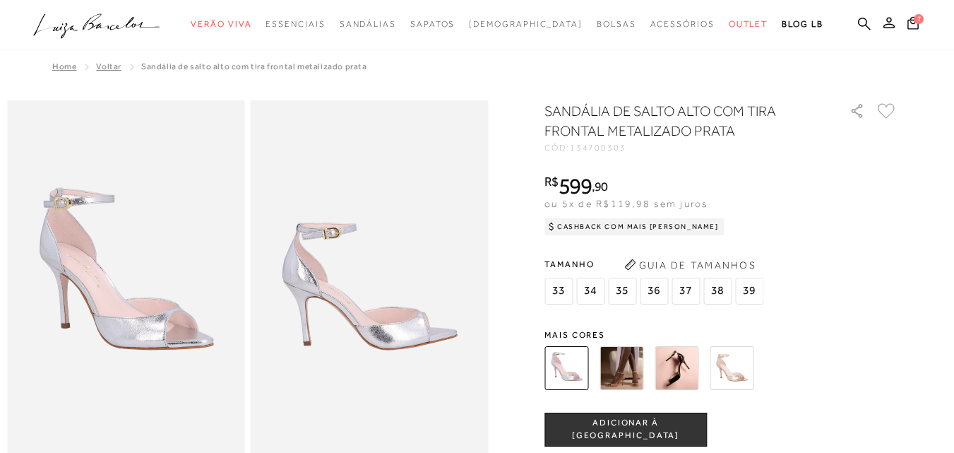
click at [737, 368] on img at bounding box center [732, 368] width 44 height 44
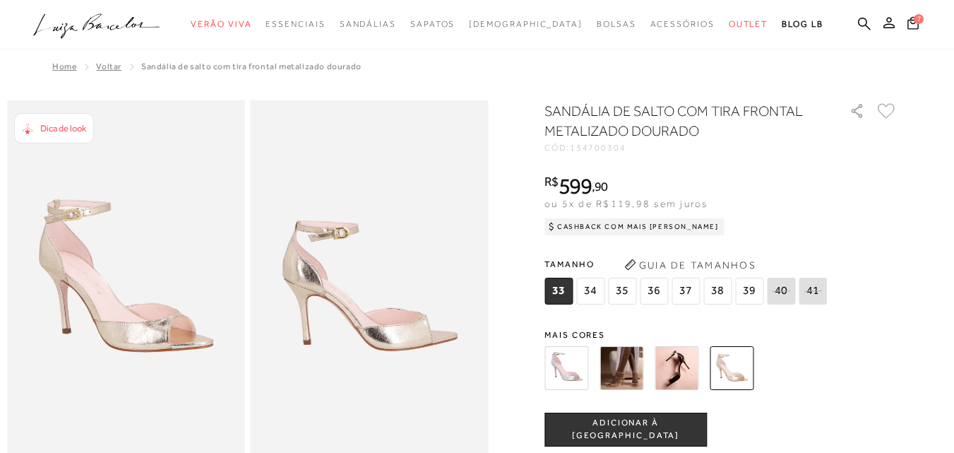
click at [686, 300] on span "37" at bounding box center [686, 291] width 28 height 27
click at [677, 424] on span "ADICIONAR À SACOLA" at bounding box center [625, 429] width 161 height 25
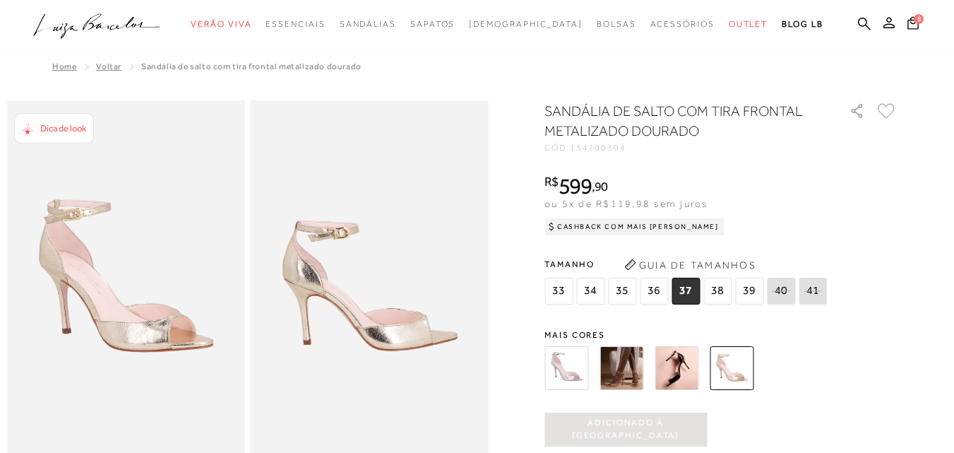
click at [108, 69] on span "Voltar" at bounding box center [108, 66] width 25 height 10
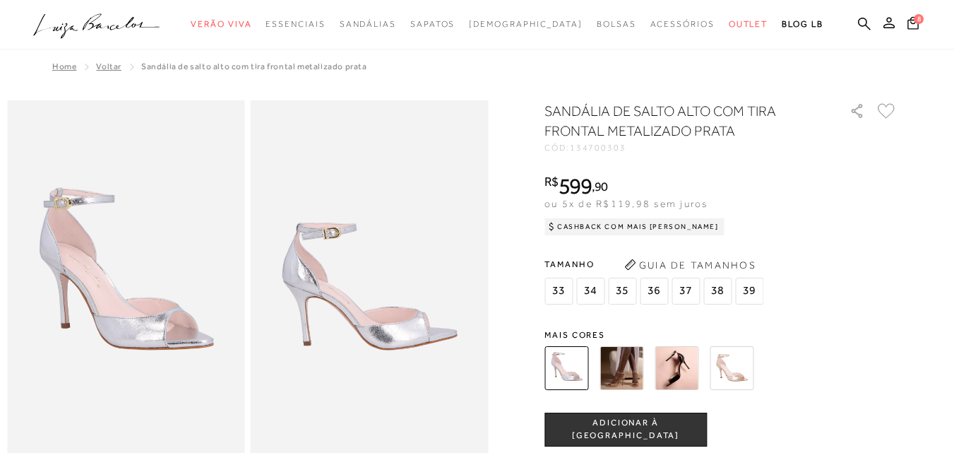
click at [98, 66] on span "Voltar" at bounding box center [108, 66] width 25 height 10
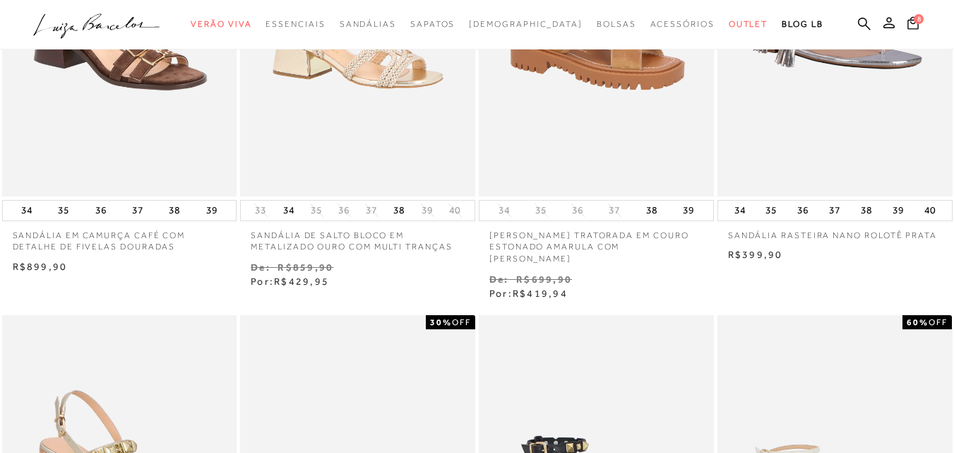
scroll to position [49, 0]
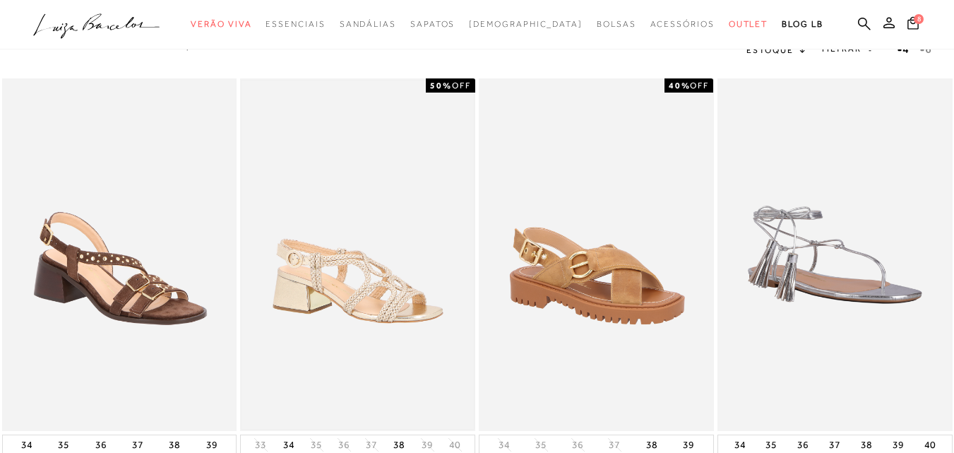
click at [380, 305] on img at bounding box center [358, 255] width 232 height 348
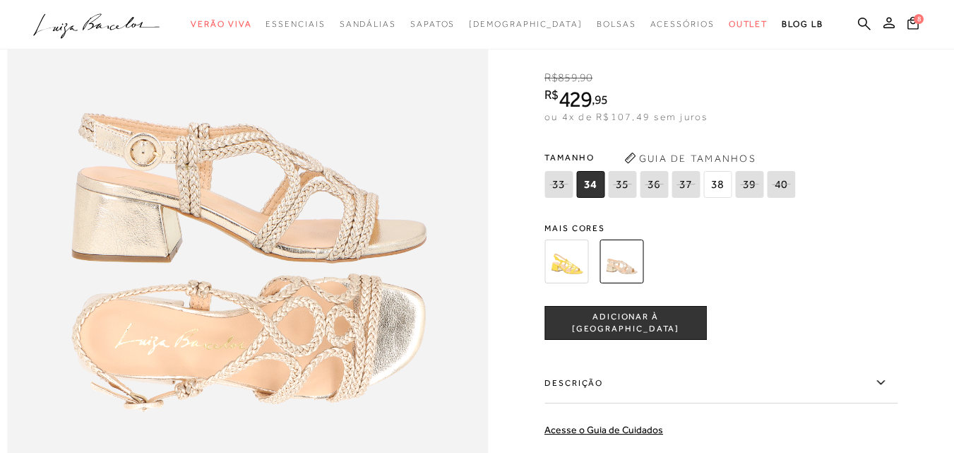
scroll to position [777, 0]
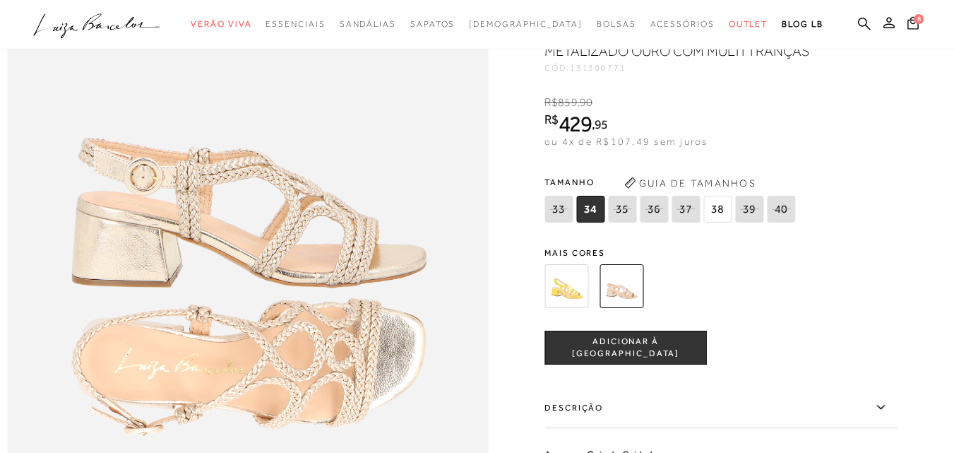
click at [712, 222] on span "38" at bounding box center [717, 209] width 28 height 27
click at [650, 359] on span "ADICIONAR À SACOLA" at bounding box center [625, 347] width 161 height 25
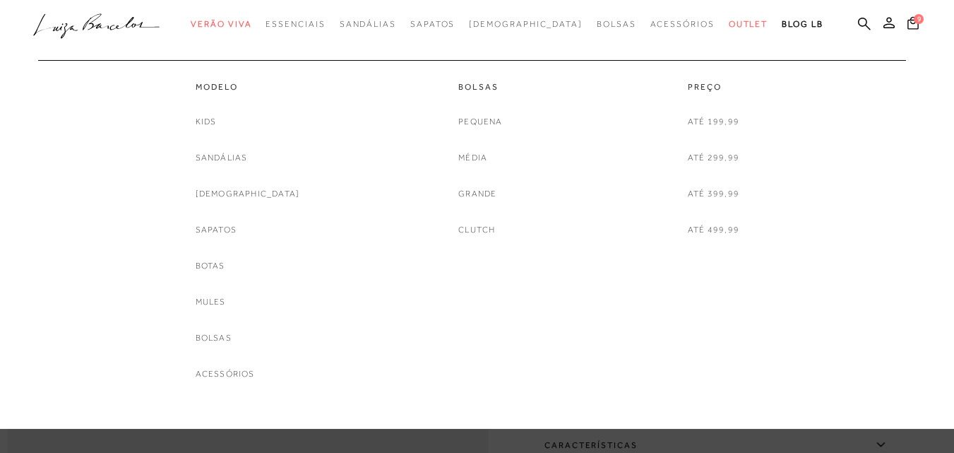
scroll to position [847, 0]
click at [249, 191] on link "[DEMOGRAPHIC_DATA]" at bounding box center [248, 193] width 105 height 15
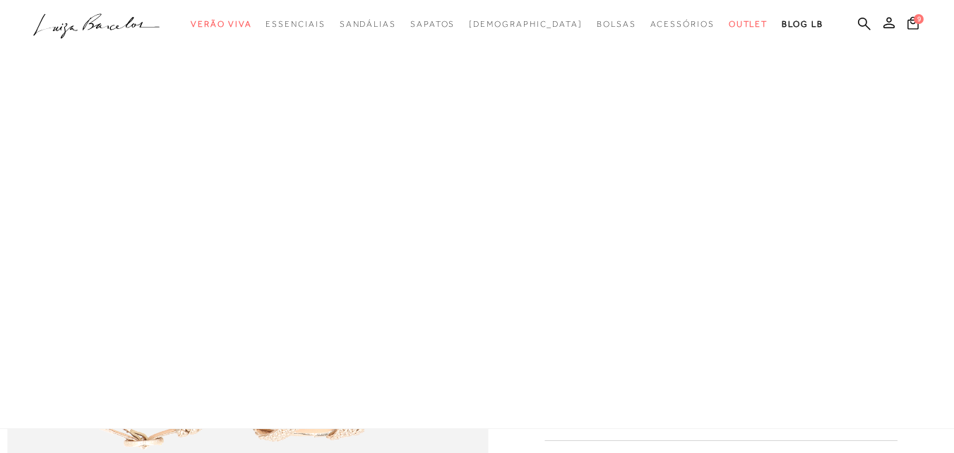
scroll to position [563, 0]
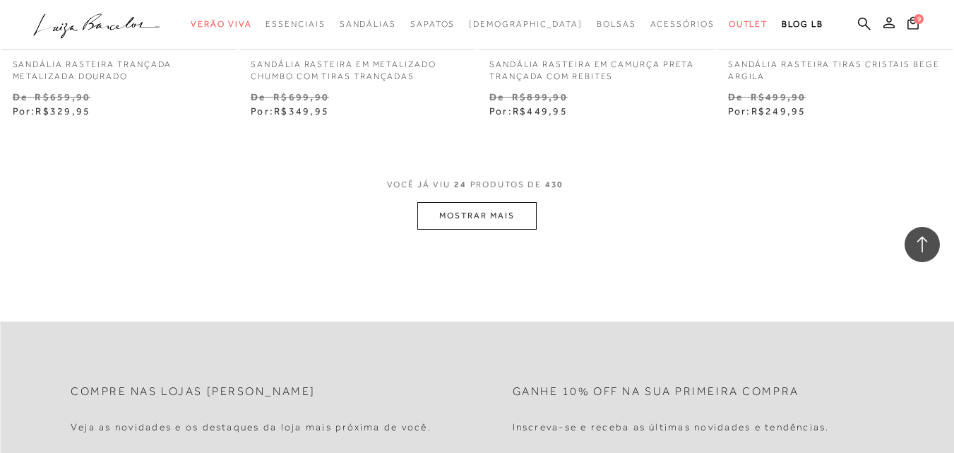
scroll to position [2754, 0]
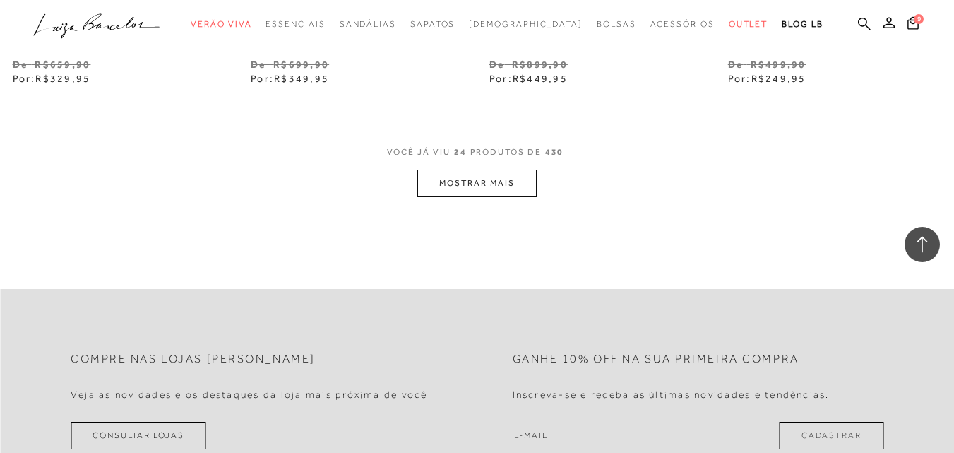
click at [486, 182] on button "MOSTRAR MAIS" at bounding box center [476, 183] width 119 height 28
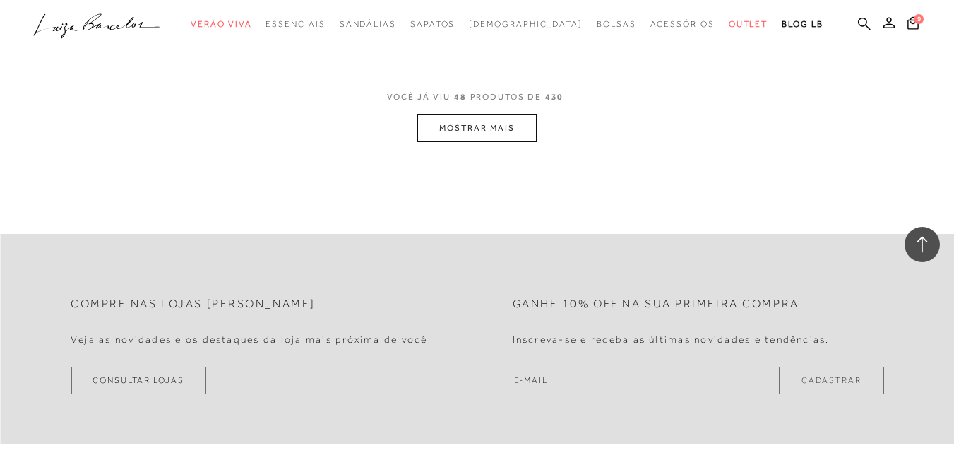
scroll to position [5579, 0]
click at [517, 129] on button "MOSTRAR MAIS" at bounding box center [476, 126] width 119 height 28
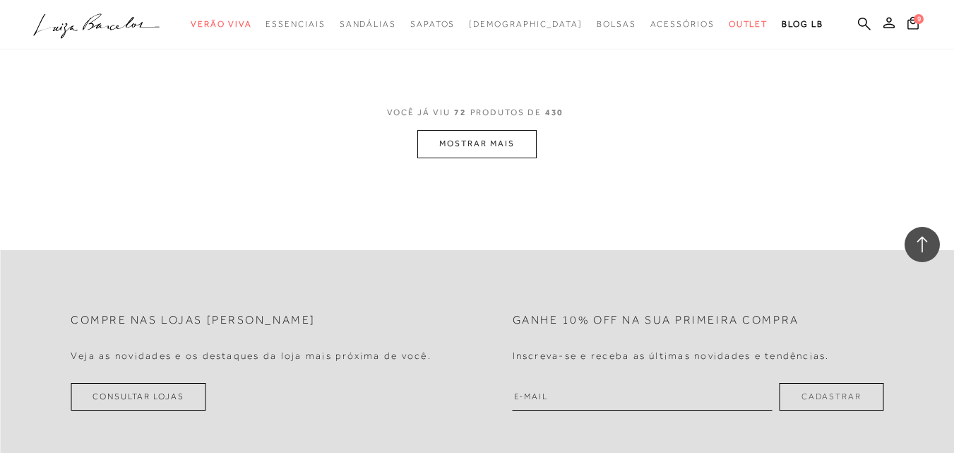
scroll to position [8333, 0]
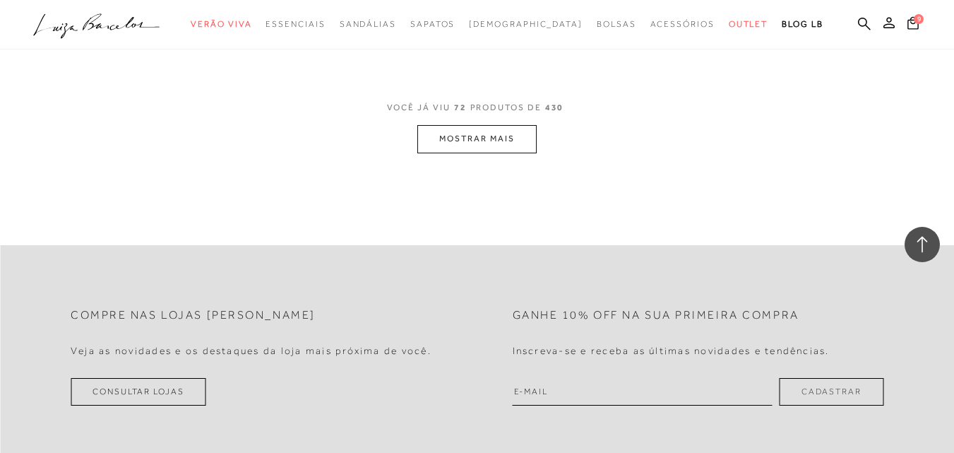
click at [504, 145] on button "MOSTRAR MAIS" at bounding box center [476, 139] width 119 height 28
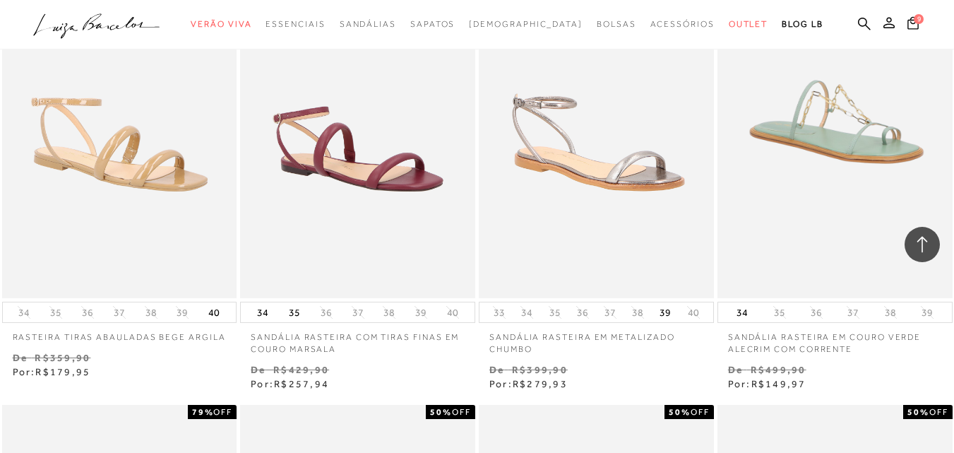
scroll to position [8898, 0]
